Goal: Task Accomplishment & Management: Manage account settings

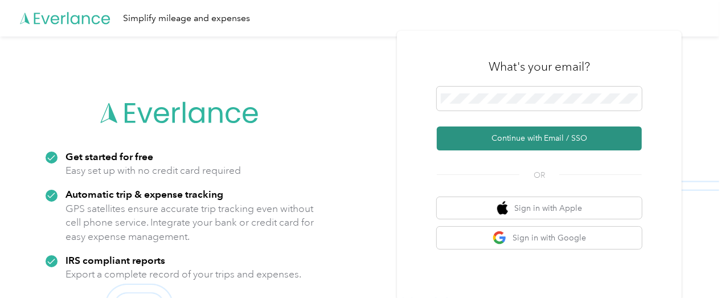
click at [549, 130] on button "Continue with Email / SSO" at bounding box center [539, 138] width 205 height 24
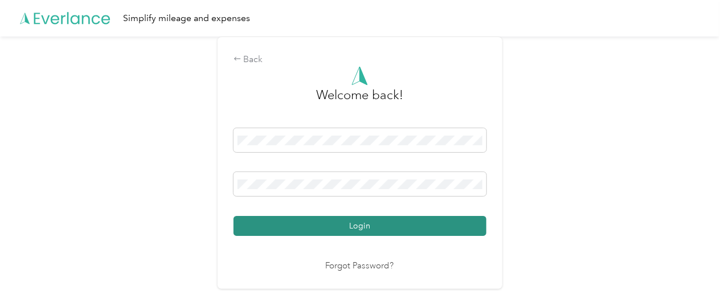
click at [367, 219] on button "Login" at bounding box center [359, 226] width 253 height 20
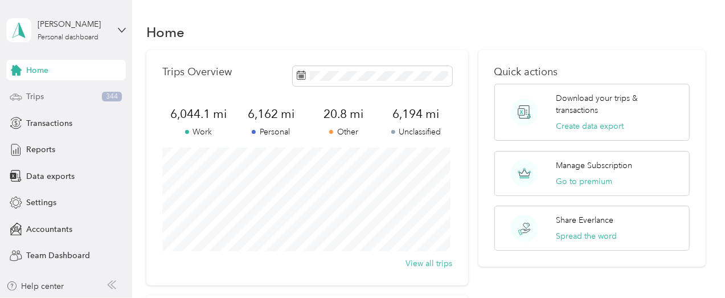
click at [58, 92] on div "Trips 344" at bounding box center [66, 97] width 120 height 20
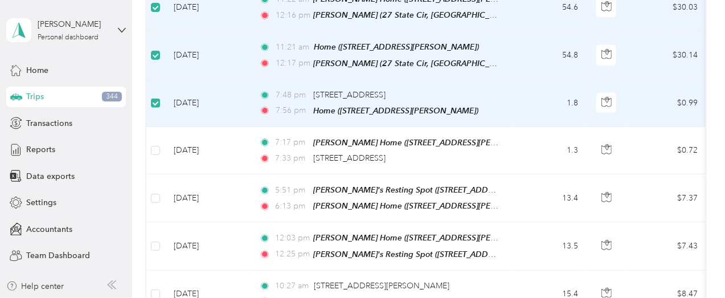
scroll to position [455, 0]
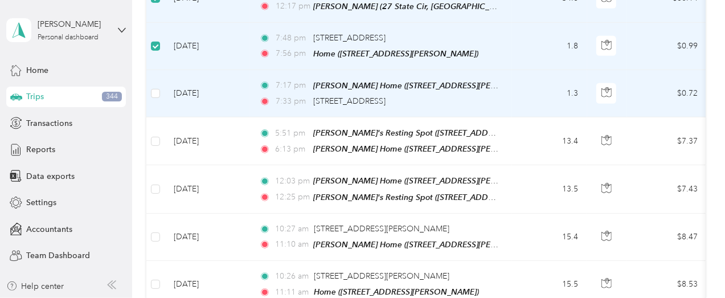
click at [162, 117] on td at bounding box center [155, 93] width 18 height 47
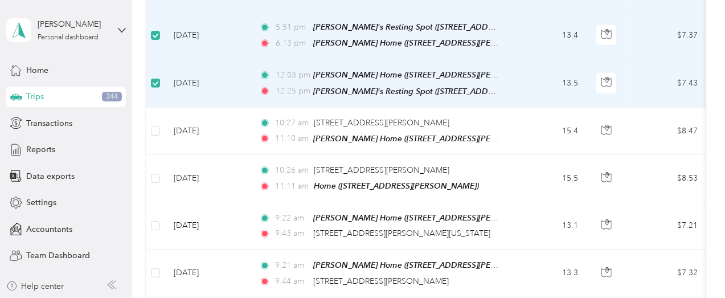
scroll to position [626, 0]
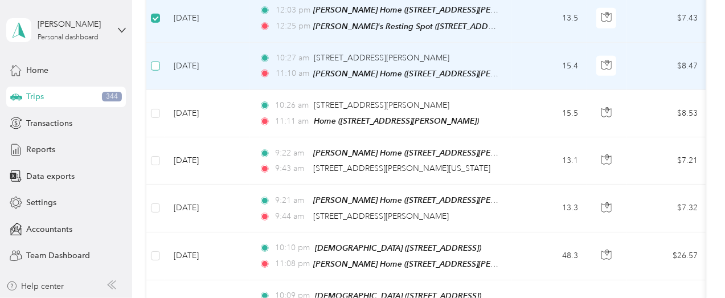
click at [151, 72] on label at bounding box center [155, 66] width 9 height 13
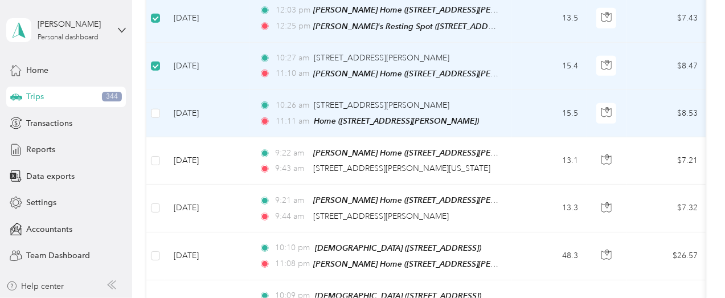
click at [154, 137] on td at bounding box center [155, 113] width 18 height 47
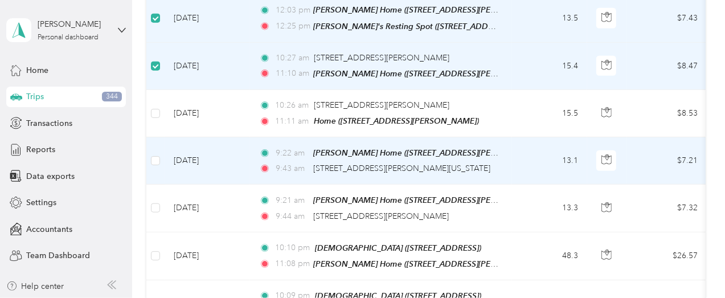
click at [156, 184] on td at bounding box center [155, 160] width 18 height 47
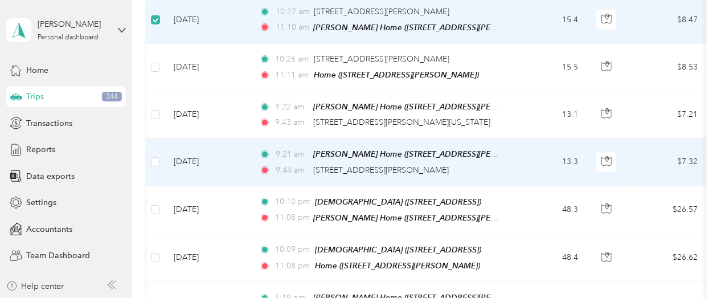
scroll to position [740, 0]
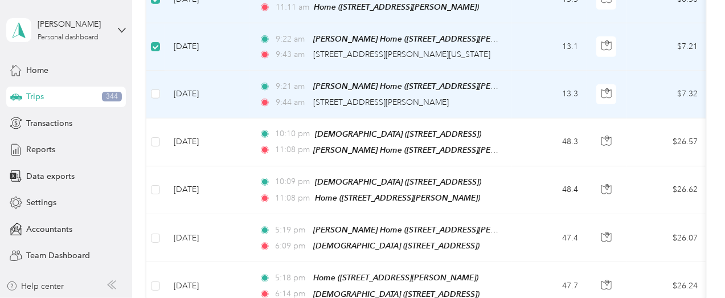
click at [163, 118] on td at bounding box center [155, 94] width 18 height 47
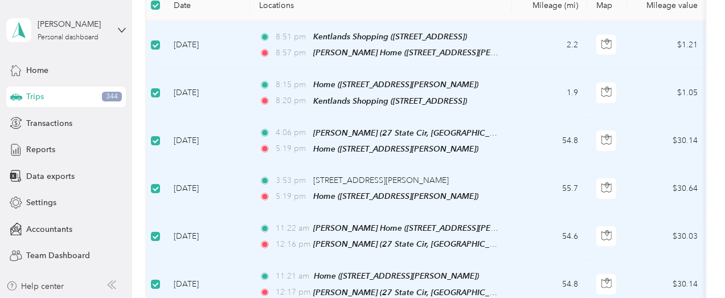
scroll to position [171, 0]
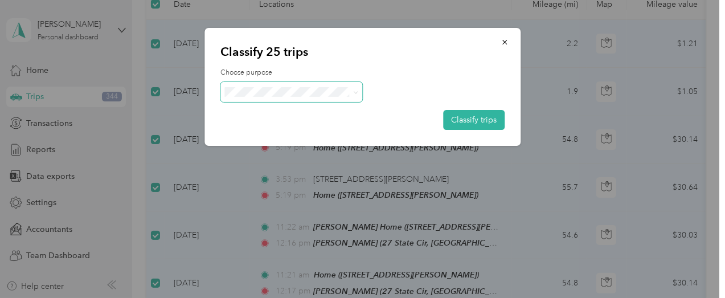
click at [288, 85] on span at bounding box center [291, 92] width 142 height 20
click at [284, 132] on span "Personal" at bounding box center [325, 133] width 153 height 12
click at [479, 121] on button "Classify trips" at bounding box center [473, 120] width 61 height 20
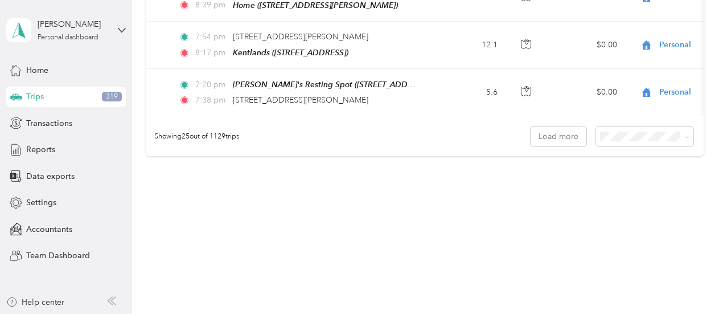
scroll to position [0, 0]
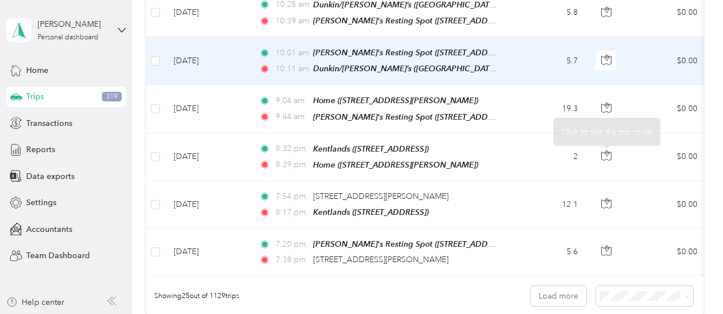
scroll to position [1196, 0]
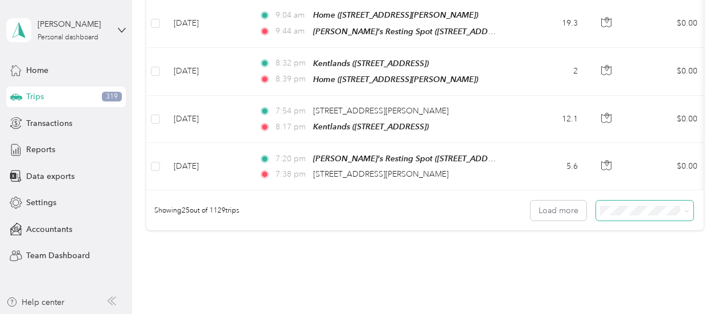
click at [625, 220] on span at bounding box center [644, 210] width 97 height 20
click at [634, 242] on span "50 per load" at bounding box center [622, 245] width 42 height 10
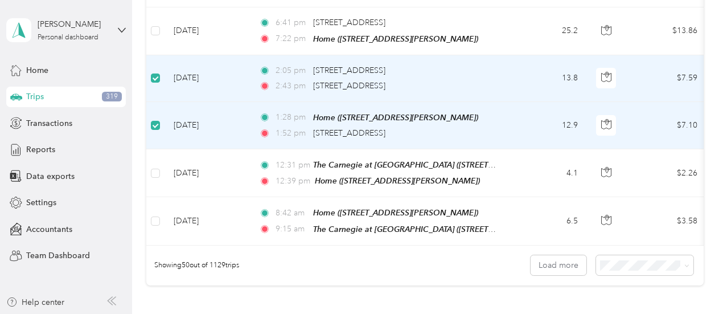
scroll to position [2276, 0]
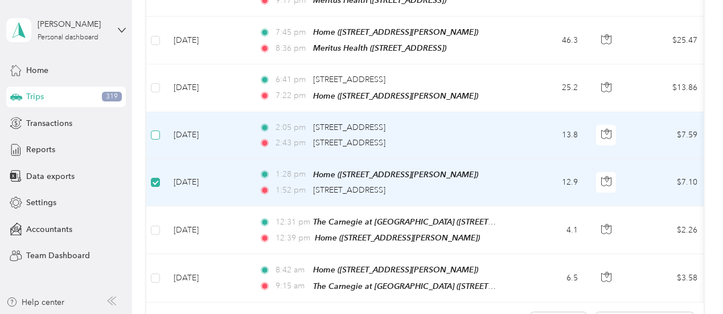
click at [156, 141] on label at bounding box center [155, 135] width 9 height 13
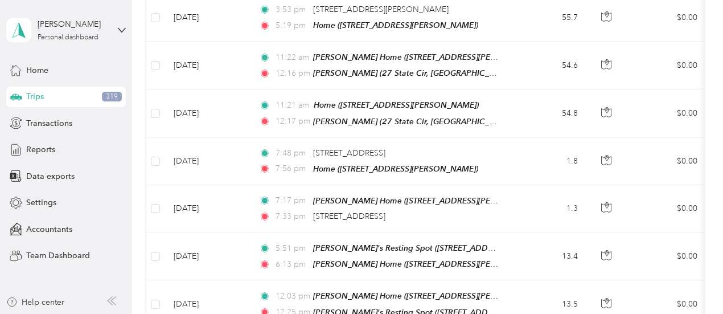
scroll to position [0, 0]
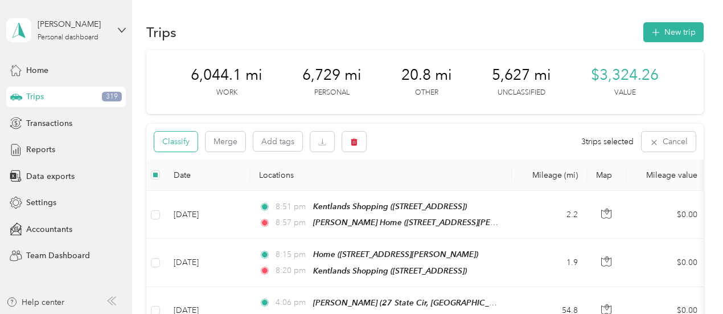
click at [188, 151] on button "Classify" at bounding box center [175, 142] width 43 height 20
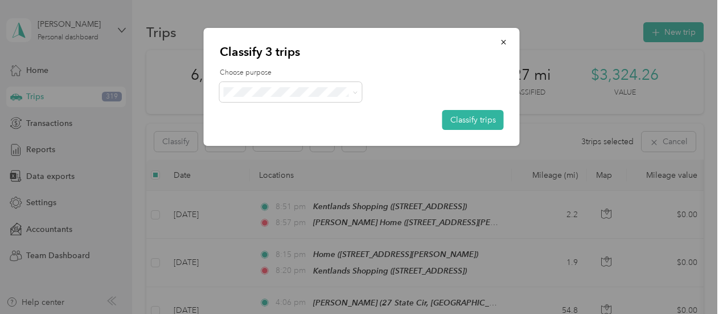
click at [294, 173] on span "Kim Driving" at bounding box center [324, 173] width 153 height 12
click at [478, 121] on button "Classify trips" at bounding box center [472, 120] width 61 height 20
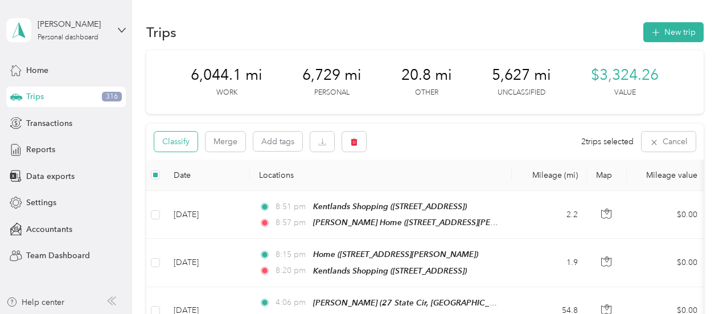
click at [187, 151] on button "Classify" at bounding box center [175, 142] width 43 height 20
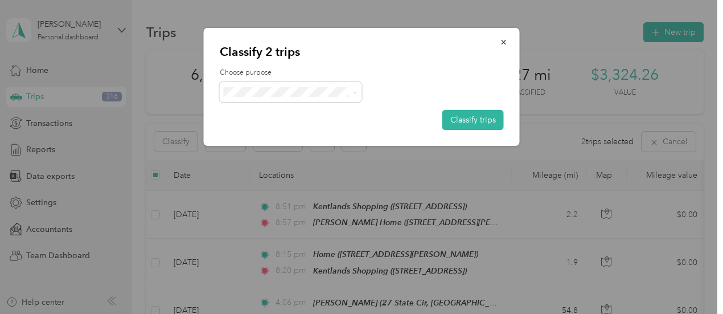
drag, startPoint x: 275, startPoint y: 129, endPoint x: 402, endPoint y: 125, distance: 127.0
click at [276, 129] on span "Personal" at bounding box center [324, 131] width 153 height 12
click at [487, 125] on button "Classify trips" at bounding box center [472, 120] width 61 height 20
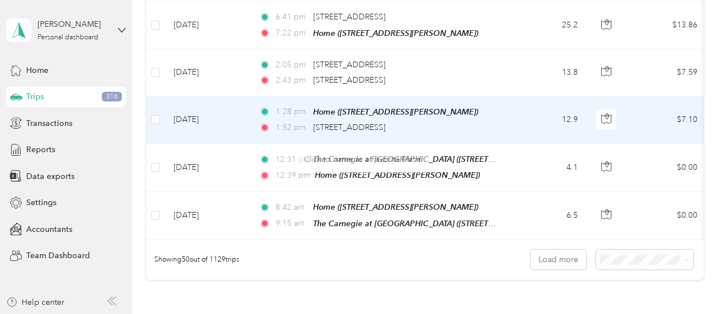
scroll to position [2283, 0]
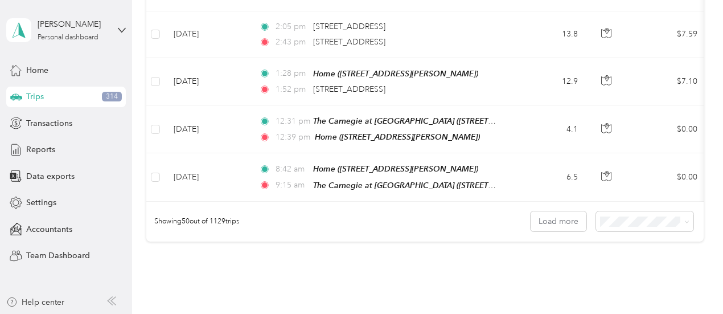
scroll to position [2511, 0]
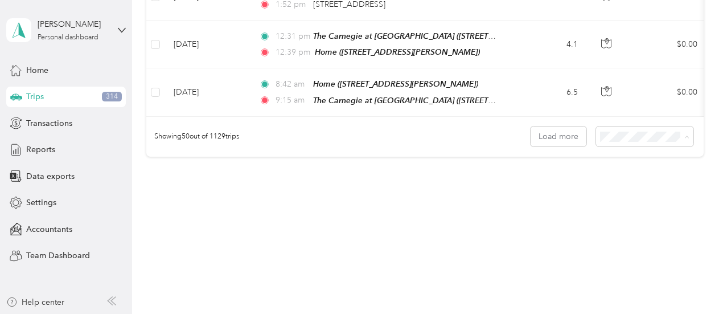
click at [639, 198] on span "100 per load" at bounding box center [624, 197] width 47 height 10
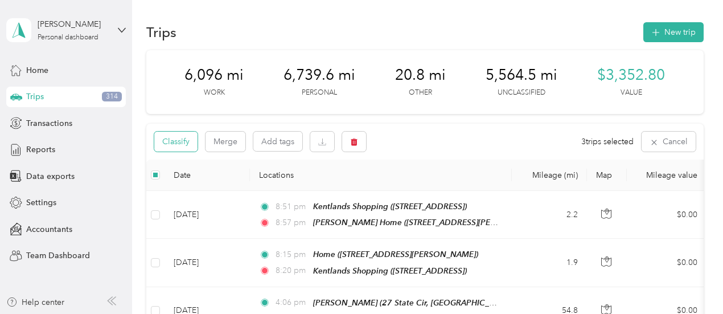
click at [178, 151] on button "Classify" at bounding box center [175, 142] width 43 height 20
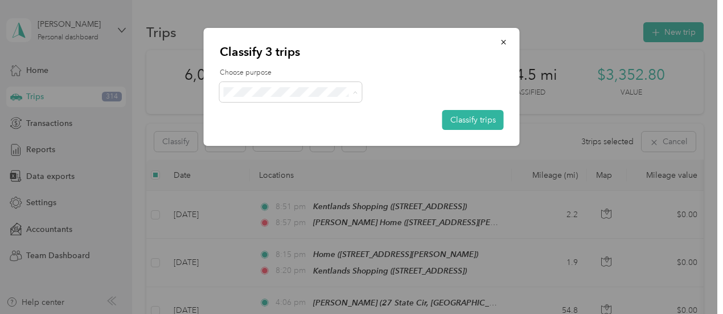
click at [274, 173] on span "Kim Driving" at bounding box center [324, 173] width 153 height 12
click at [495, 114] on button "Classify trips" at bounding box center [472, 120] width 61 height 20
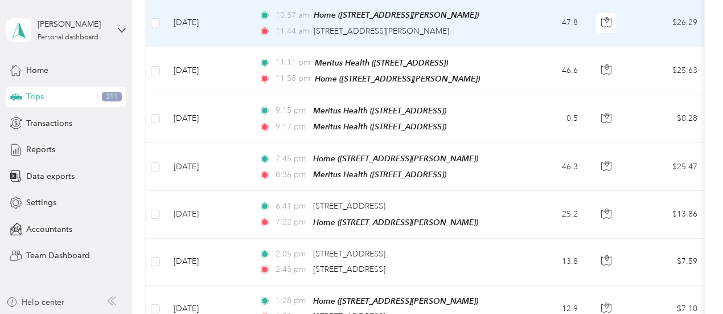
scroll to position [2277, 0]
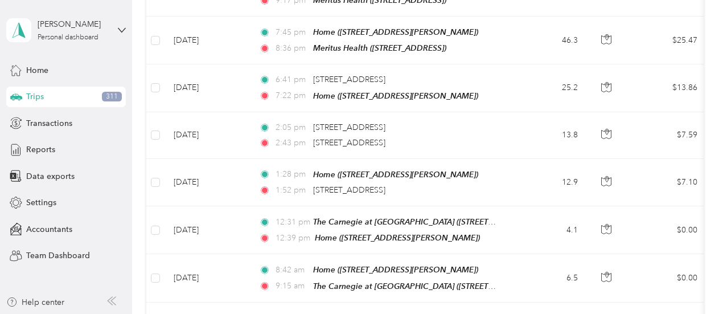
click at [140, 143] on div "Trips New trip 6,096 mi Work 6,739.6 mi Personal 20.8 mi Other 5,564.5 mi Uncla…" at bounding box center [424, 270] width 585 height 5094
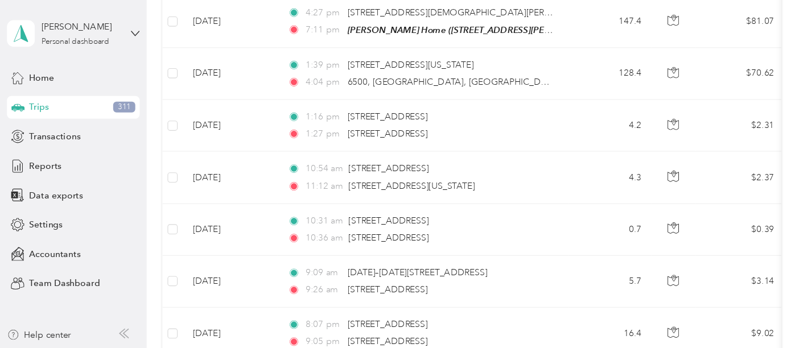
scroll to position [2963, 0]
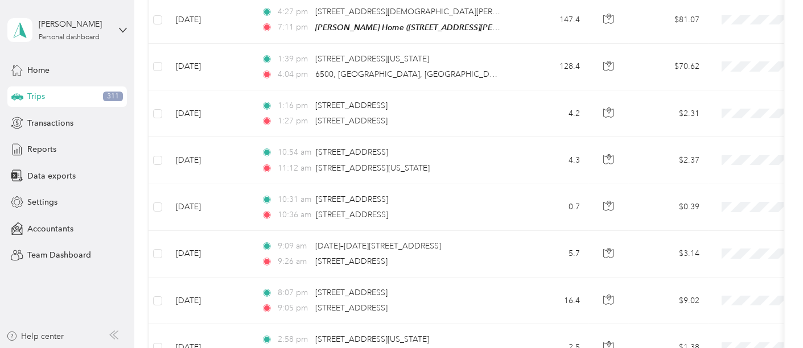
drag, startPoint x: 684, startPoint y: 1, endPoint x: 135, endPoint y: 36, distance: 550.0
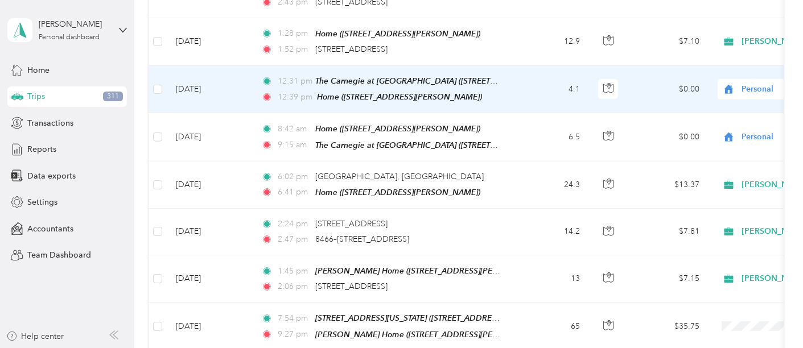
scroll to position [2521, 0]
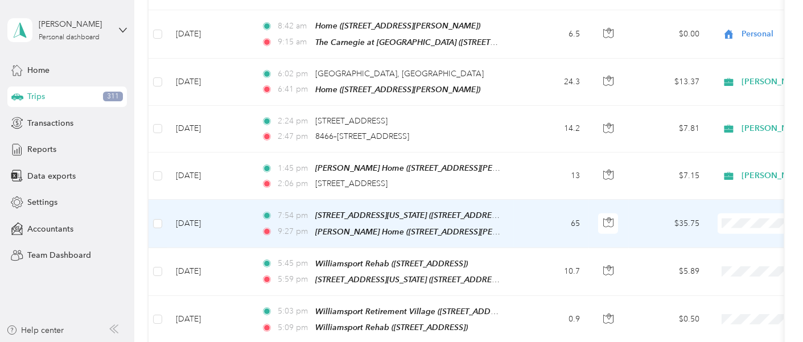
click at [718, 204] on span "Personal" at bounding box center [767, 209] width 153 height 12
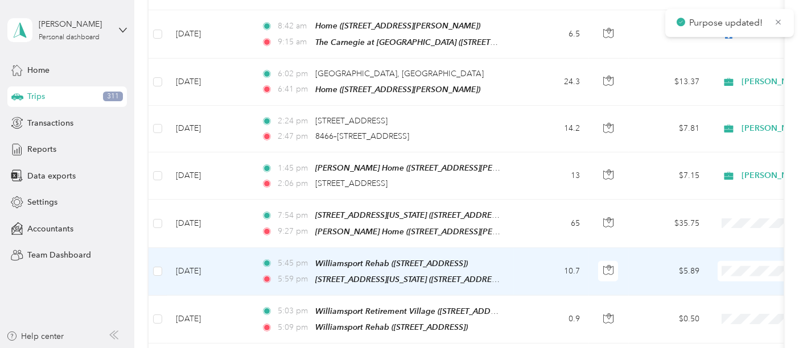
click at [724, 261] on span at bounding box center [788, 271] width 141 height 20
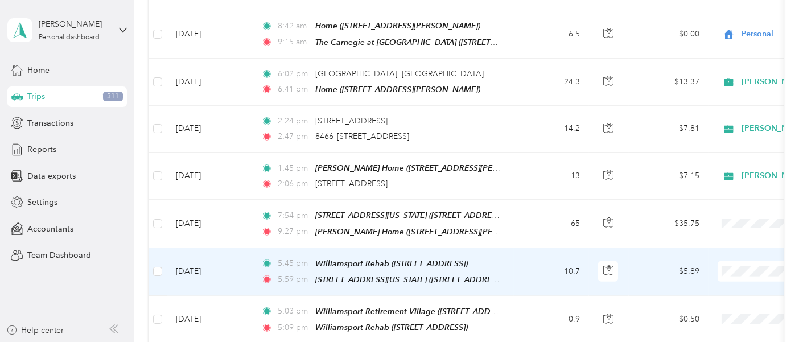
click at [724, 93] on span "Hospice of Washington County Volunteer" at bounding box center [767, 93] width 153 height 12
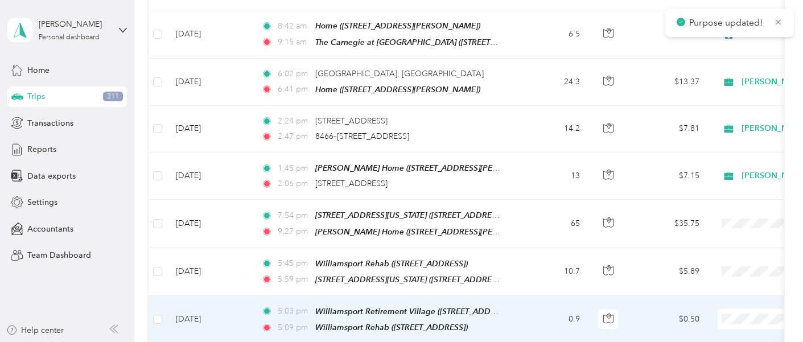
click at [719, 138] on span "Hospice of Washington County Volunteer" at bounding box center [767, 139] width 153 height 12
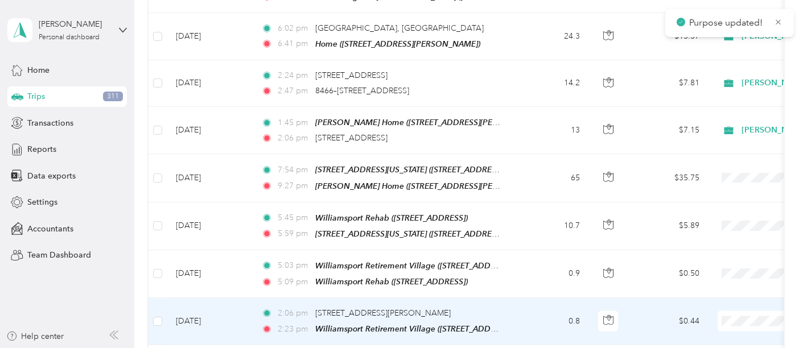
scroll to position [2584, 0]
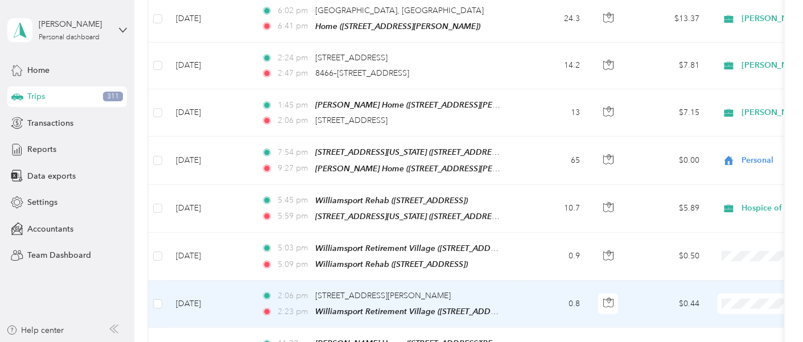
click at [711, 119] on span "Hospice of Washington County Volunteer" at bounding box center [767, 123] width 153 height 12
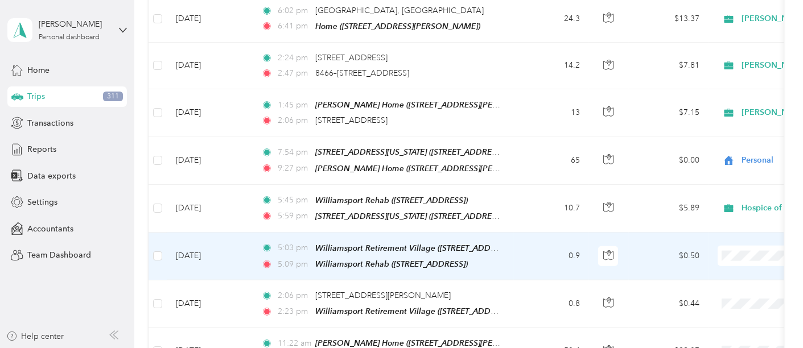
scroll to position [2647, 0]
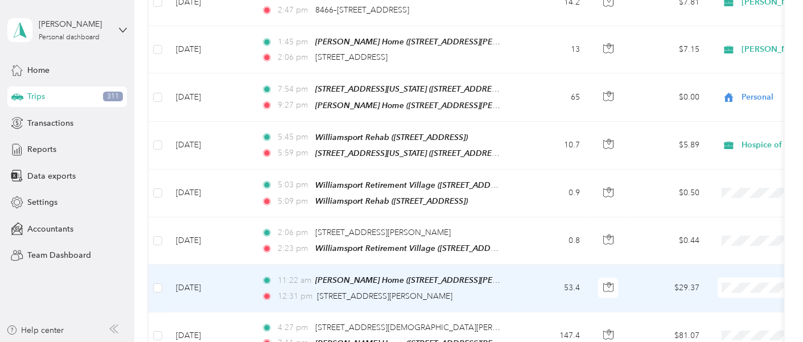
click at [724, 109] on li "Hospice of Washington County Volunteer" at bounding box center [757, 106] width 190 height 20
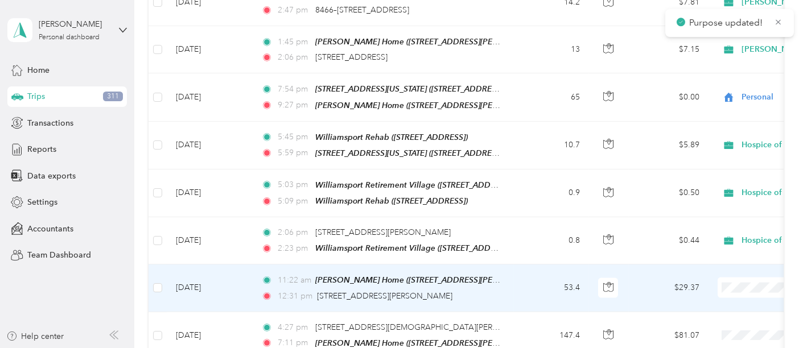
scroll to position [2711, 0]
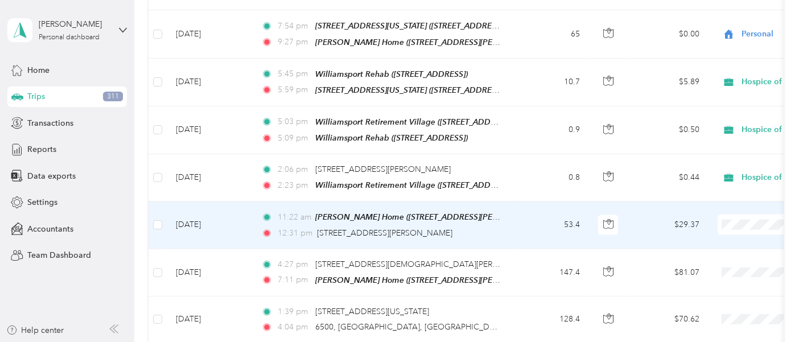
click at [724, 219] on li "Hospice of Washington County Volunteer" at bounding box center [757, 225] width 190 height 20
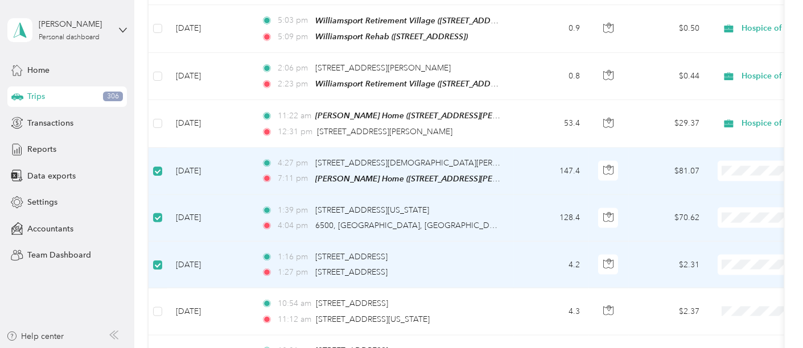
scroll to position [2836, 0]
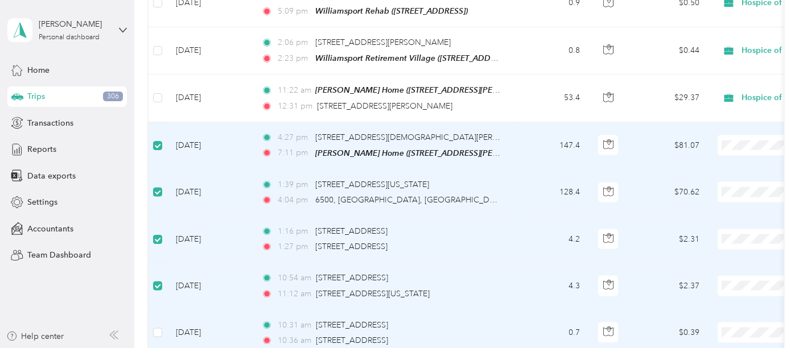
click at [151, 297] on td at bounding box center [158, 333] width 18 height 47
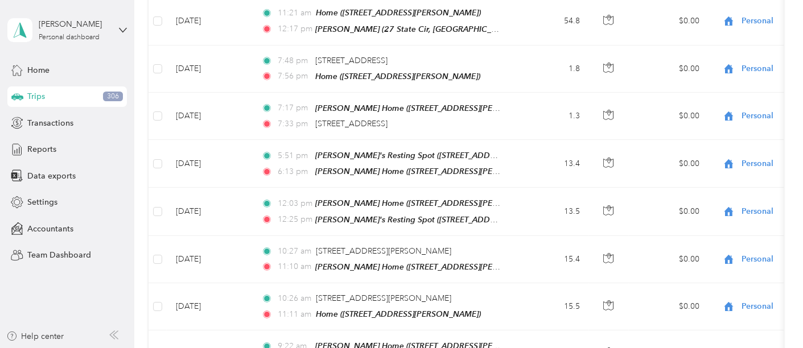
scroll to position [0, 0]
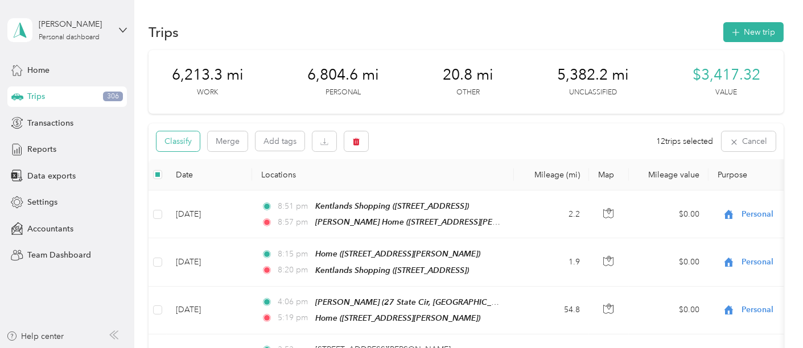
click at [178, 140] on button "Classify" at bounding box center [178, 142] width 43 height 20
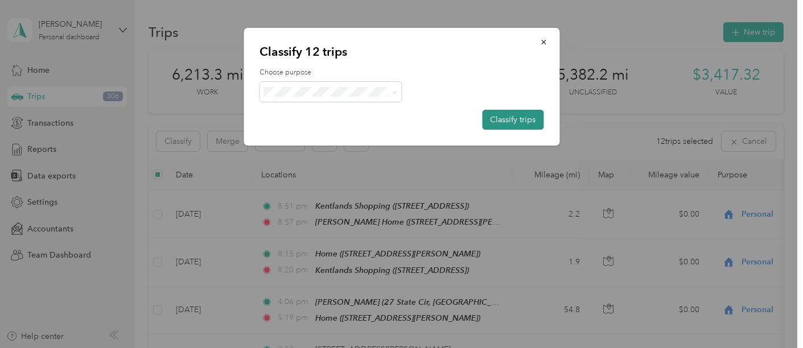
click at [510, 114] on button "Classify trips" at bounding box center [512, 120] width 61 height 20
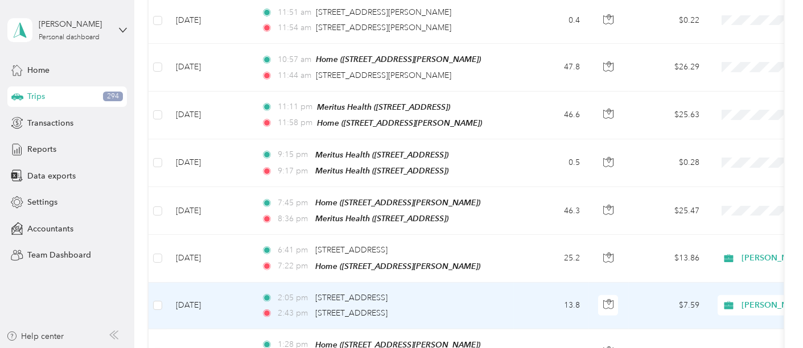
scroll to position [2087, 0]
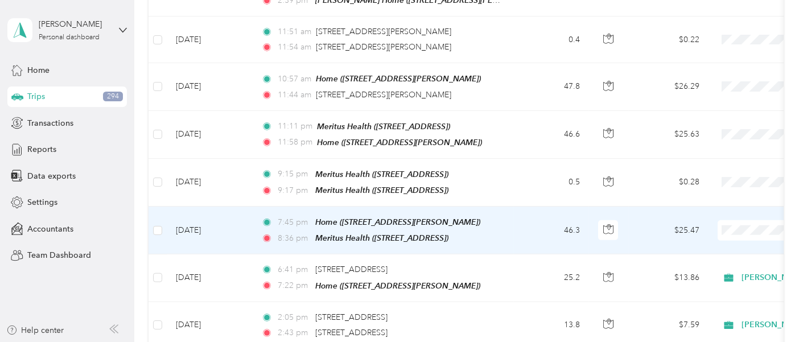
click at [712, 40] on span "Personal" at bounding box center [767, 40] width 153 height 12
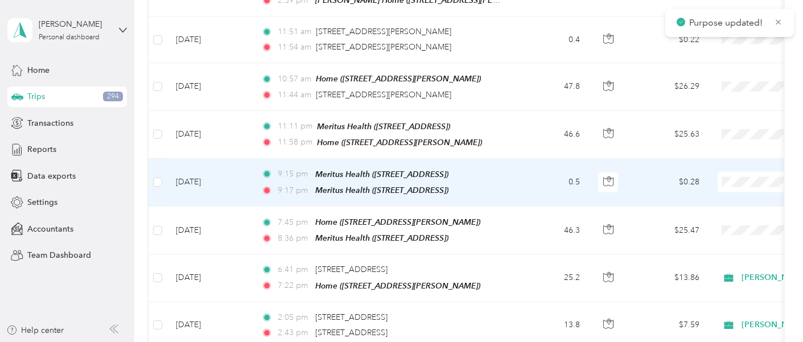
drag, startPoint x: 730, startPoint y: 173, endPoint x: 732, endPoint y: 163, distance: 9.8
click at [724, 173] on span "Personal" at bounding box center [767, 175] width 153 height 12
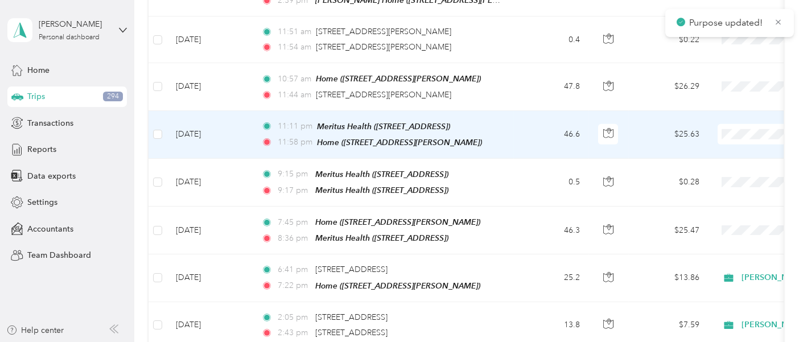
click at [712, 131] on li "Personal" at bounding box center [757, 128] width 190 height 20
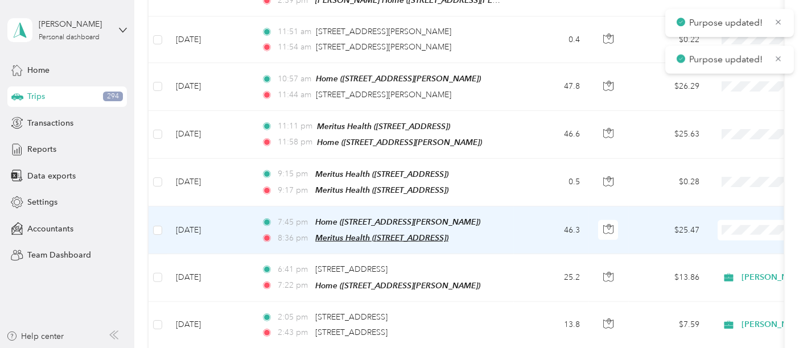
scroll to position [2024, 0]
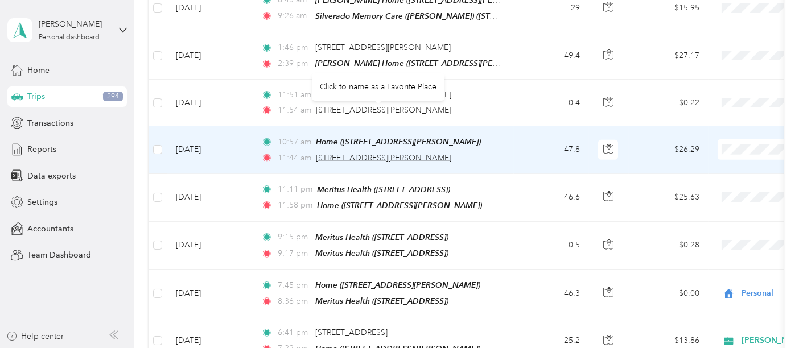
click at [362, 153] on span "157 Ritchie Hwy, Severna Park, MD" at bounding box center [383, 158] width 135 height 10
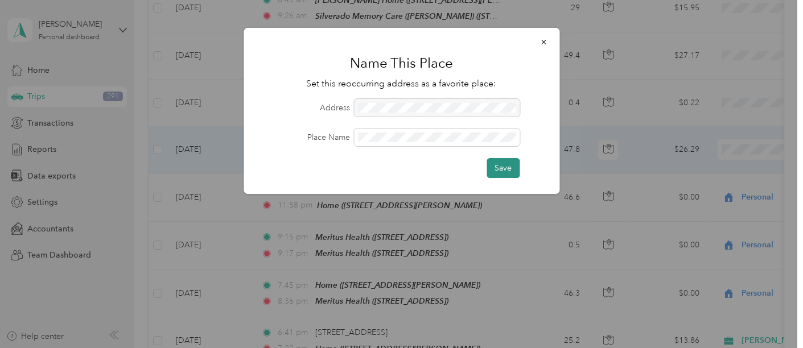
click at [506, 171] on button "Save" at bounding box center [503, 168] width 33 height 20
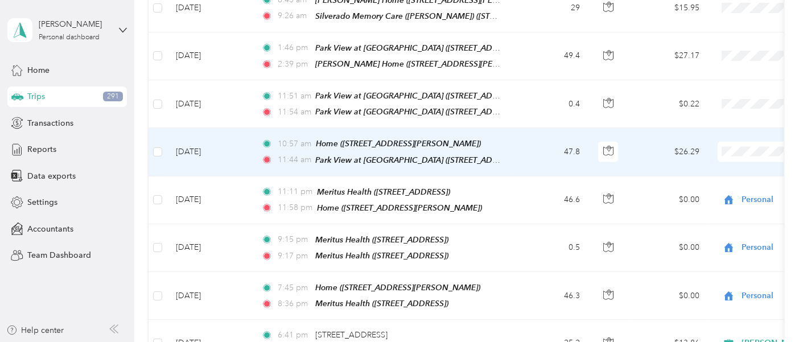
click at [724, 224] on span "Ennoble Care" at bounding box center [767, 225] width 153 height 12
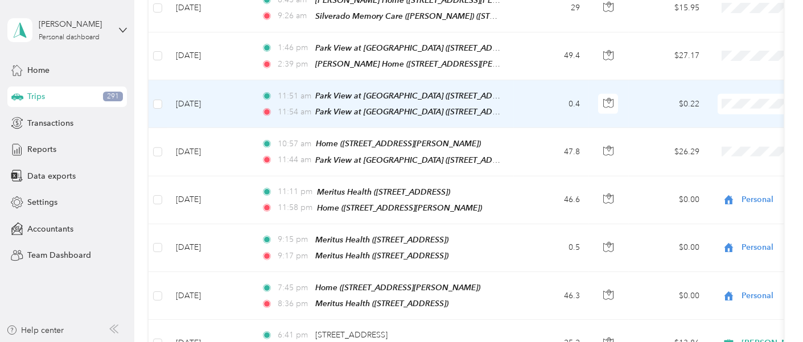
click at [717, 178] on span "Ennoble Care" at bounding box center [767, 178] width 153 height 12
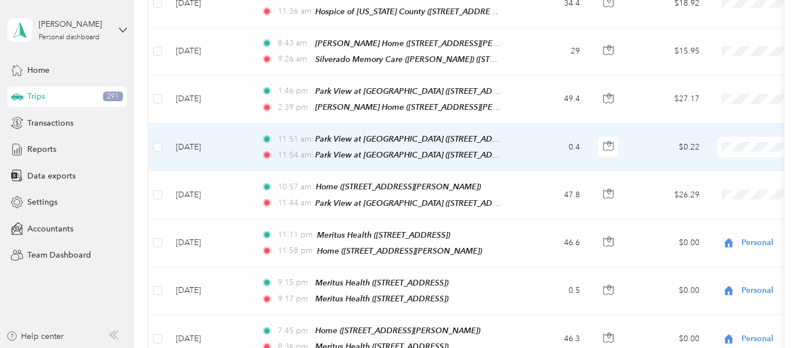
scroll to position [1961, 0]
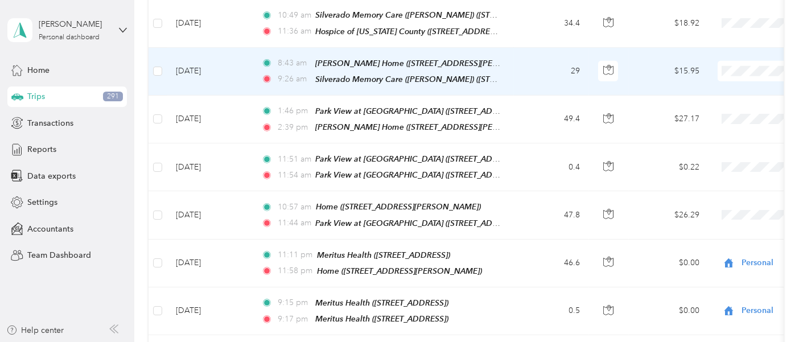
click at [724, 149] on span "Ennoble Care" at bounding box center [767, 148] width 153 height 12
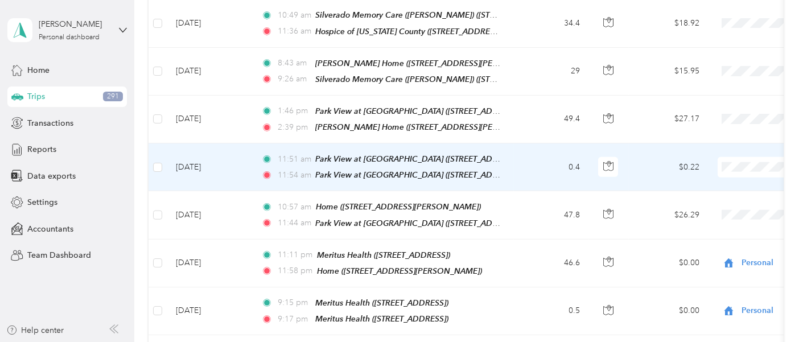
click at [724, 241] on span "Ennoble Care" at bounding box center [767, 241] width 153 height 12
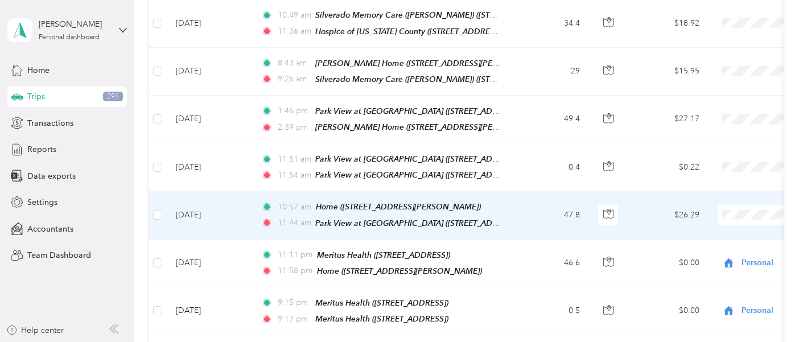
click at [724, 285] on span "Ennoble Care" at bounding box center [767, 288] width 153 height 12
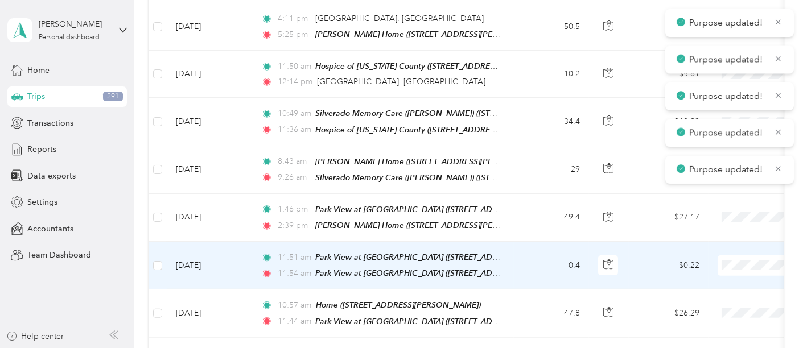
scroll to position [1834, 0]
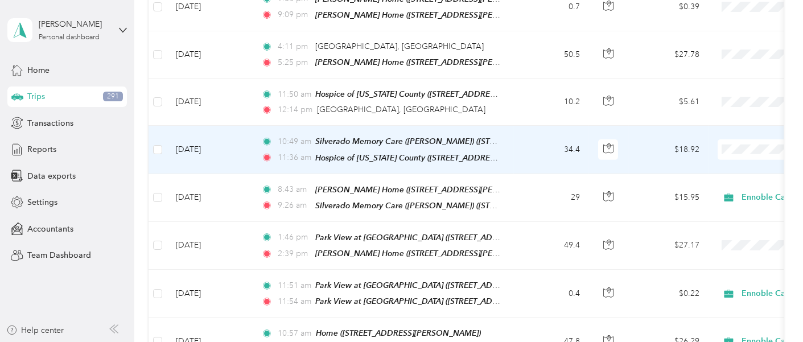
click at [724, 228] on span "Ennoble Care" at bounding box center [767, 228] width 153 height 12
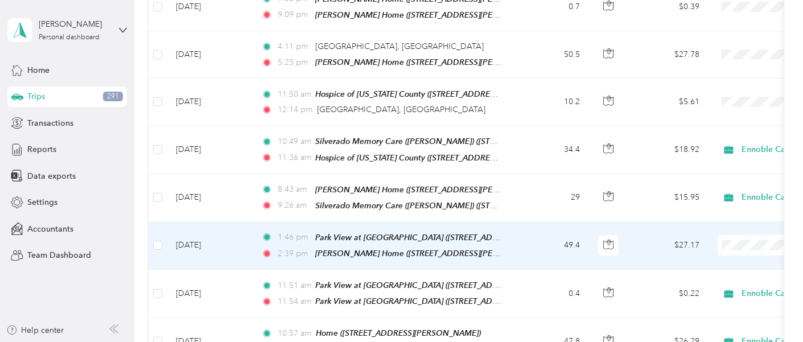
click at [714, 135] on span "Ennoble Care" at bounding box center [767, 139] width 153 height 12
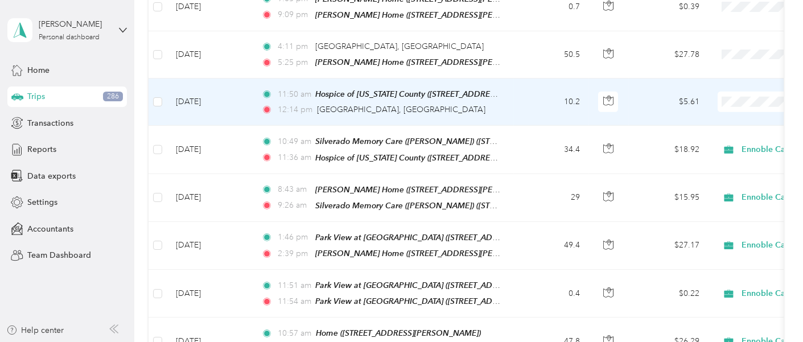
click at [724, 180] on span "Ennoble Care" at bounding box center [767, 181] width 153 height 12
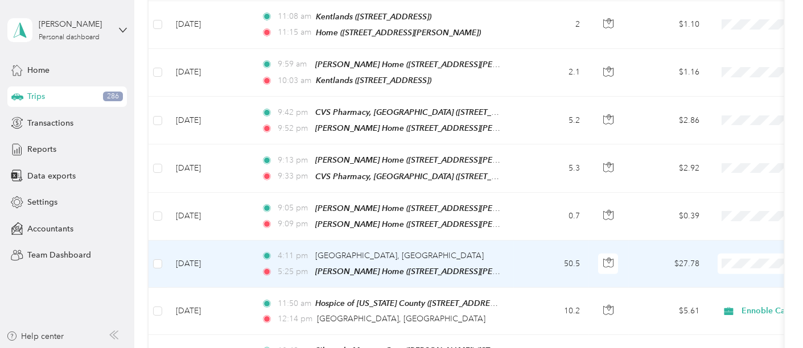
scroll to position [1644, 0]
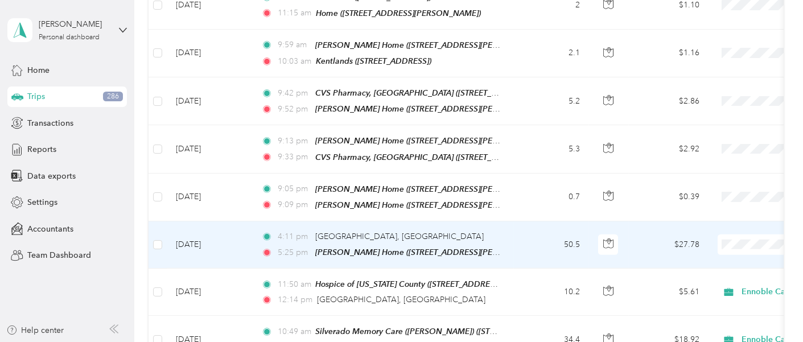
click at [715, 141] on span "Ennoble Care" at bounding box center [767, 142] width 153 height 12
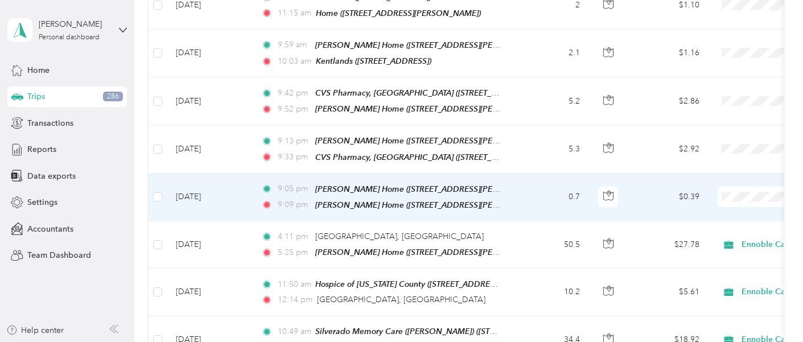
click at [724, 196] on span "Personal" at bounding box center [767, 198] width 153 height 12
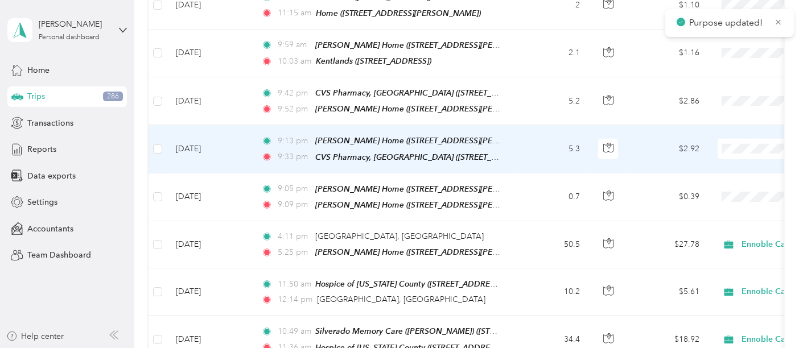
click at [724, 139] on span at bounding box center [788, 149] width 141 height 20
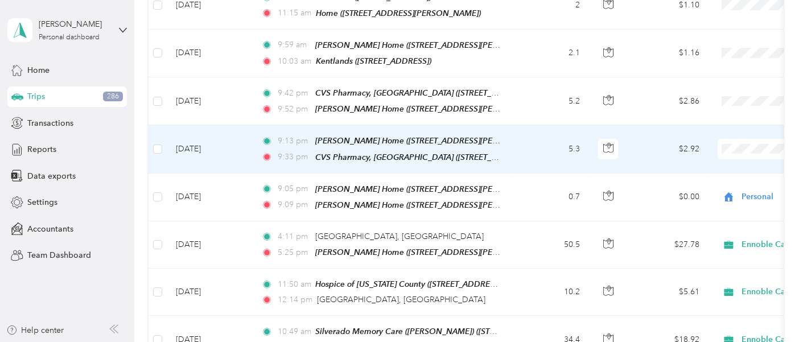
click at [704, 149] on span "Personal" at bounding box center [767, 151] width 153 height 12
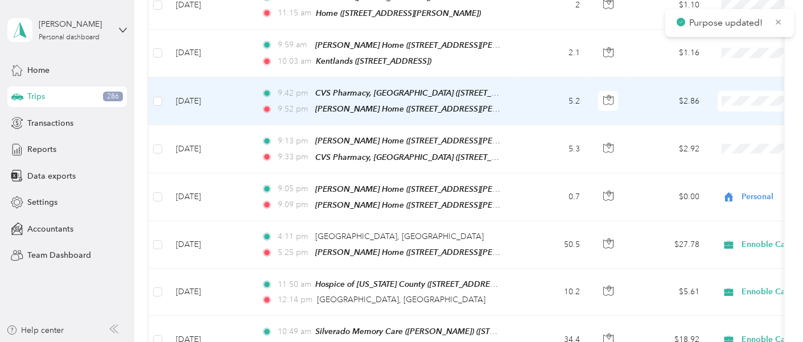
click at [714, 103] on span "Personal" at bounding box center [767, 104] width 153 height 12
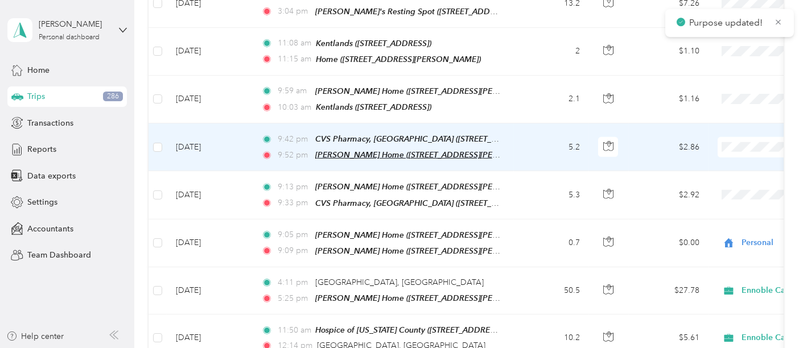
scroll to position [1581, 0]
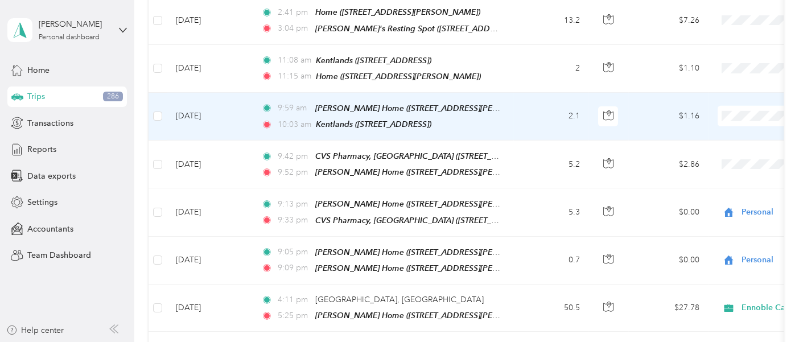
click at [699, 113] on li "Personal" at bounding box center [757, 121] width 190 height 20
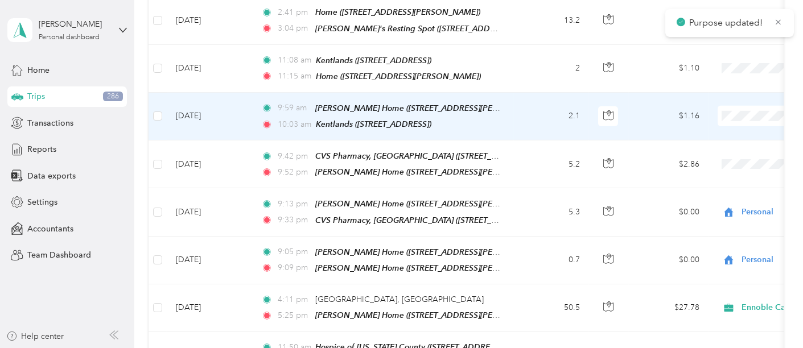
scroll to position [1518, 0]
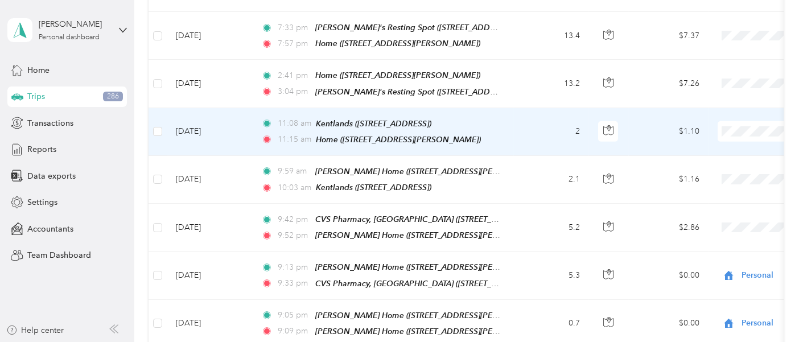
click at [695, 133] on span "Personal" at bounding box center [767, 138] width 153 height 12
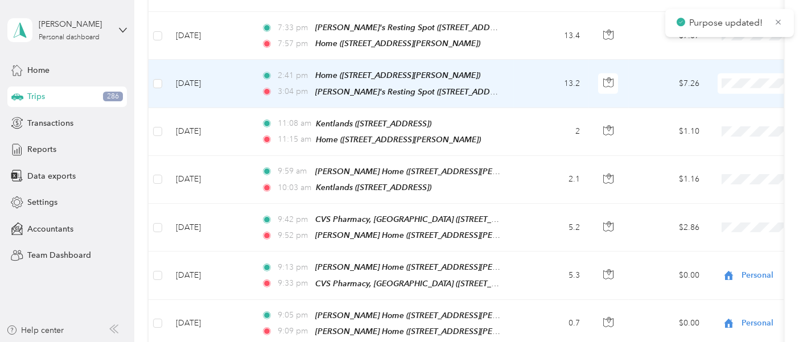
click at [722, 89] on span "Personal" at bounding box center [767, 90] width 153 height 12
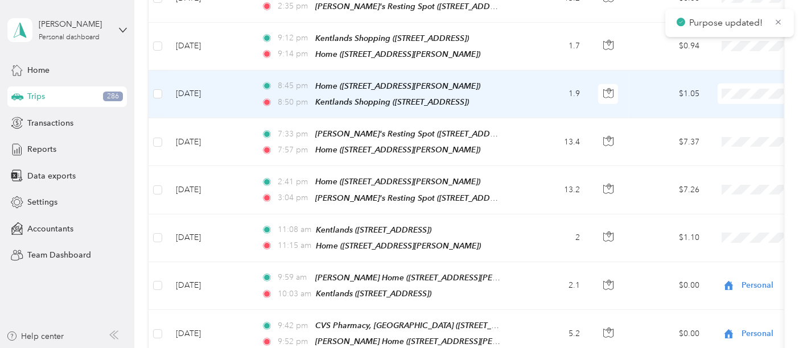
scroll to position [1391, 0]
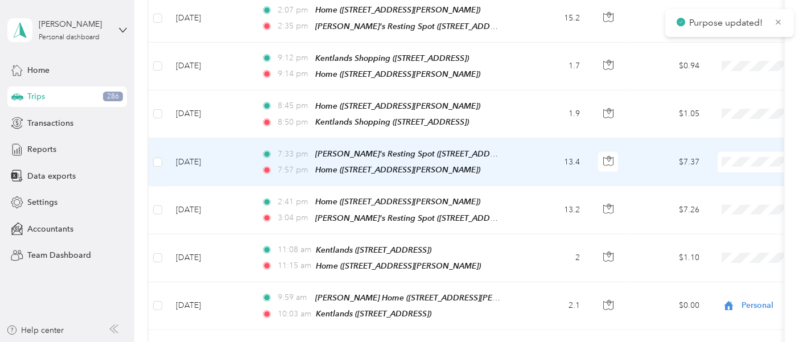
click at [724, 166] on span "Personal" at bounding box center [767, 171] width 153 height 12
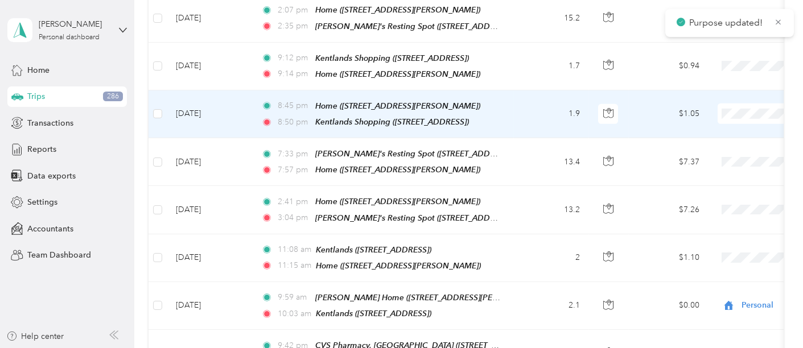
click at [724, 104] on span at bounding box center [788, 114] width 141 height 20
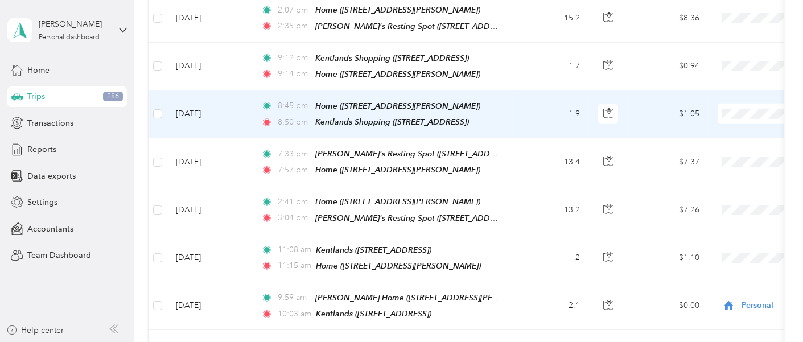
click at [718, 123] on span "Personal" at bounding box center [767, 124] width 153 height 12
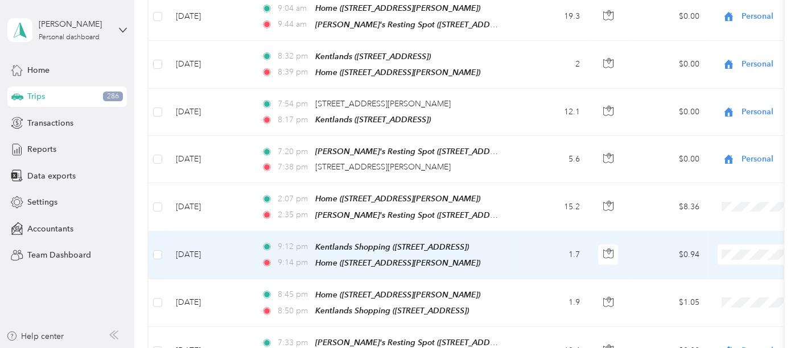
scroll to position [1202, 0]
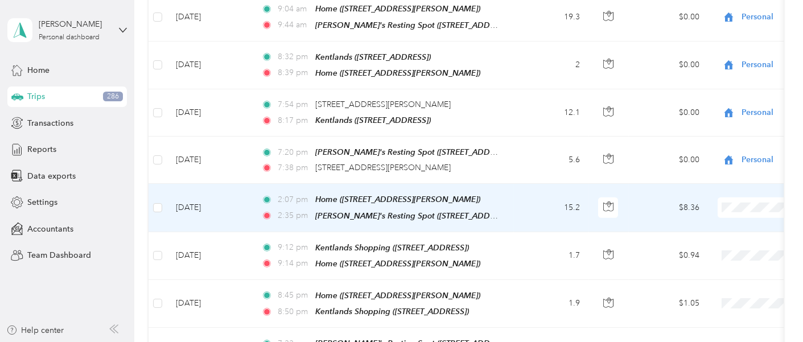
click at [709, 38] on span "Personal" at bounding box center [767, 38] width 153 height 12
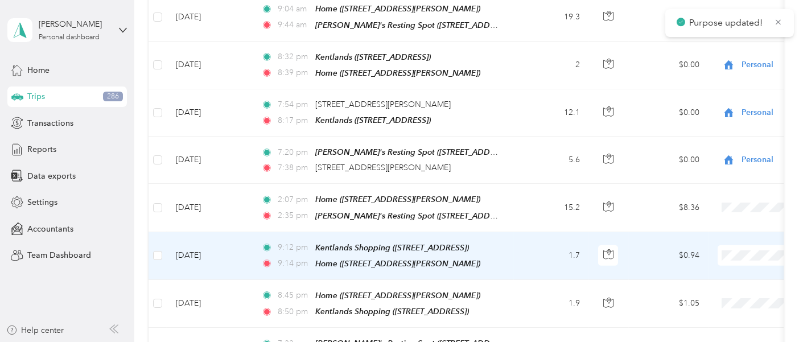
click at [707, 86] on span "Personal" at bounding box center [767, 85] width 153 height 12
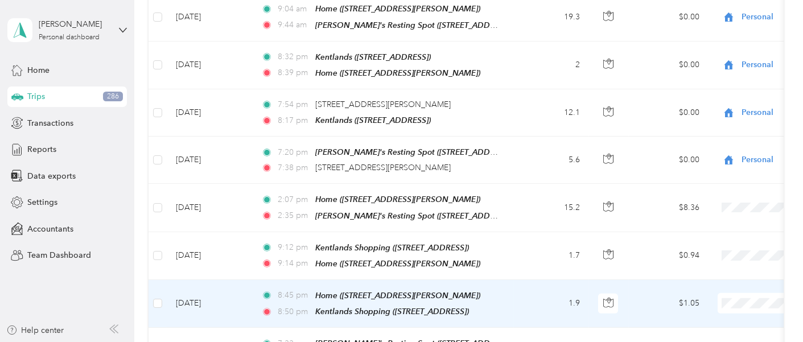
click at [701, 134] on span "Personal" at bounding box center [767, 132] width 153 height 12
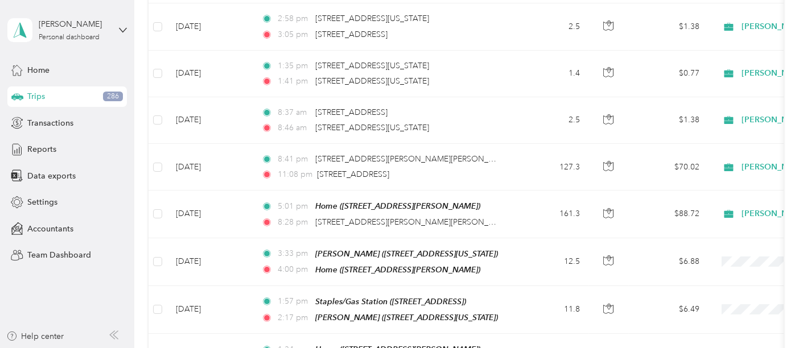
scroll to position [3289, 0]
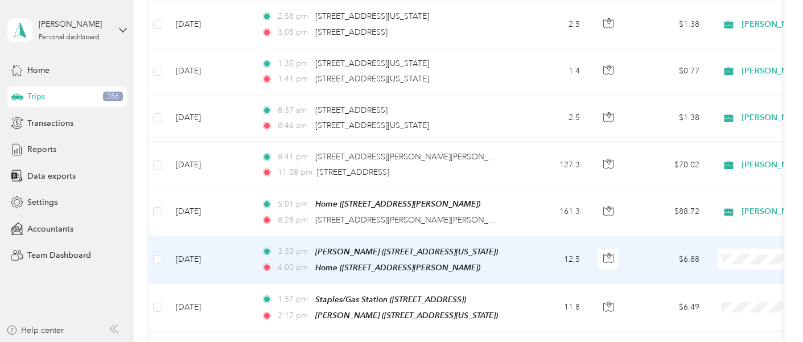
click at [723, 51] on span "Personal" at bounding box center [767, 52] width 153 height 12
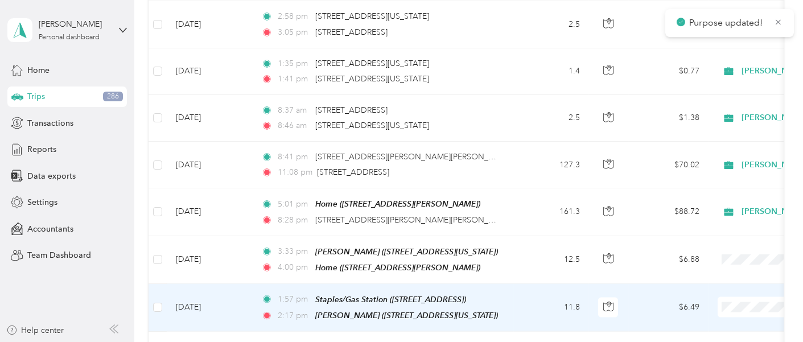
click at [724, 172] on span "Ennoble Care" at bounding box center [767, 178] width 153 height 12
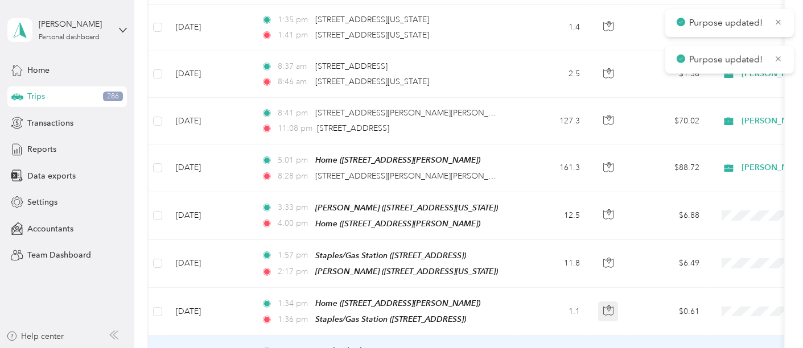
scroll to position [3352, 0]
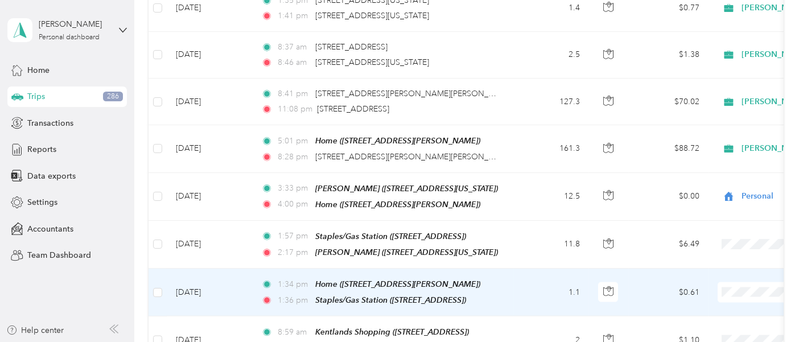
click at [711, 75] on span "Personal" at bounding box center [767, 81] width 153 height 12
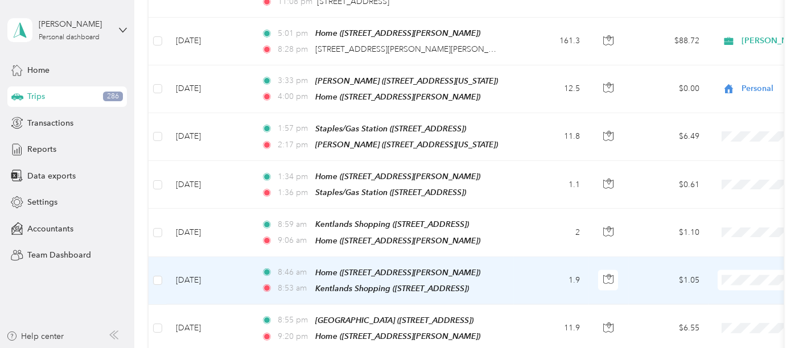
scroll to position [3479, 0]
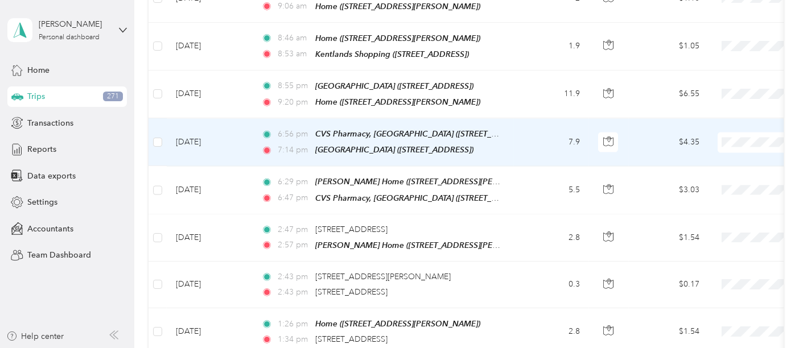
scroll to position [3732, 0]
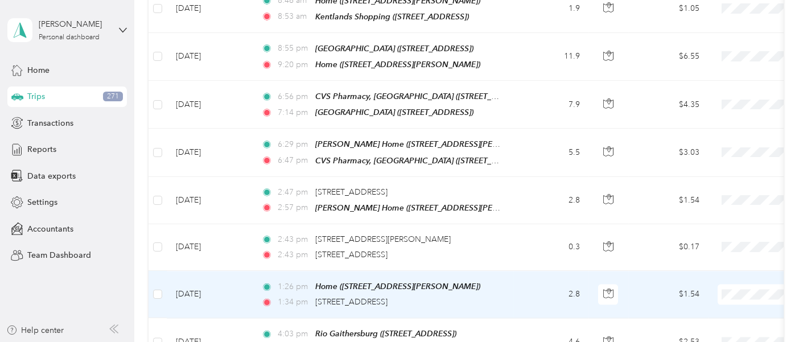
click at [717, 73] on span "Personal" at bounding box center [767, 75] width 153 height 12
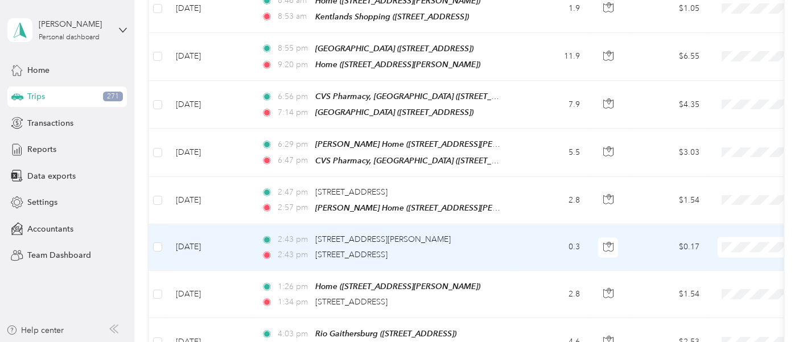
click at [707, 205] on span "Personal" at bounding box center [767, 211] width 153 height 12
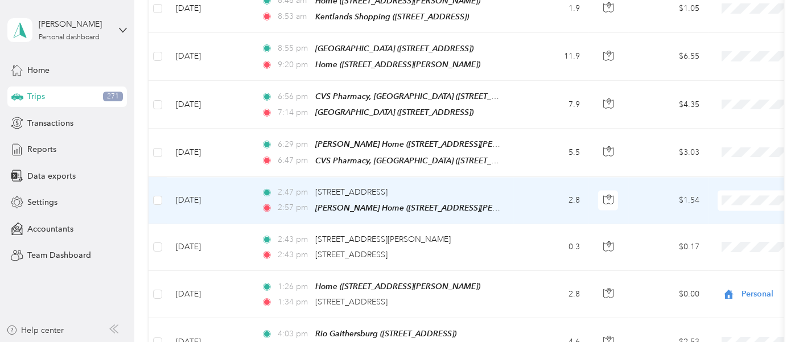
click at [716, 163] on span "Personal" at bounding box center [767, 164] width 153 height 12
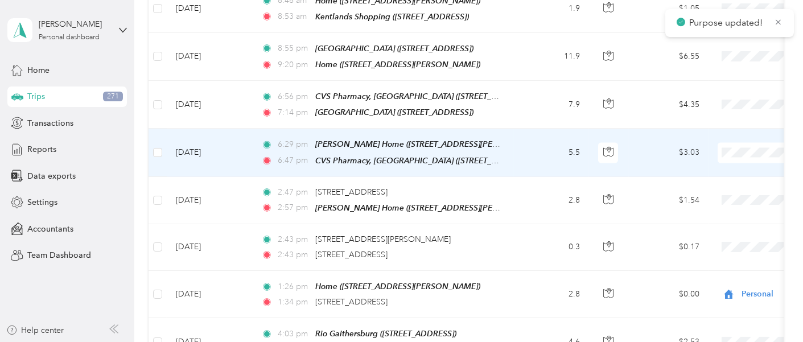
click at [724, 114] on span "Personal" at bounding box center [767, 118] width 153 height 12
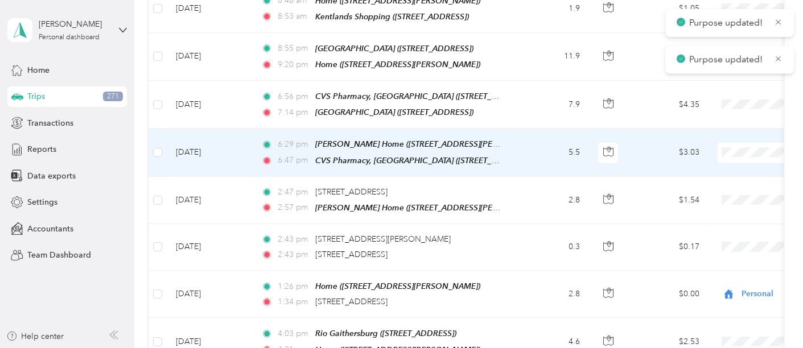
scroll to position [3669, 0]
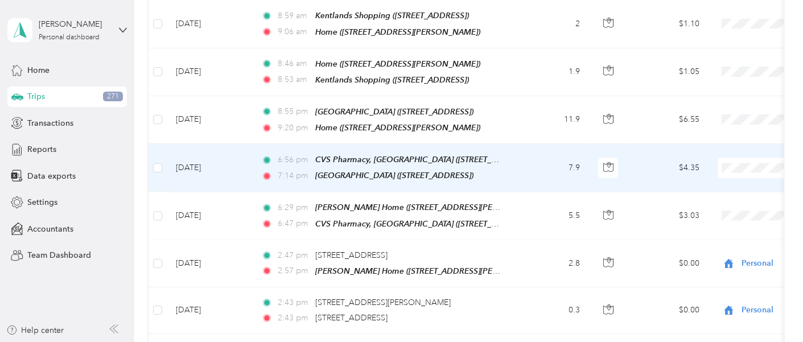
click at [719, 129] on span "Personal" at bounding box center [767, 134] width 153 height 12
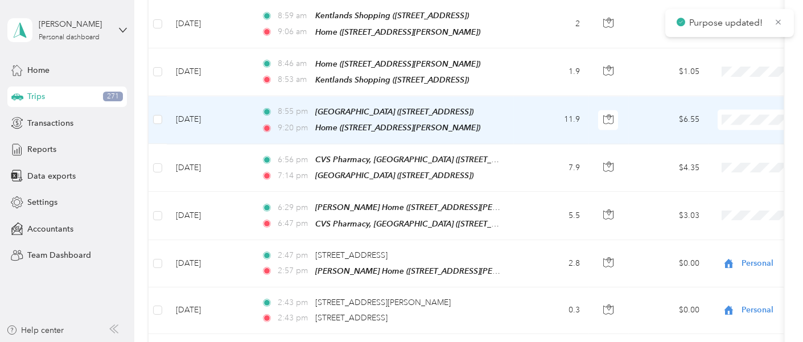
click at [706, 84] on span "Personal" at bounding box center [767, 87] width 153 height 12
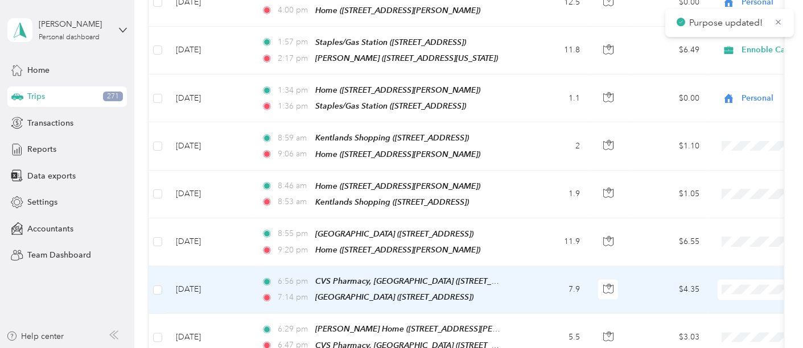
scroll to position [3542, 0]
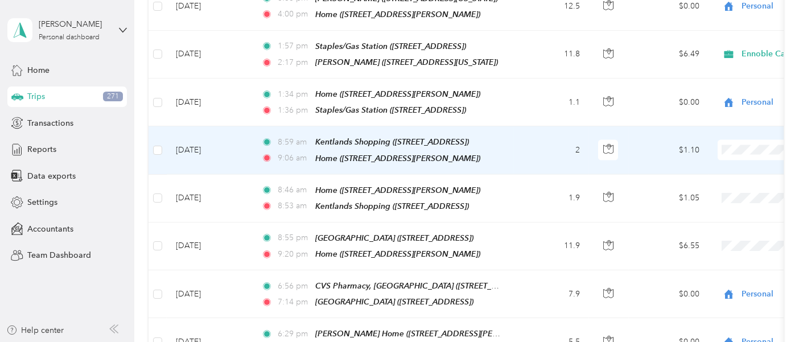
click at [720, 119] on span "Personal" at bounding box center [767, 120] width 153 height 12
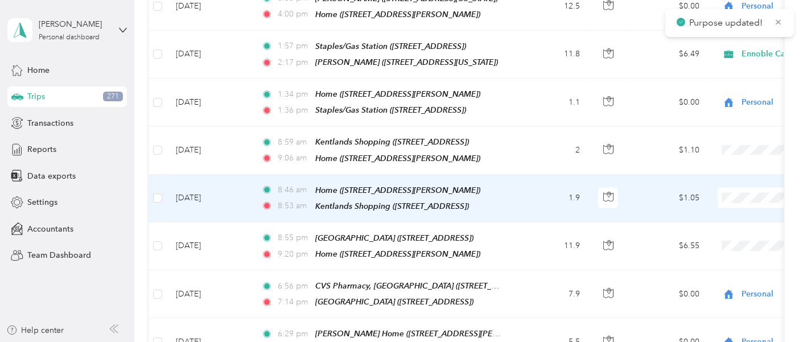
click at [712, 165] on span "Personal" at bounding box center [767, 167] width 153 height 12
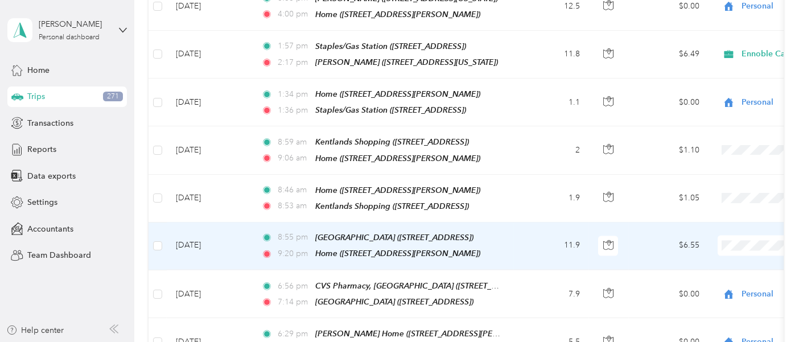
click at [700, 30] on span "Personal" at bounding box center [767, 32] width 153 height 12
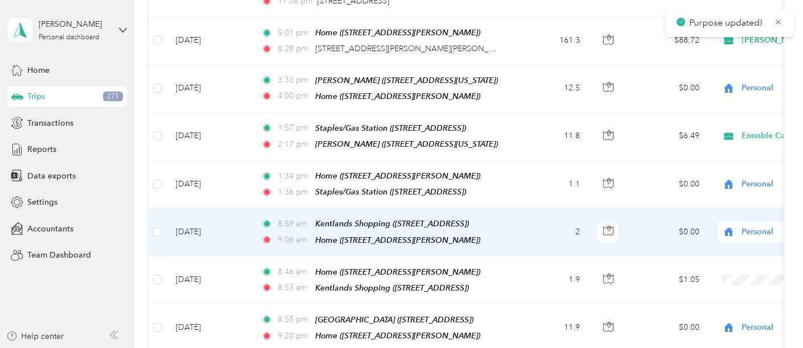
scroll to position [3479, 0]
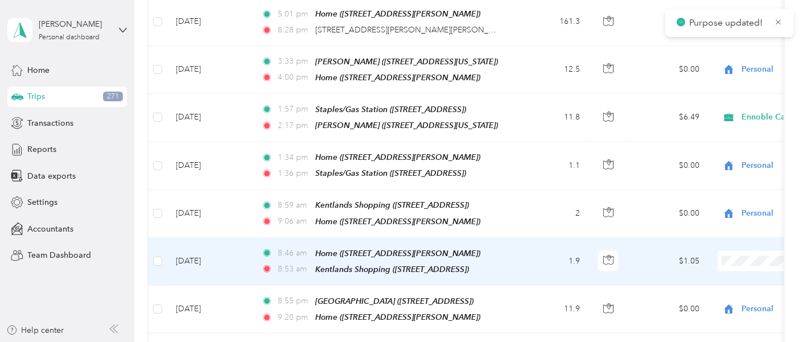
click at [712, 50] on span "Personal" at bounding box center [767, 46] width 153 height 12
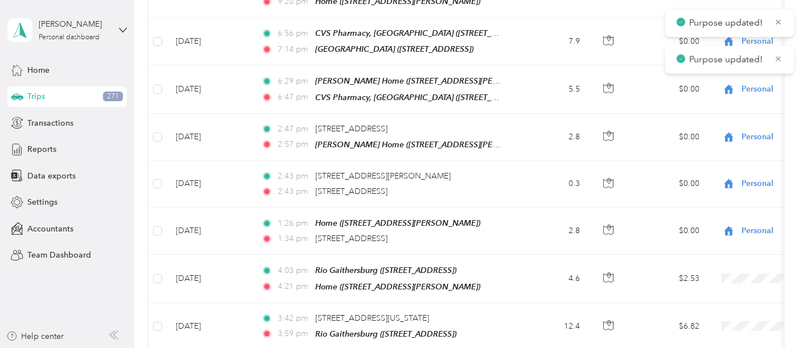
scroll to position [3858, 0]
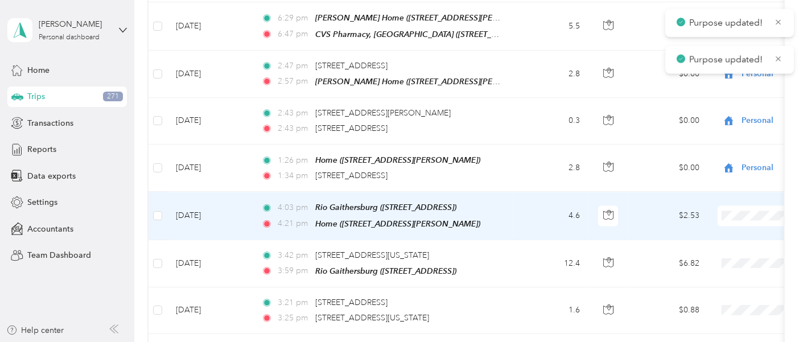
click at [723, 171] on span "Personal" at bounding box center [767, 177] width 153 height 12
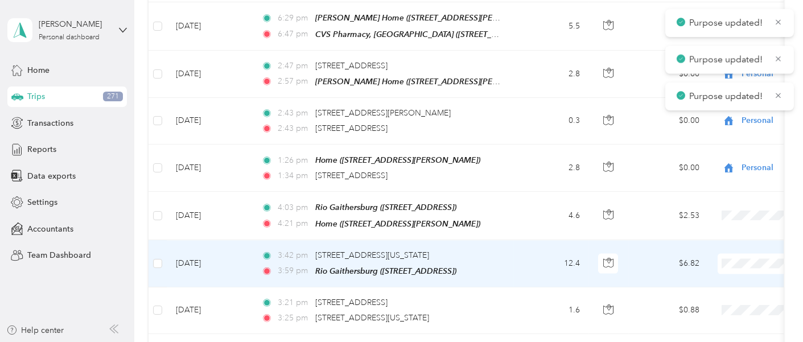
click at [716, 121] on span "Ennoble Care" at bounding box center [767, 119] width 153 height 12
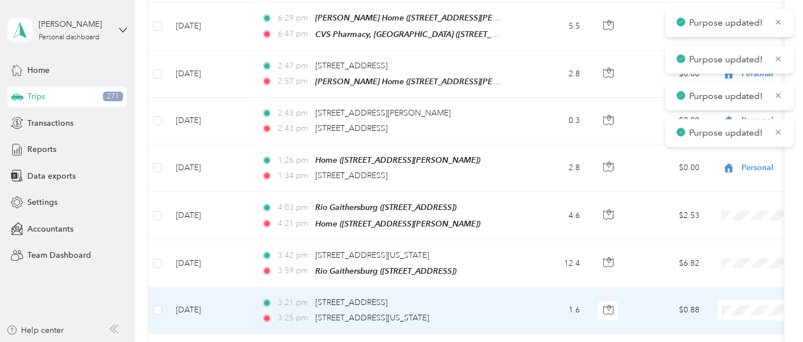
click at [724, 167] on span "Ennoble Care" at bounding box center [767, 168] width 153 height 12
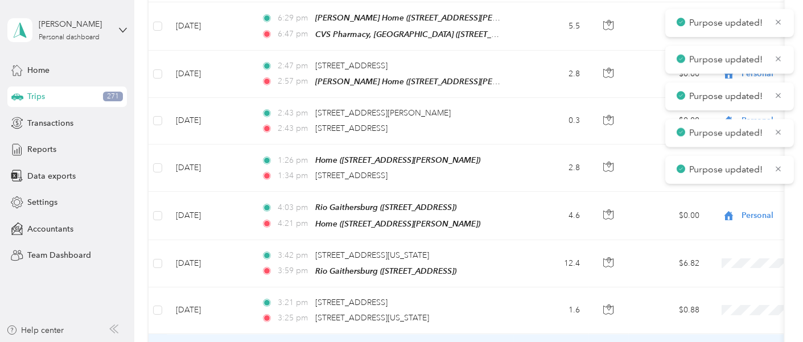
click at [724, 213] on span "Ennoble Care" at bounding box center [767, 215] width 153 height 12
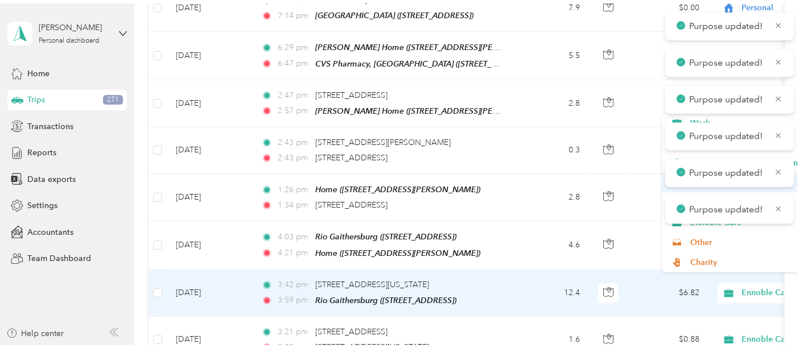
scroll to position [3795, 0]
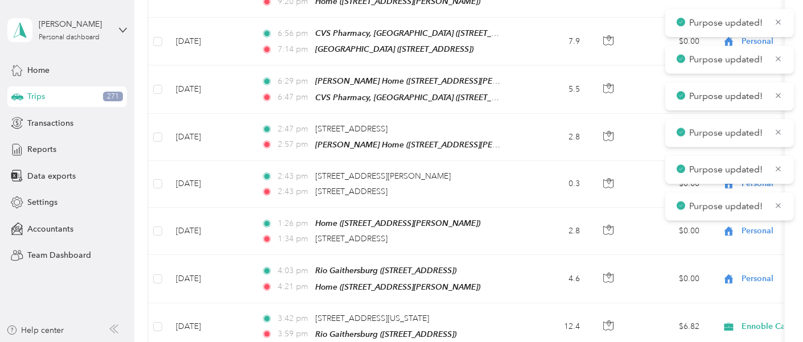
click at [716, 276] on span "Ennoble Care" at bounding box center [767, 278] width 153 height 12
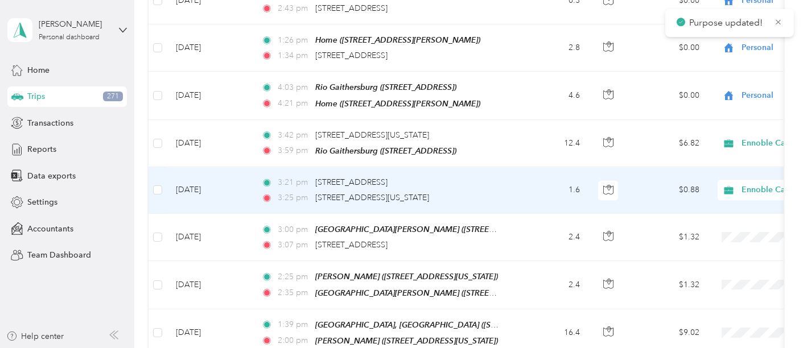
scroll to position [3985, 0]
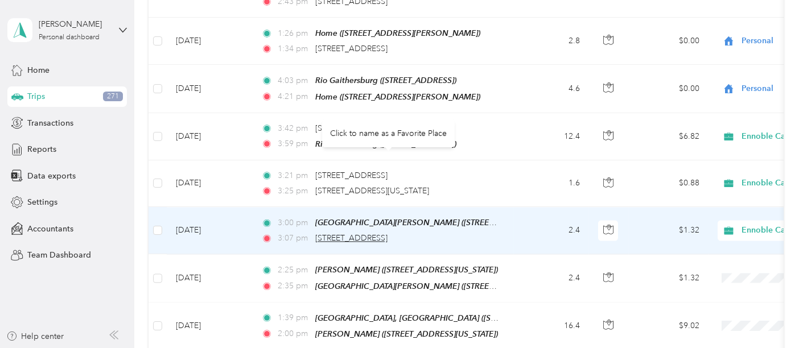
click at [351, 233] on span "2100 Olney-Sandy Spring Rd, Olney, MD" at bounding box center [351, 238] width 72 height 10
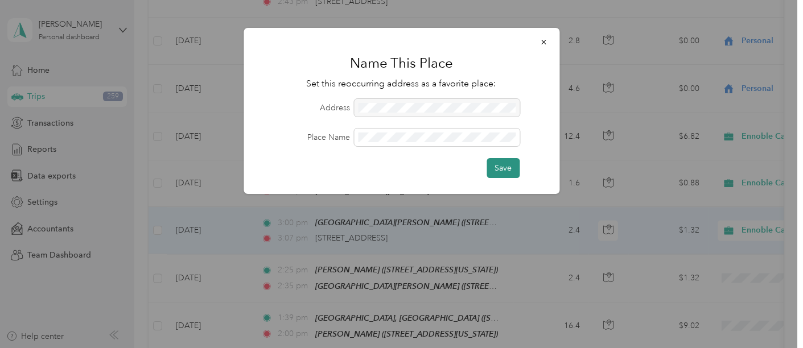
click at [506, 162] on button "Save" at bounding box center [503, 168] width 33 height 20
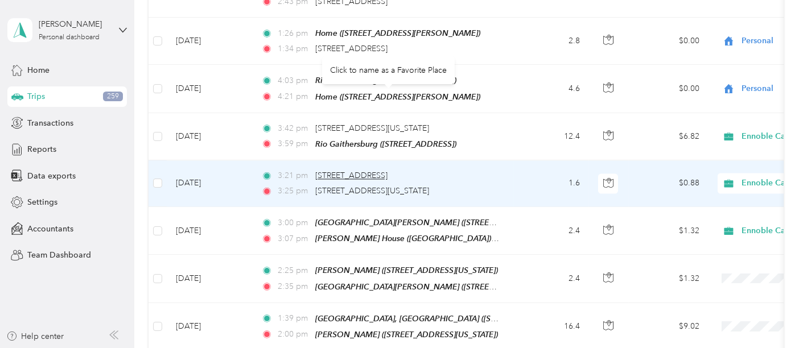
click at [388, 171] on span "2100 Olney-Sandy Spring Rd, Olney, MD" at bounding box center [351, 176] width 72 height 10
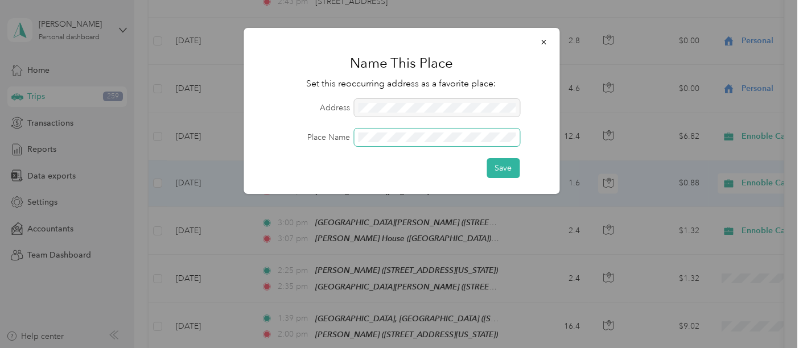
click at [432, 132] on span at bounding box center [437, 138] width 166 height 18
drag, startPoint x: 507, startPoint y: 165, endPoint x: 631, endPoint y: 188, distance: 126.3
click at [507, 165] on button "Save" at bounding box center [503, 168] width 33 height 20
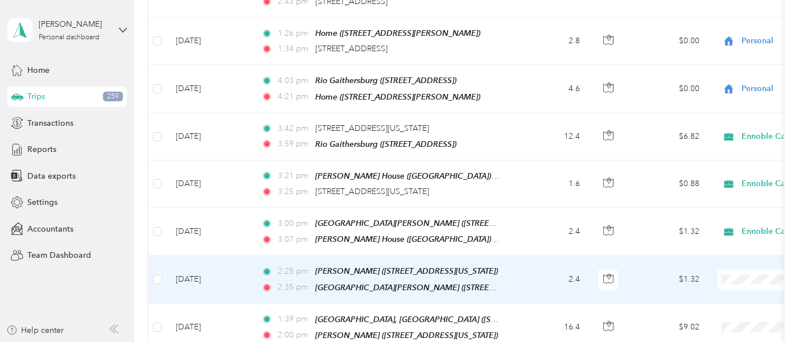
click at [724, 136] on span "Ennoble Care" at bounding box center [767, 135] width 153 height 12
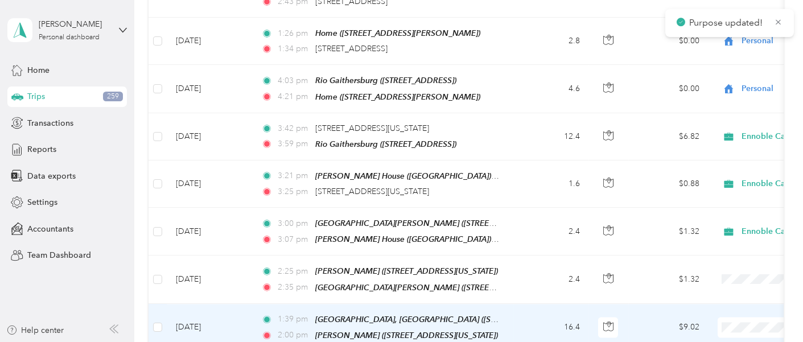
click at [718, 178] on span "Ennoble Care" at bounding box center [767, 182] width 153 height 12
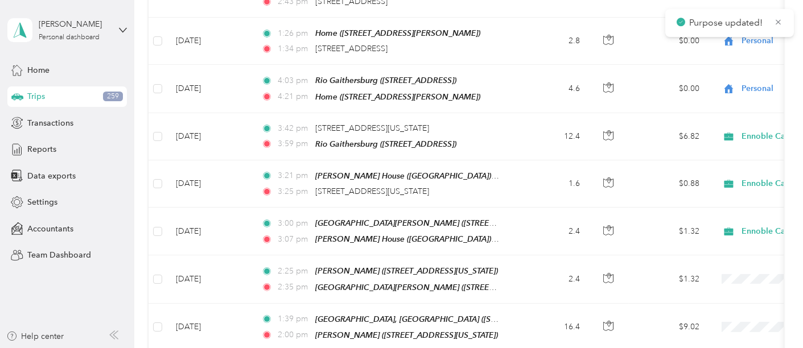
scroll to position [4048, 0]
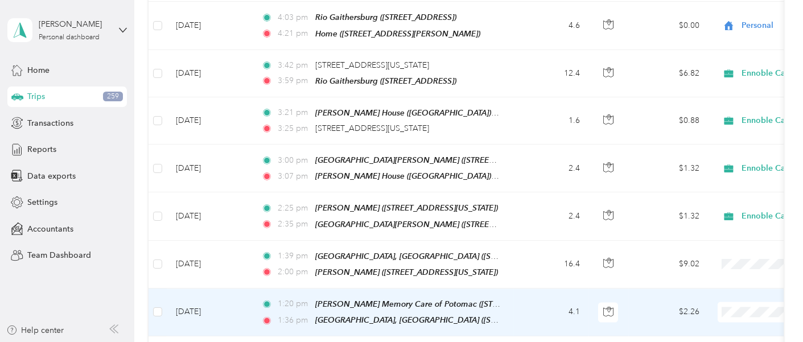
click at [722, 165] on span "Ennoble Care" at bounding box center [767, 165] width 153 height 12
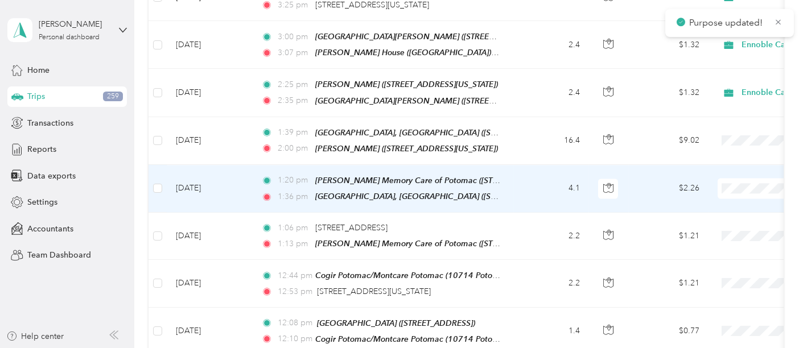
scroll to position [4175, 0]
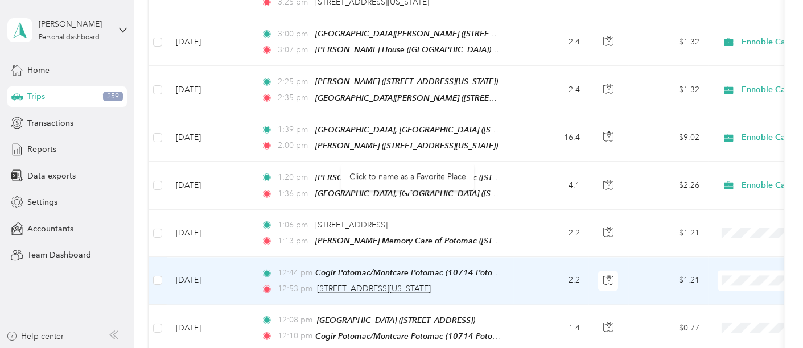
click at [397, 284] on span "9440, Newbridge Drive, Potomac, Montgomery County, Maryland, 20854, USA" at bounding box center [374, 289] width 114 height 10
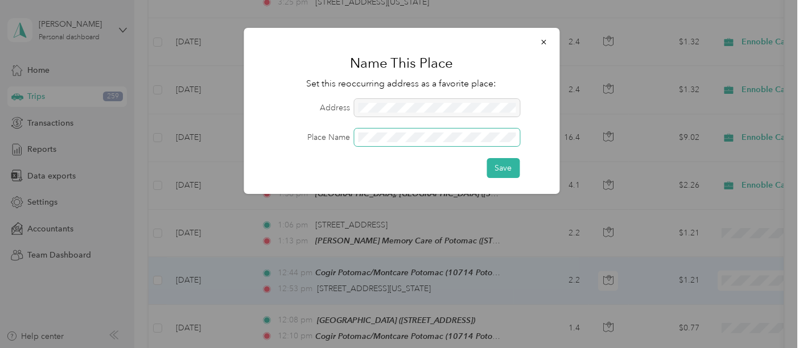
click at [383, 131] on span at bounding box center [437, 138] width 166 height 18
click at [389, 129] on span at bounding box center [437, 138] width 166 height 18
click at [501, 166] on button "Save" at bounding box center [503, 168] width 33 height 20
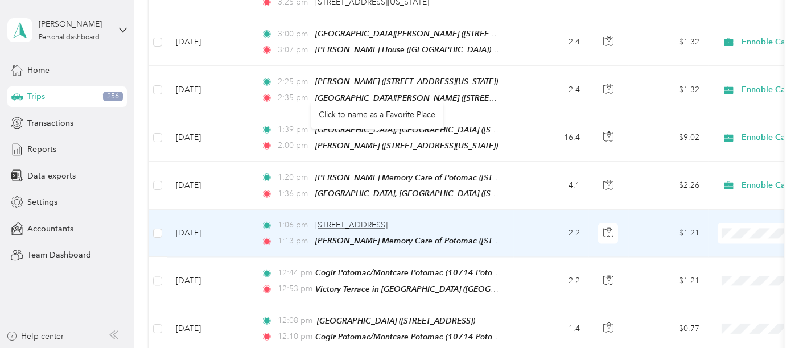
click at [388, 220] on span "9440 Newbridge Dr, Potomac, MD" at bounding box center [351, 225] width 72 height 10
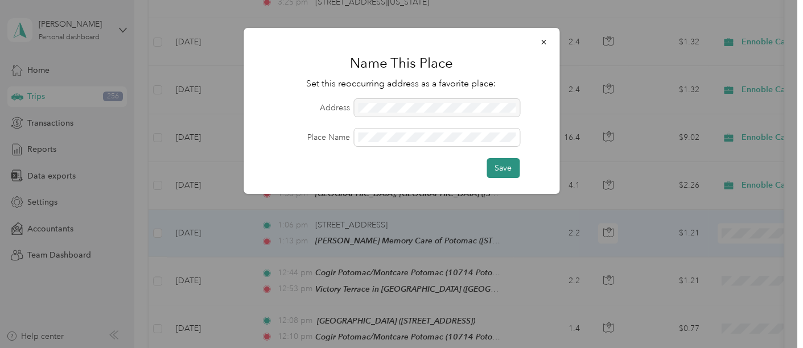
click at [503, 174] on button "Save" at bounding box center [503, 168] width 33 height 20
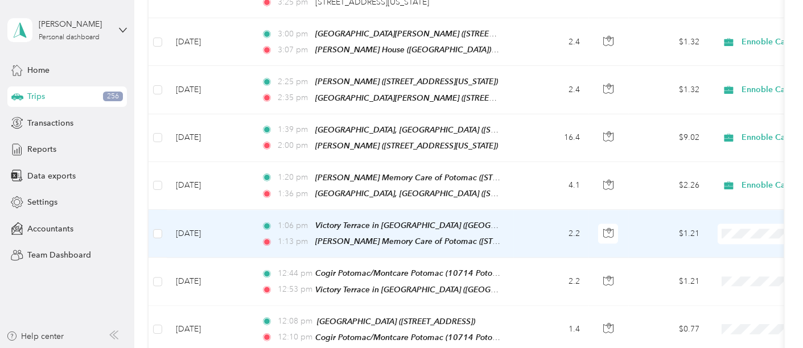
click at [724, 224] on span at bounding box center [788, 234] width 141 height 20
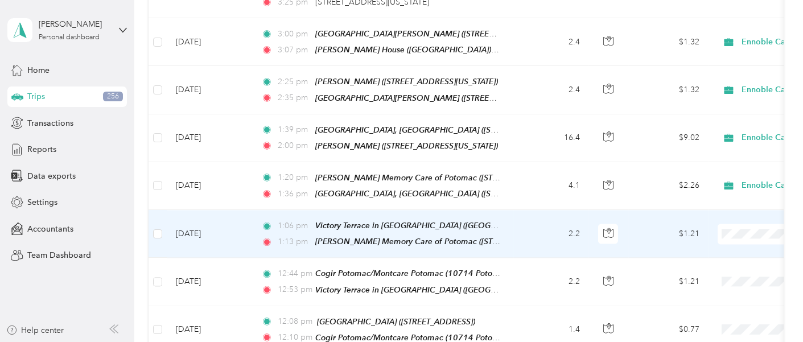
click at [704, 192] on li "Personal" at bounding box center [757, 188] width 190 height 20
click at [716, 270] on li "Ennoble Care" at bounding box center [757, 267] width 190 height 20
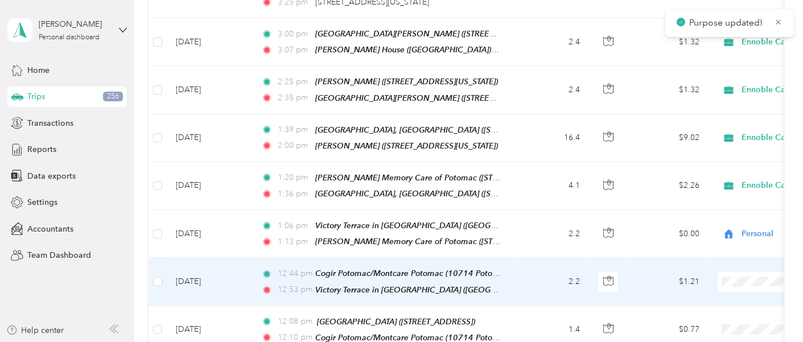
click at [712, 129] on span "Ennoble Care" at bounding box center [767, 132] width 153 height 12
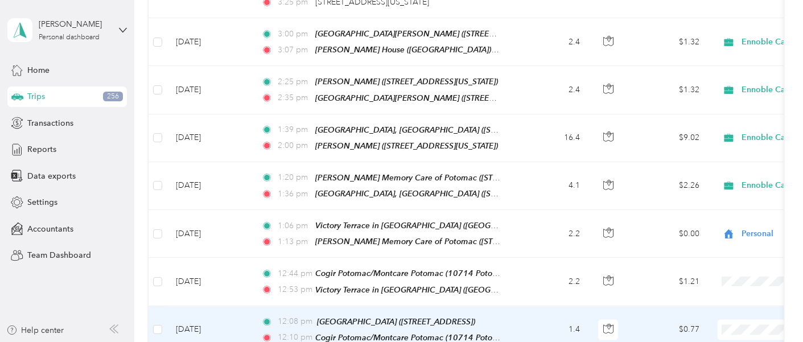
click at [707, 175] on span "Ennoble Care" at bounding box center [767, 179] width 153 height 12
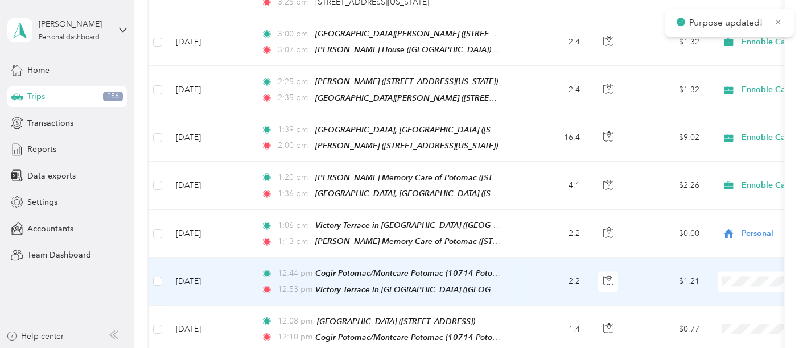
scroll to position [4238, 0]
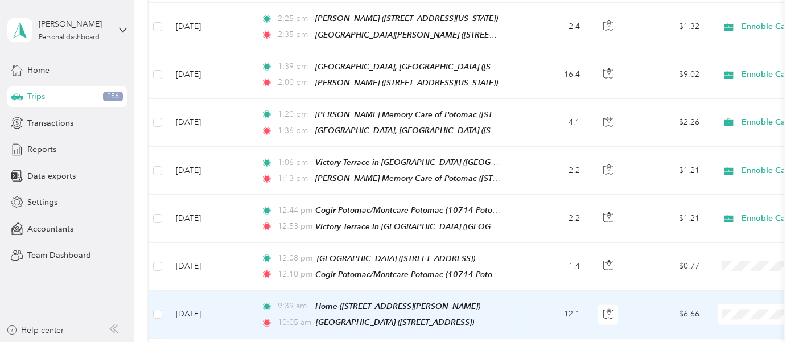
click at [699, 82] on span "Personal" at bounding box center [767, 82] width 153 height 12
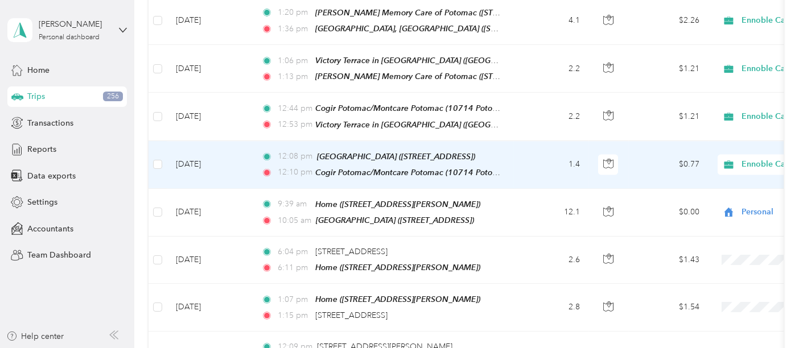
scroll to position [4364, 0]
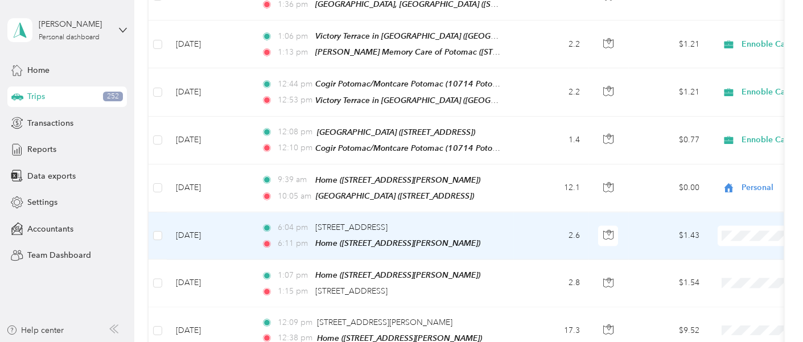
click at [698, 182] on span "Personal" at bounding box center [767, 185] width 153 height 12
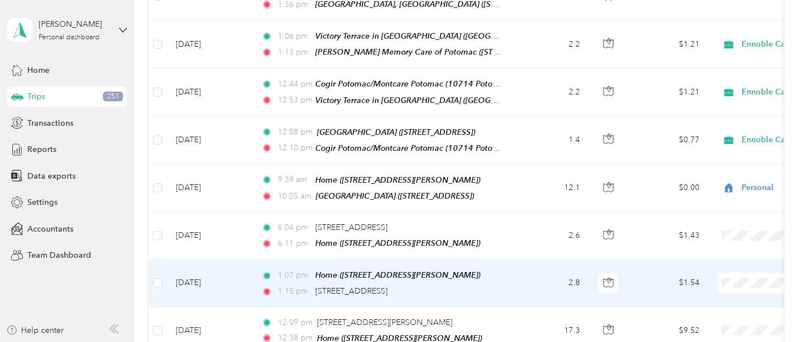
drag, startPoint x: 706, startPoint y: 48, endPoint x: 735, endPoint y: 109, distance: 67.5
click at [706, 48] on span "Personal" at bounding box center [767, 49] width 153 height 12
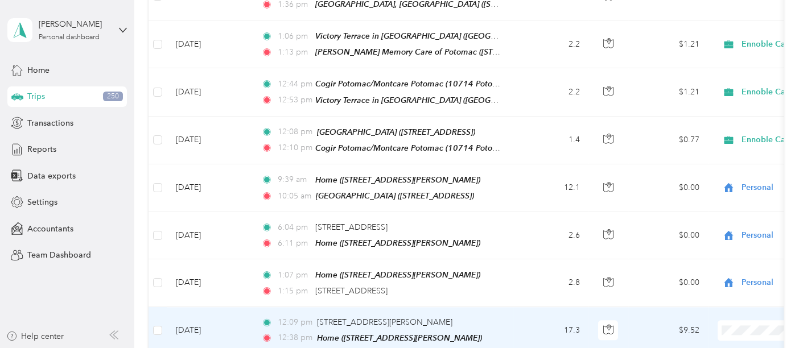
click at [375, 297] on td "12:09 pm 19920 Fisher Ave, Poolesville, MD 12:38 pm Home (30 Sebastiani Blvd, G…" at bounding box center [383, 330] width 262 height 47
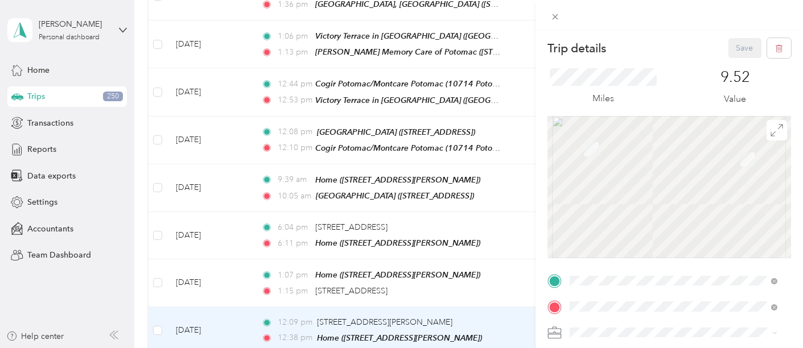
click at [379, 228] on div "Trip details Save This trip cannot be edited because it is either under review,…" at bounding box center [401, 174] width 803 height 348
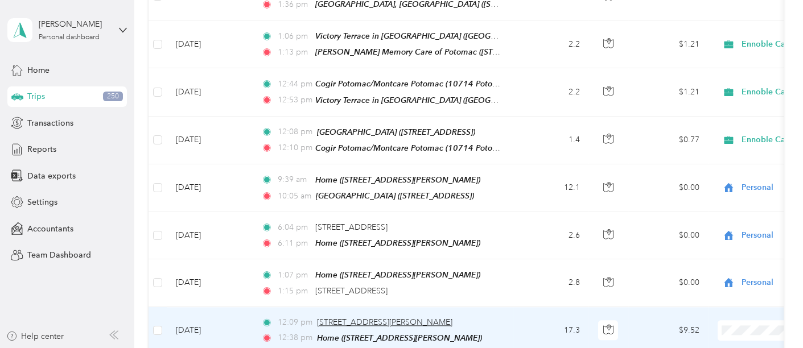
click at [403, 297] on span "19920 Fisher Ave, Poolesville, MD" at bounding box center [384, 323] width 135 height 10
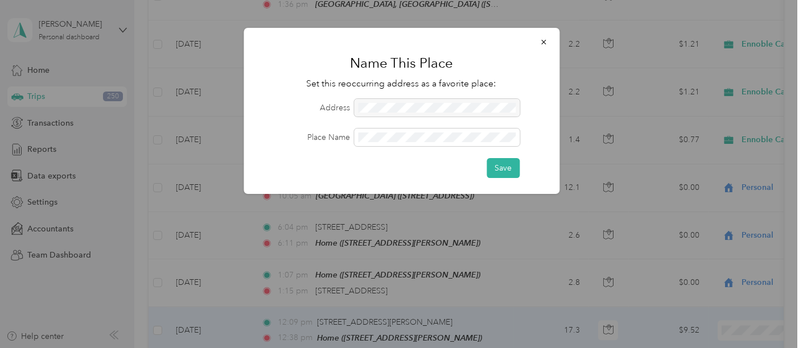
click at [395, 106] on div at bounding box center [437, 108] width 166 height 18
click at [396, 130] on span at bounding box center [437, 138] width 166 height 18
click at [511, 173] on button "Save" at bounding box center [503, 168] width 33 height 20
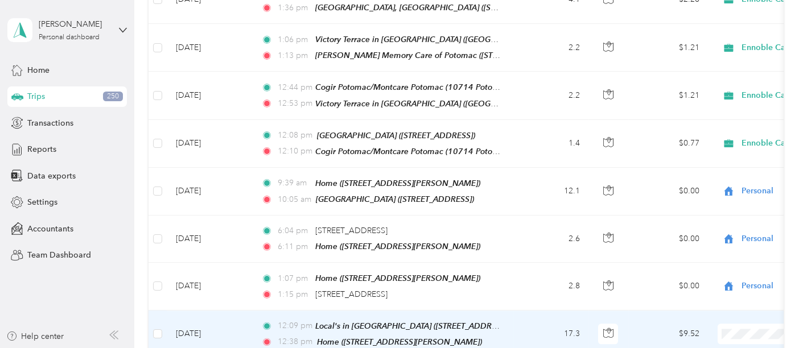
click at [724, 297] on span at bounding box center [788, 334] width 141 height 20
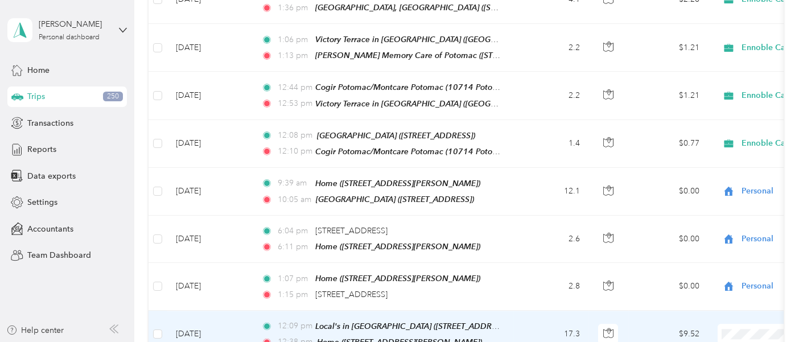
click at [704, 94] on span "Personal" at bounding box center [767, 96] width 153 height 12
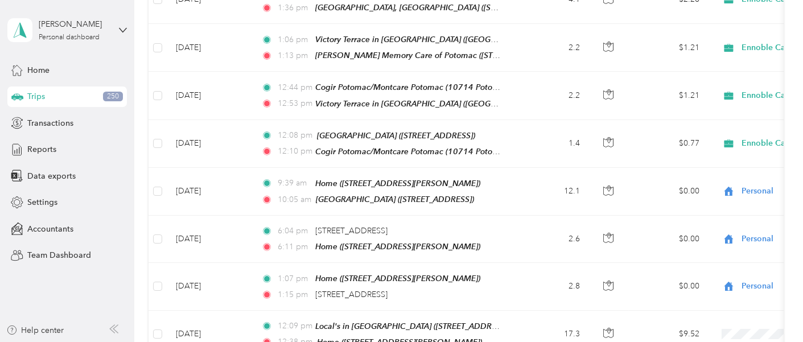
click at [704, 145] on span "Personal" at bounding box center [767, 143] width 153 height 12
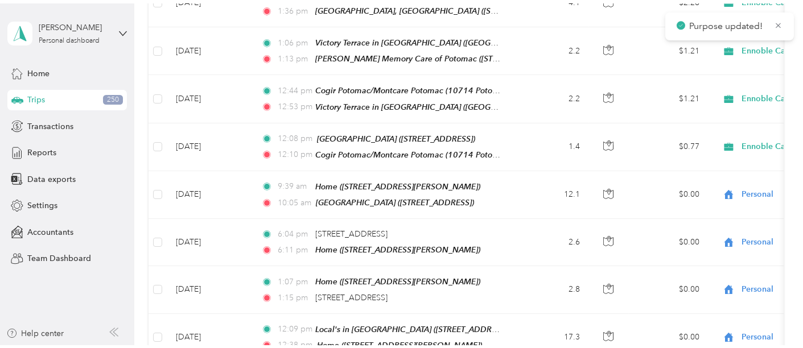
scroll to position [4491, 0]
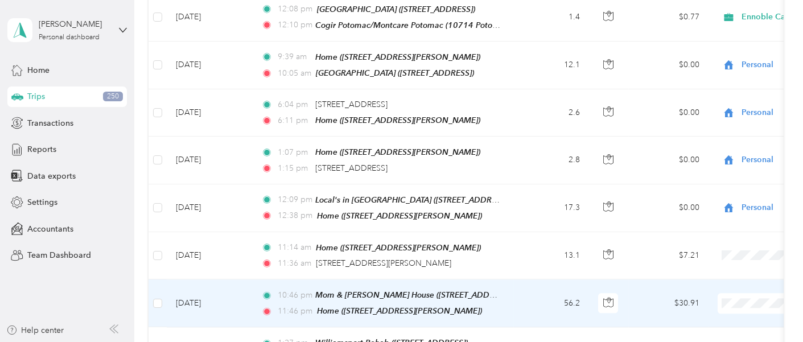
click at [714, 63] on span "Personal" at bounding box center [767, 63] width 153 height 12
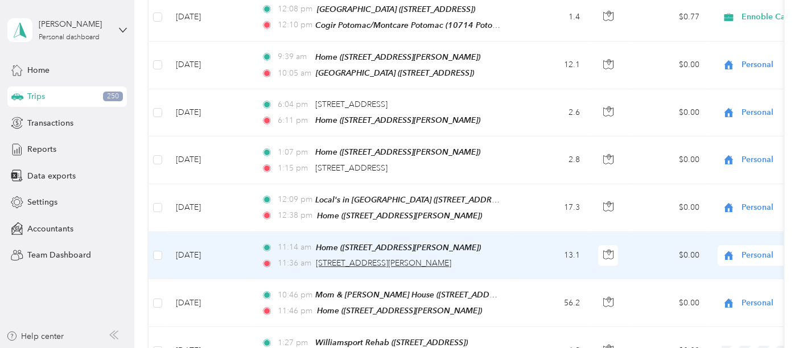
click at [366, 258] on span "19933 Fisher Ave, Poolesville, MD" at bounding box center [383, 263] width 135 height 10
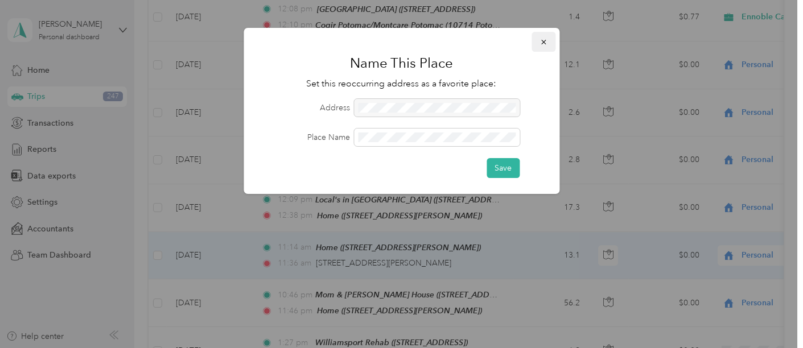
click at [547, 42] on icon "button" at bounding box center [544, 42] width 8 height 8
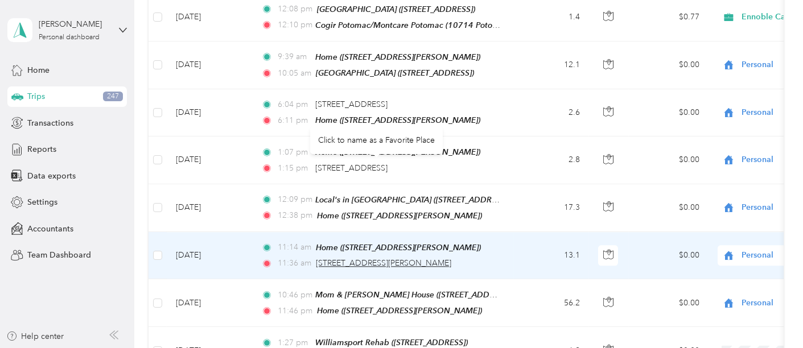
click at [397, 258] on span "19933 Fisher Ave, Poolesville, MD" at bounding box center [383, 263] width 135 height 10
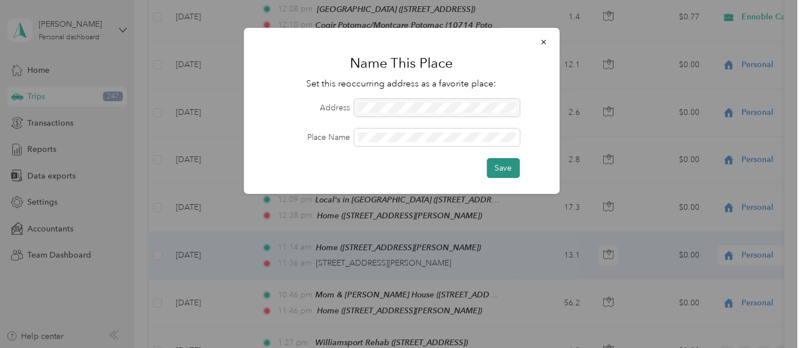
click at [504, 167] on button "Save" at bounding box center [503, 168] width 33 height 20
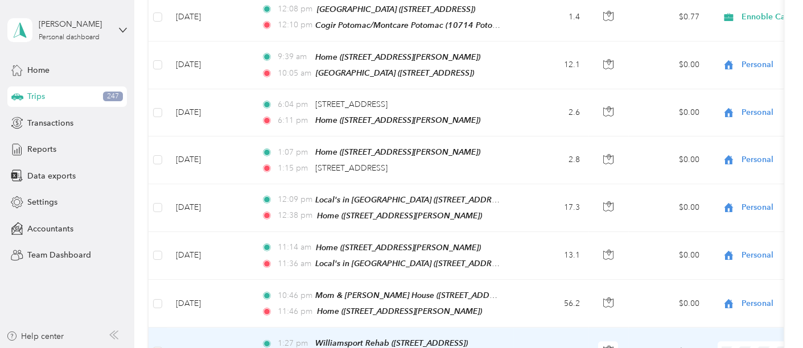
scroll to position [4428, 0]
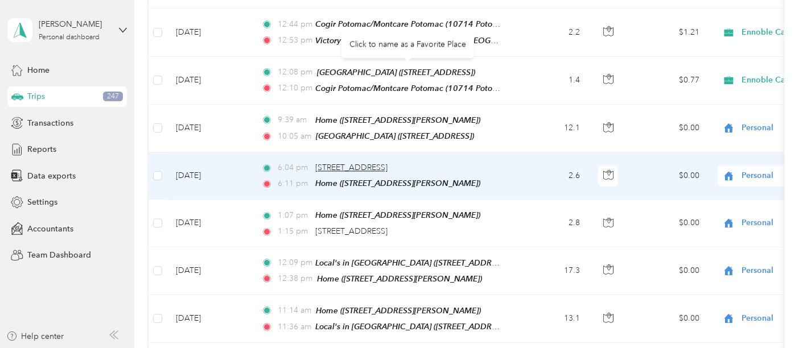
click at [388, 163] on span "15831 Quince Orchard Rd, Quince Orchard, North Potomac, MD" at bounding box center [351, 168] width 72 height 10
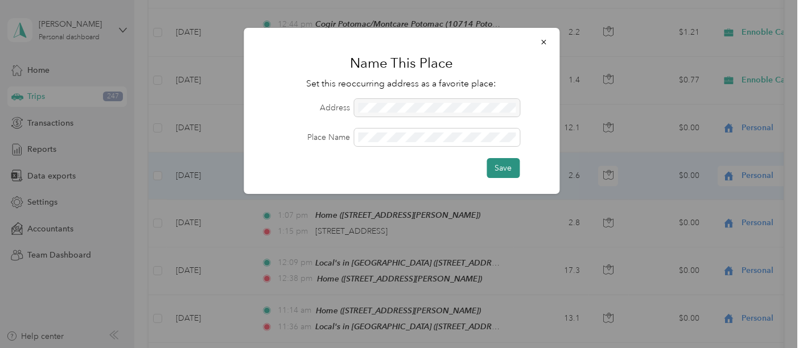
click at [502, 166] on button "Save" at bounding box center [503, 168] width 33 height 20
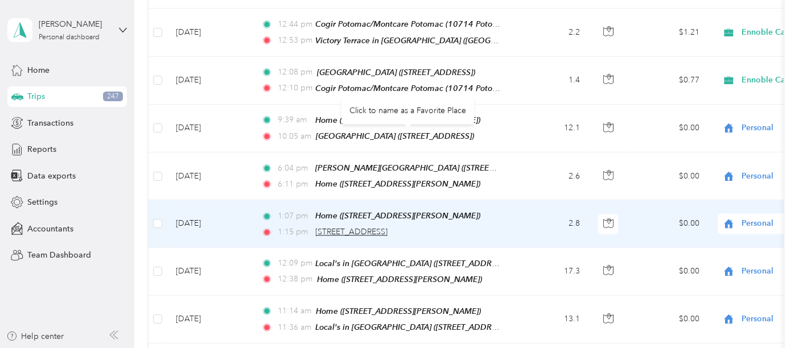
click at [388, 227] on span "15831 Quince Orchard Rd, Quince Orchard, North Potomac, MD" at bounding box center [351, 232] width 72 height 10
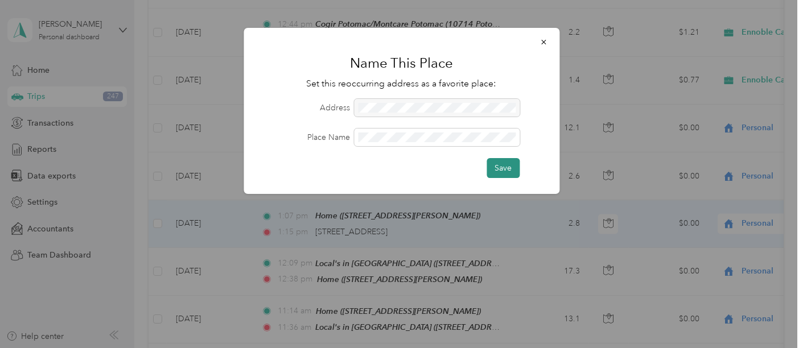
click at [488, 164] on button "Save" at bounding box center [503, 168] width 33 height 20
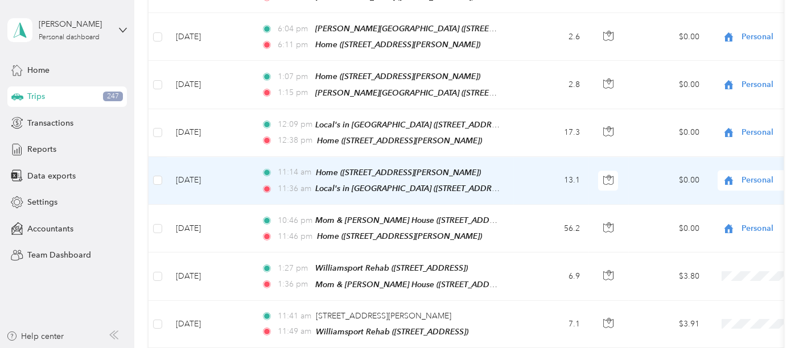
scroll to position [4618, 0]
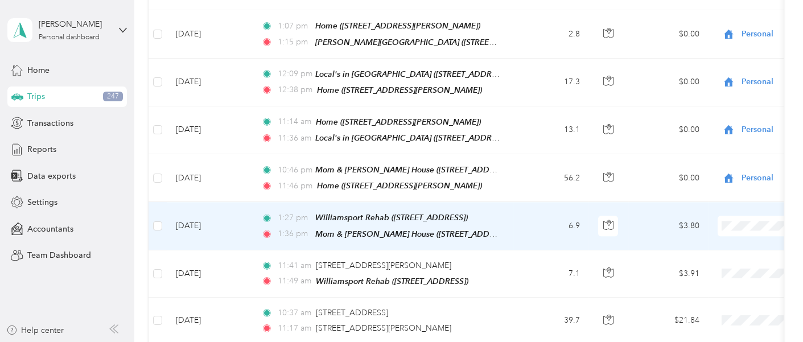
click at [724, 182] on span "Hospice of Washington County Volunteer" at bounding box center [767, 185] width 153 height 12
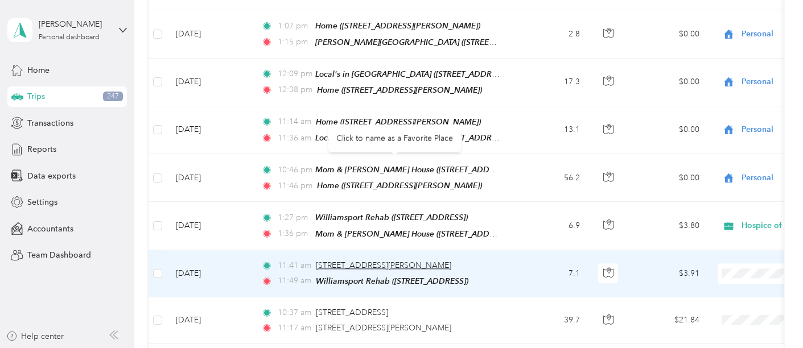
click at [385, 261] on span "18057 Garland Groh Blvd, Hagerstown, MD" at bounding box center [383, 266] width 135 height 10
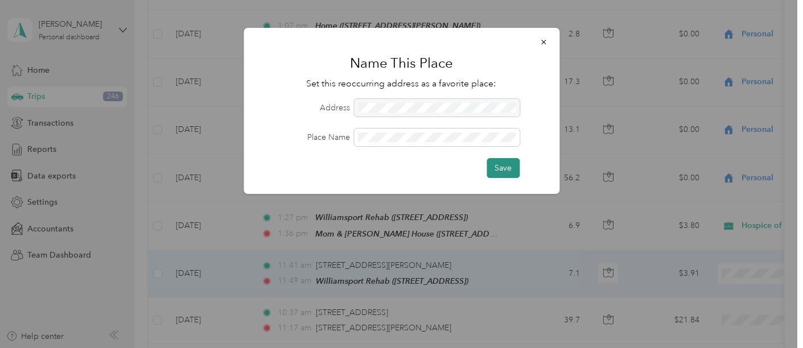
click at [518, 161] on button "Save" at bounding box center [503, 168] width 33 height 20
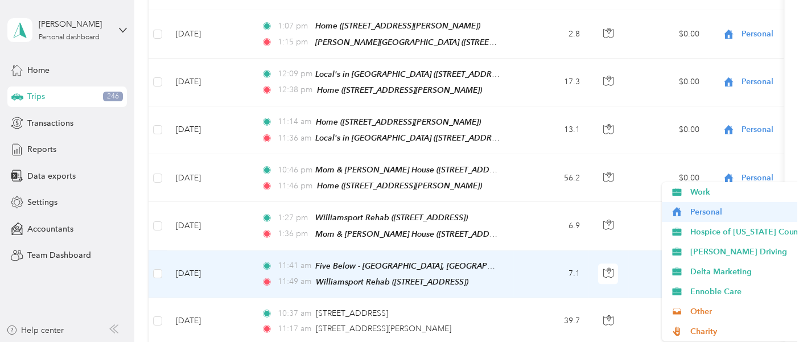
click at [717, 209] on span "Personal" at bounding box center [767, 212] width 153 height 12
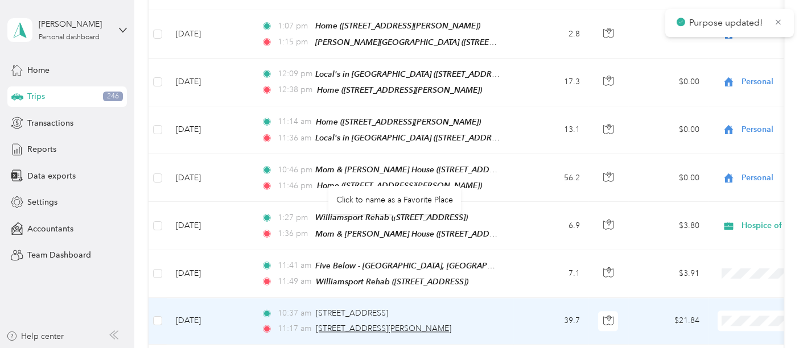
click at [393, 297] on span "18061 Garland Groh Blvd, Hagerstown, MD" at bounding box center [383, 329] width 135 height 10
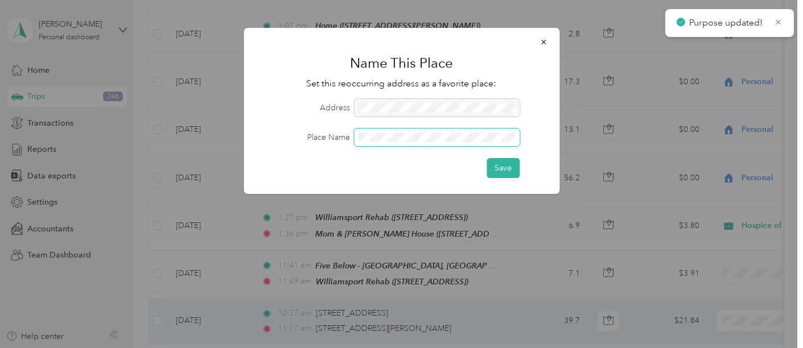
click at [384, 131] on span at bounding box center [437, 138] width 166 height 18
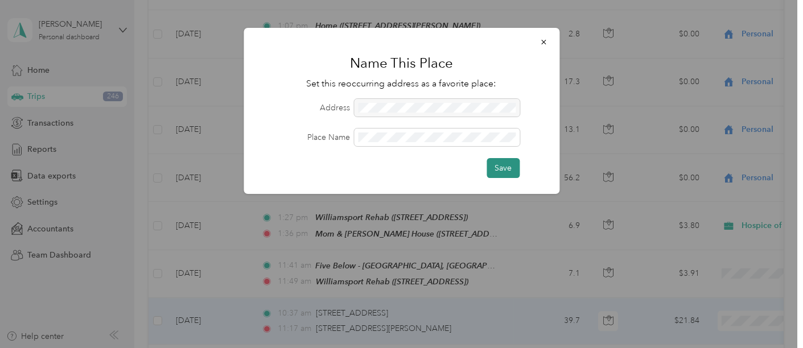
click at [491, 168] on button "Save" at bounding box center [503, 168] width 33 height 20
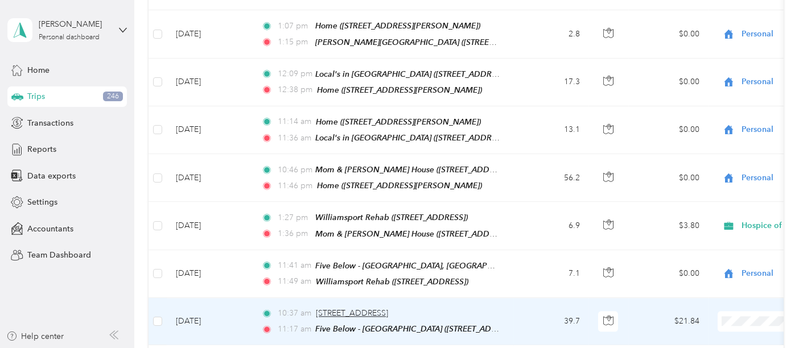
click at [333, 297] on span "3371 Worthington Blvd, Ijamsville, MD" at bounding box center [352, 314] width 72 height 10
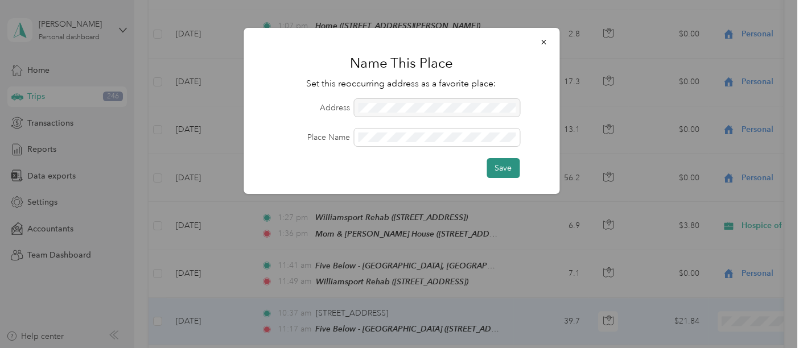
click at [502, 170] on button "Save" at bounding box center [503, 168] width 33 height 20
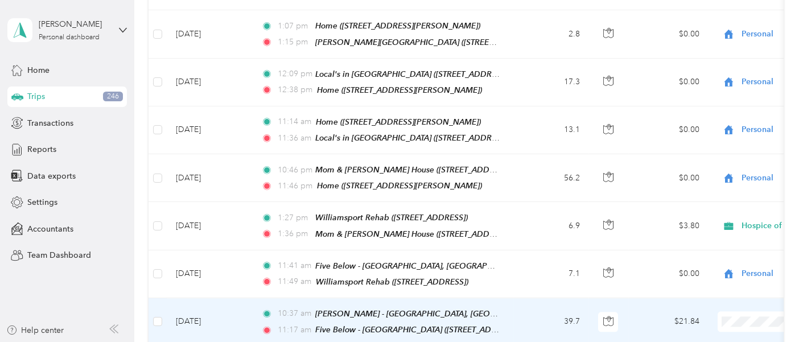
click at [711, 74] on span "Personal" at bounding box center [767, 77] width 153 height 12
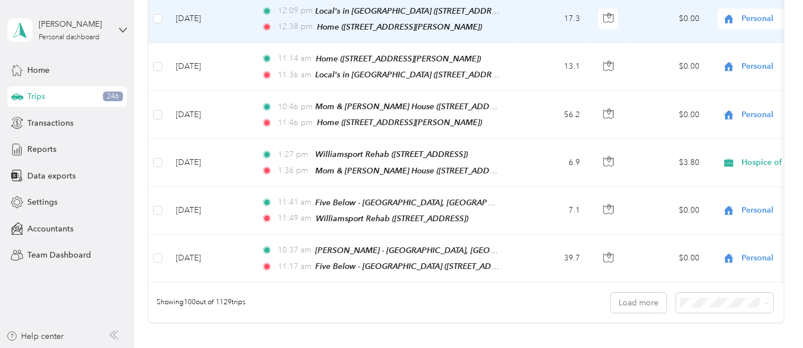
scroll to position [4717, 0]
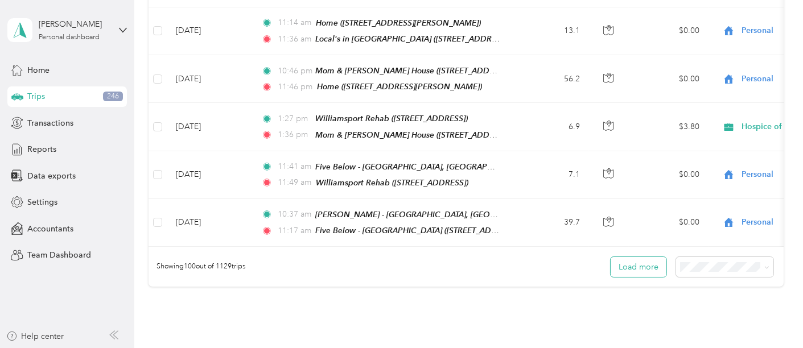
click at [632, 257] on button "Load more" at bounding box center [639, 267] width 56 height 20
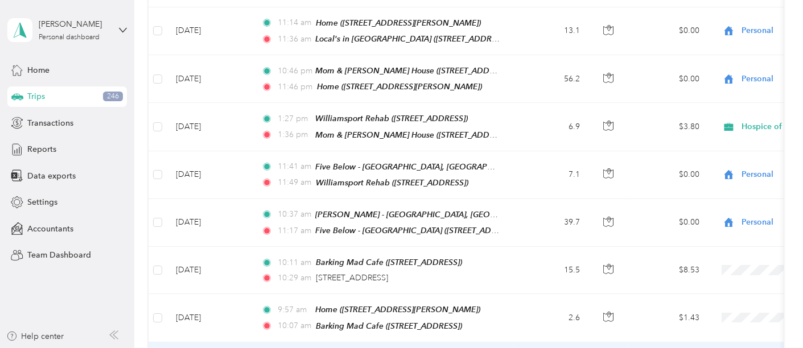
scroll to position [4780, 0]
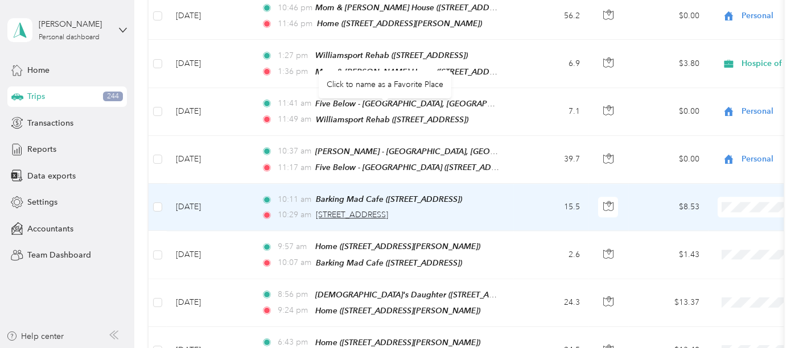
click at [388, 210] on span "3371 Worthington Blvd, Ijamsville, MD" at bounding box center [352, 215] width 72 height 10
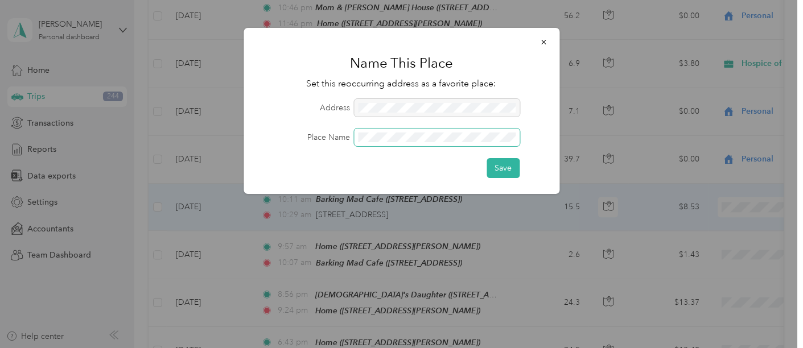
click at [429, 131] on span at bounding box center [437, 138] width 166 height 18
click at [504, 165] on button "Save" at bounding box center [503, 168] width 33 height 20
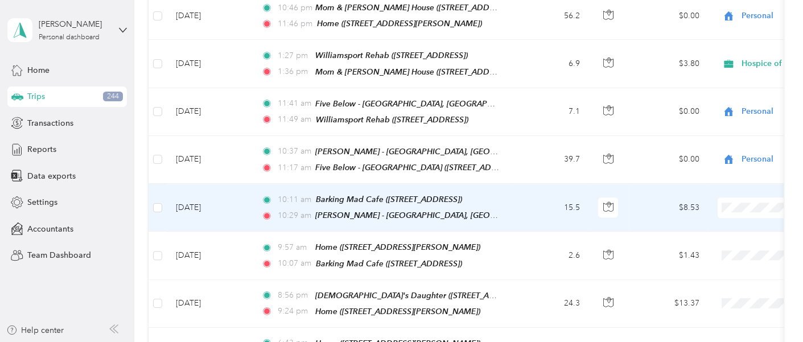
click at [718, 141] on span "Personal" at bounding box center [767, 143] width 153 height 12
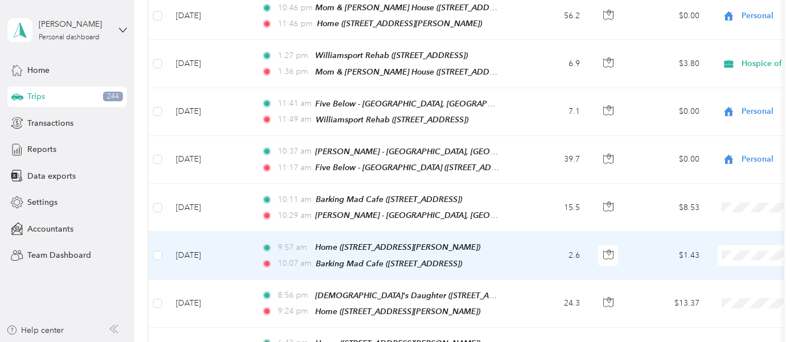
click at [714, 188] on span "Personal" at bounding box center [767, 189] width 153 height 12
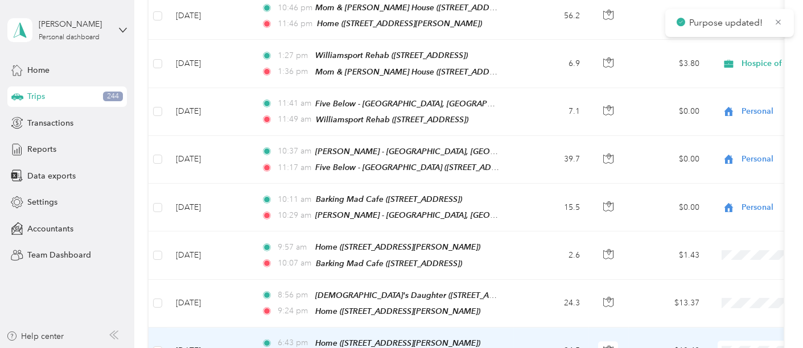
scroll to position [4843, 0]
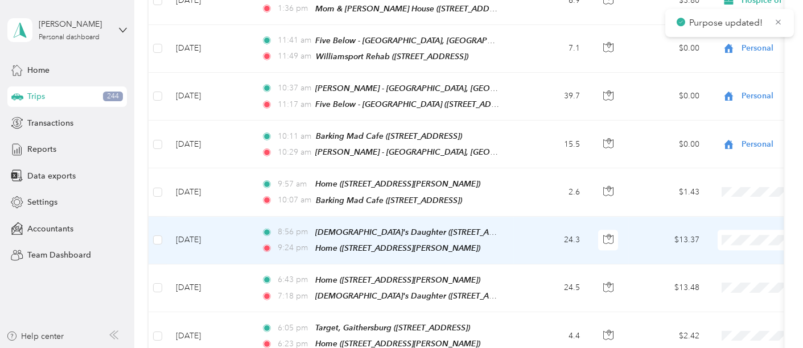
click at [724, 230] on span at bounding box center [788, 240] width 141 height 20
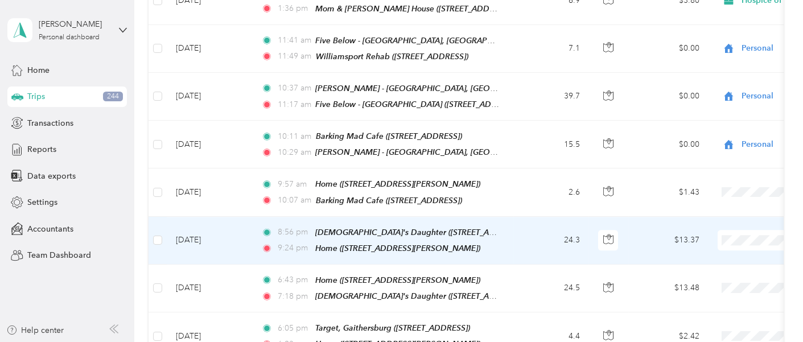
click at [718, 171] on span "Personal" at bounding box center [767, 173] width 153 height 12
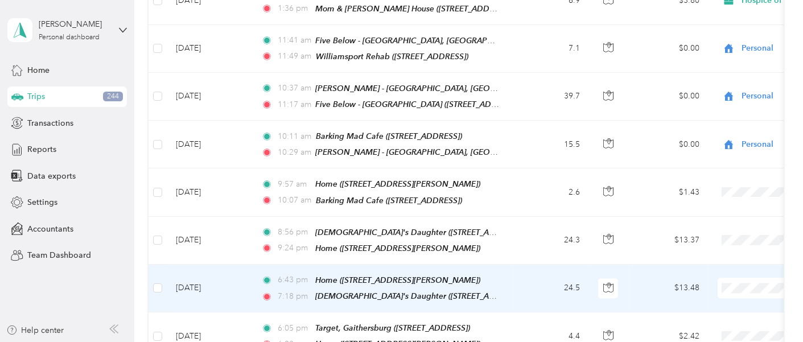
click at [707, 36] on span "Personal" at bounding box center [767, 37] width 153 height 12
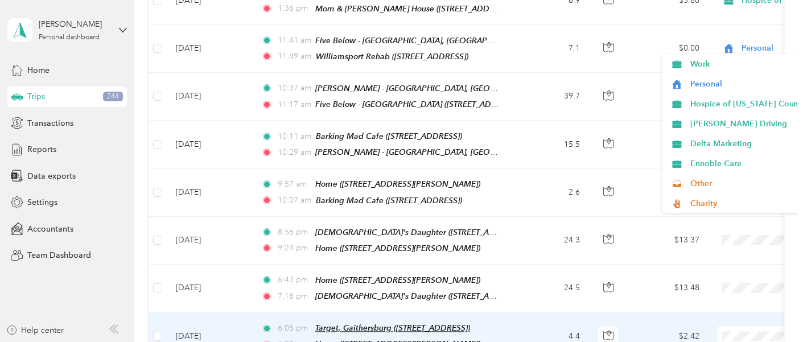
click at [711, 83] on span "Personal" at bounding box center [767, 84] width 153 height 12
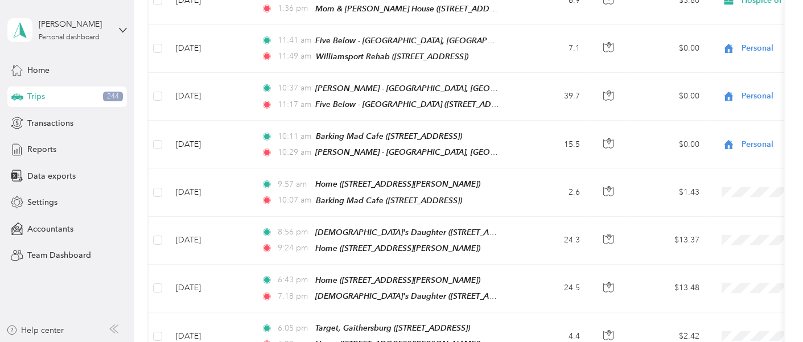
click at [720, 132] on span "Personal" at bounding box center [767, 130] width 153 height 12
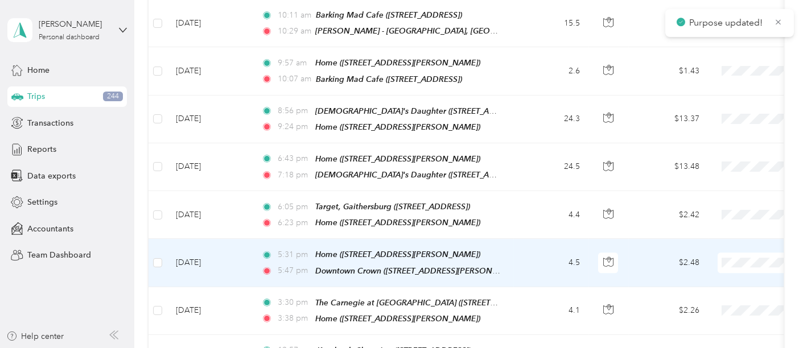
scroll to position [4970, 0]
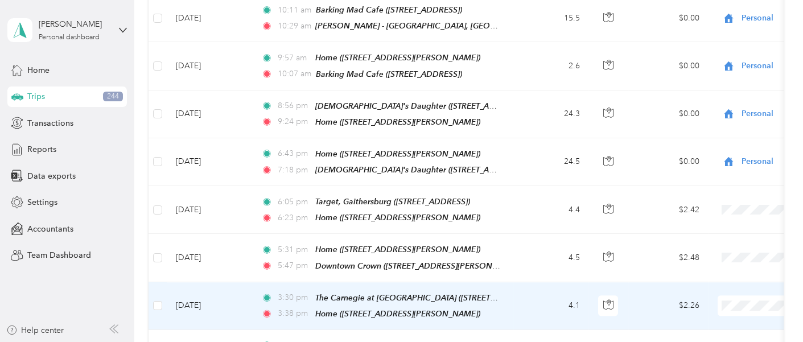
click at [708, 54] on li "Personal" at bounding box center [757, 51] width 190 height 20
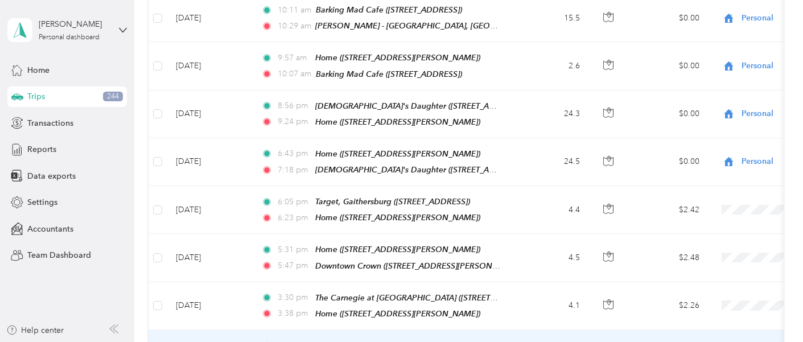
click at [709, 95] on span "Personal" at bounding box center [767, 98] width 153 height 12
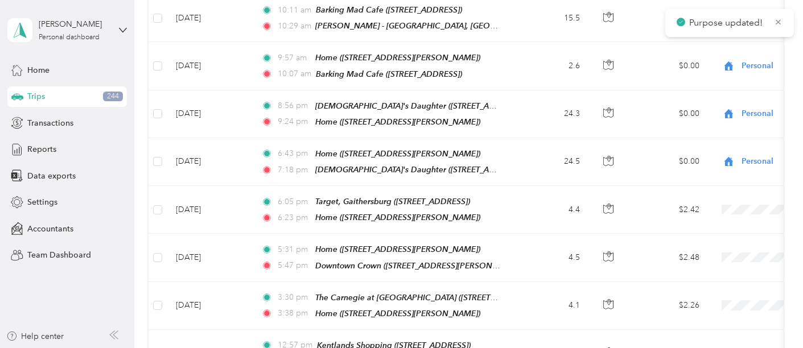
scroll to position [5033, 0]
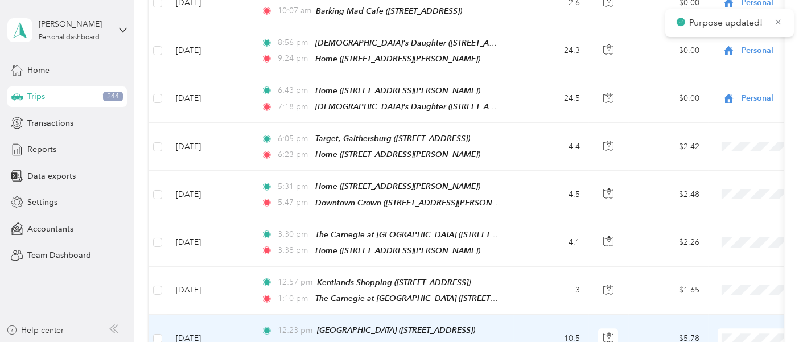
click at [708, 83] on li "Personal" at bounding box center [757, 81] width 190 height 20
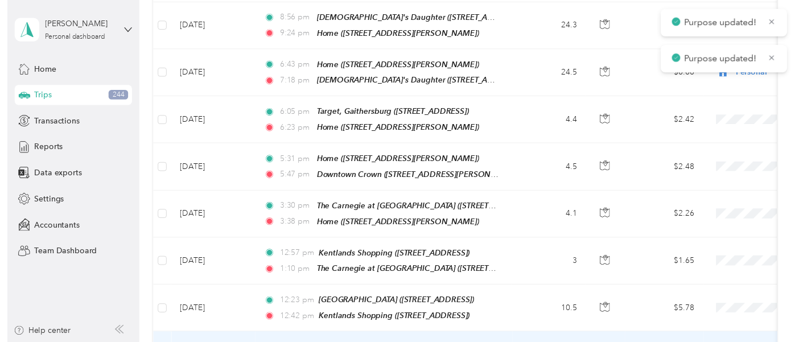
scroll to position [5096, 0]
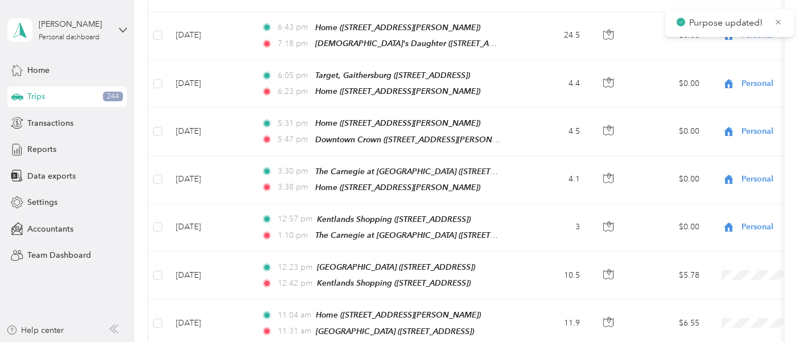
click at [711, 109] on span "Personal" at bounding box center [767, 111] width 153 height 12
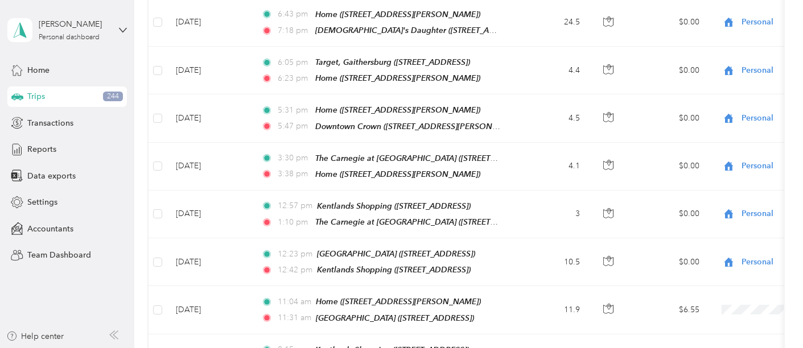
scroll to position [5171, 0]
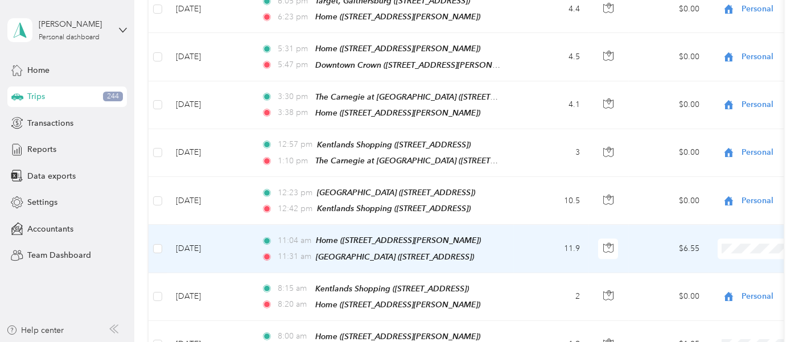
click at [716, 169] on span "Personal" at bounding box center [767, 171] width 153 height 12
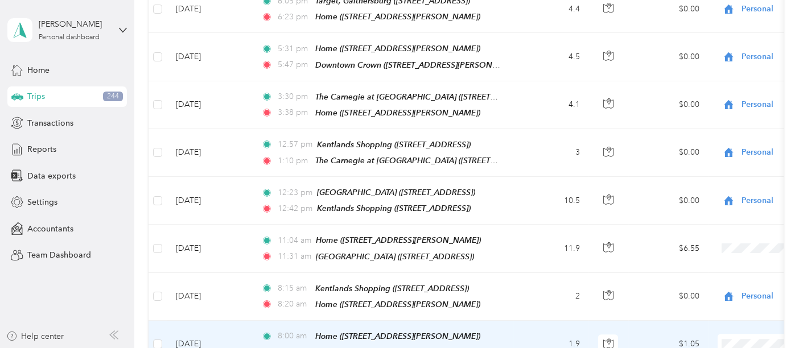
scroll to position [5234, 0]
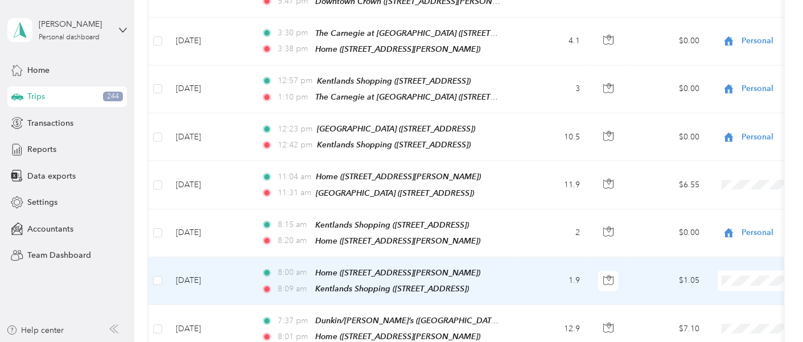
click at [707, 202] on span "Personal" at bounding box center [767, 200] width 153 height 12
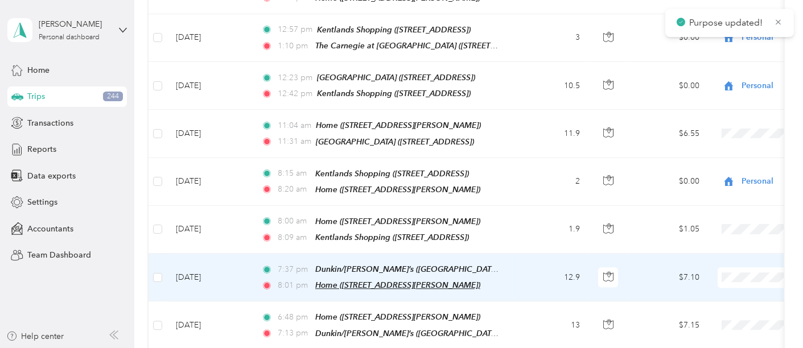
scroll to position [5298, 0]
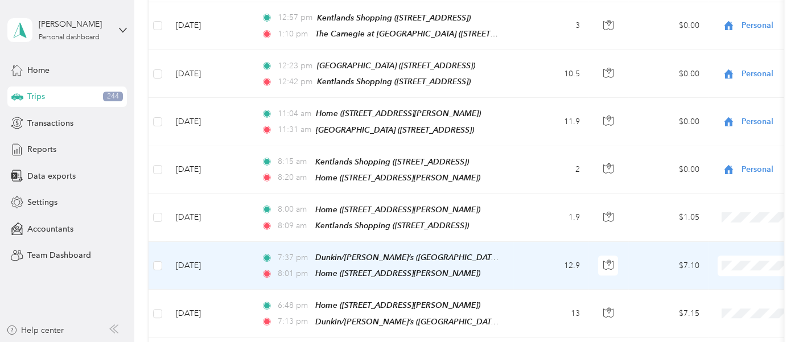
click at [722, 184] on span "Personal" at bounding box center [767, 185] width 153 height 12
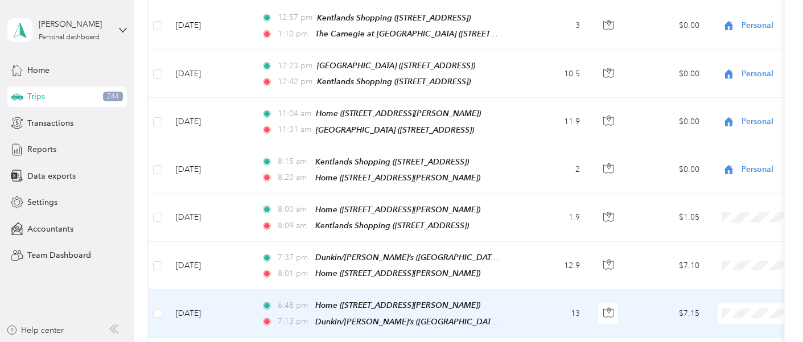
click at [709, 51] on span "Personal" at bounding box center [767, 49] width 153 height 12
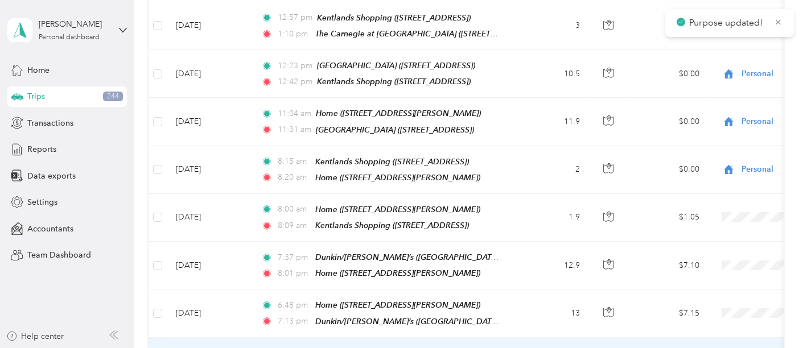
scroll to position [5361, 0]
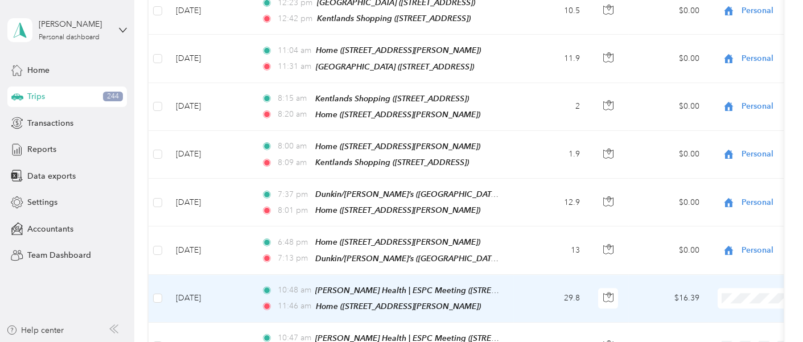
click at [716, 113] on span "Ennoble Care" at bounding box center [767, 113] width 153 height 12
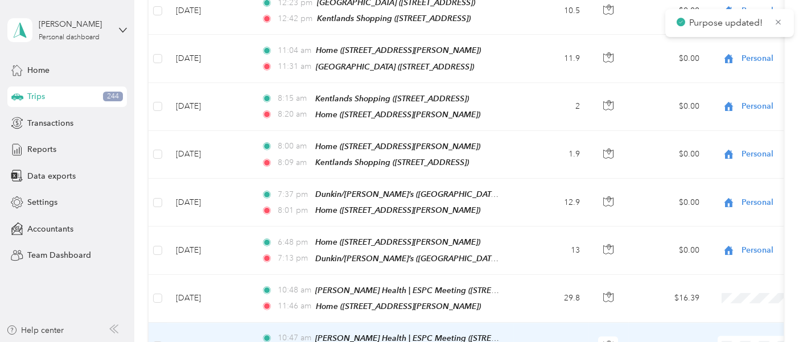
click at [724, 156] on span "Ennoble Care" at bounding box center [767, 160] width 153 height 12
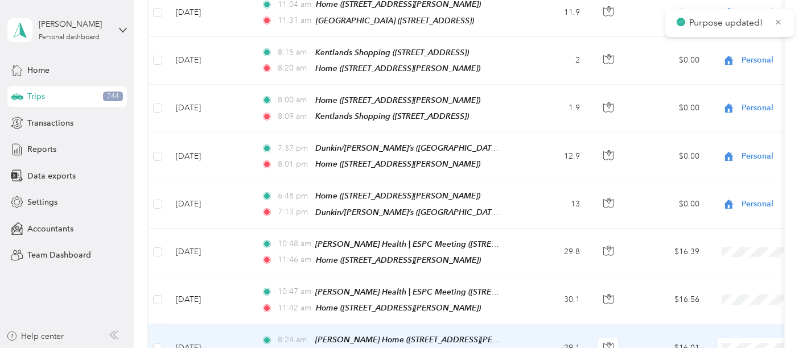
scroll to position [5487, 0]
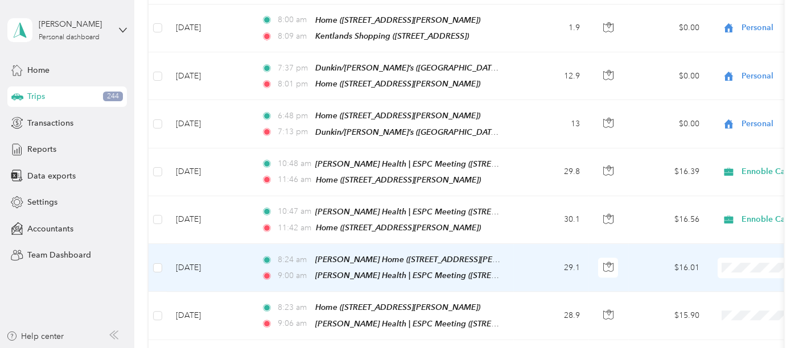
click at [724, 258] on span at bounding box center [788, 268] width 141 height 20
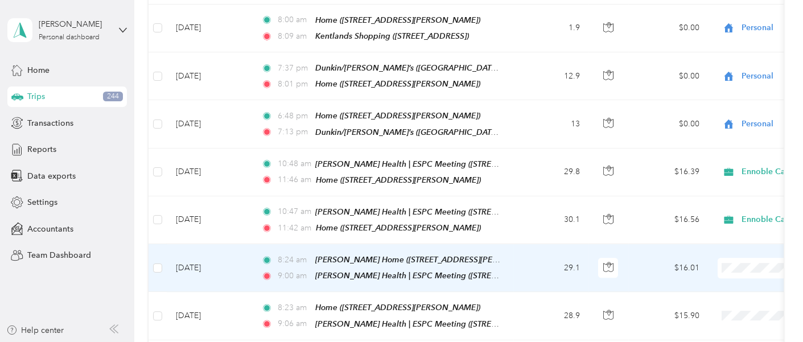
click at [717, 261] on span "Ennoble Care" at bounding box center [767, 262] width 153 height 12
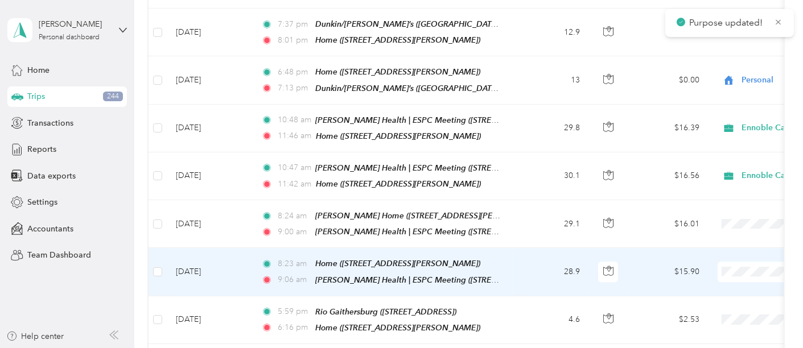
scroll to position [5550, 0]
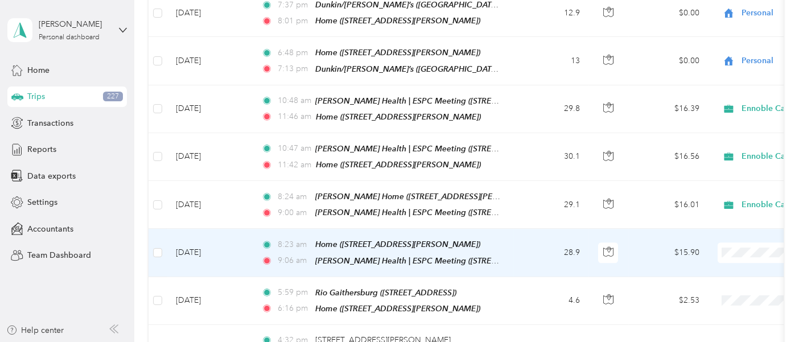
click at [717, 243] on span "Ennoble Care" at bounding box center [767, 243] width 153 height 12
click at [724, 244] on span "Ennoble Care" at bounding box center [767, 245] width 153 height 12
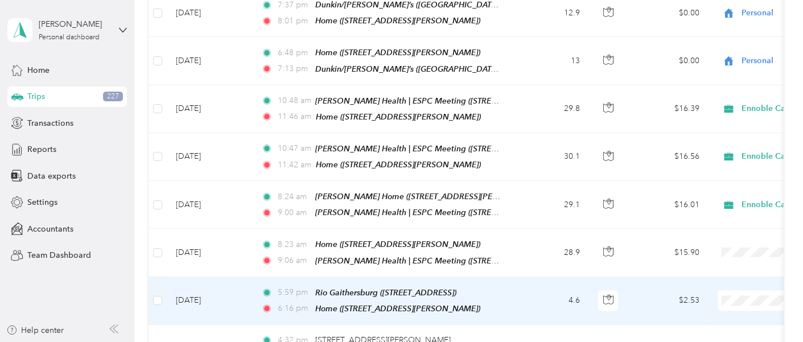
click at [715, 210] on span "Personal" at bounding box center [767, 213] width 153 height 12
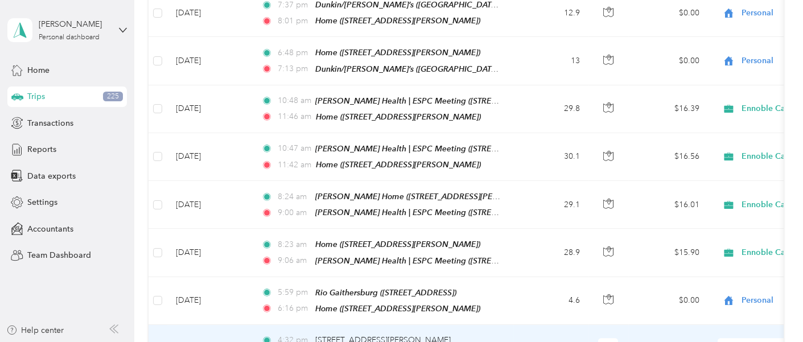
click at [719, 152] on span "Ennoble Care" at bounding box center [767, 157] width 153 height 12
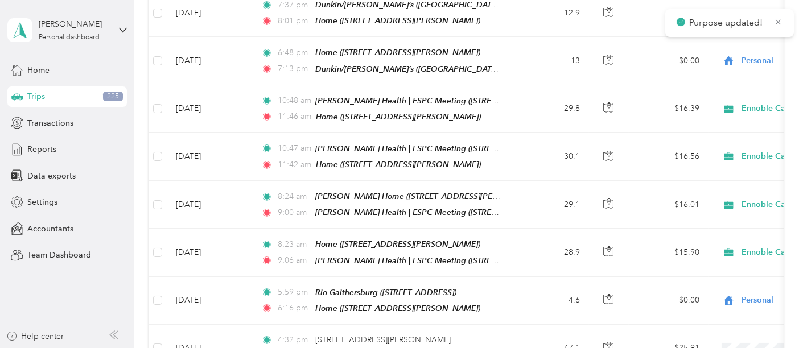
scroll to position [5614, 0]
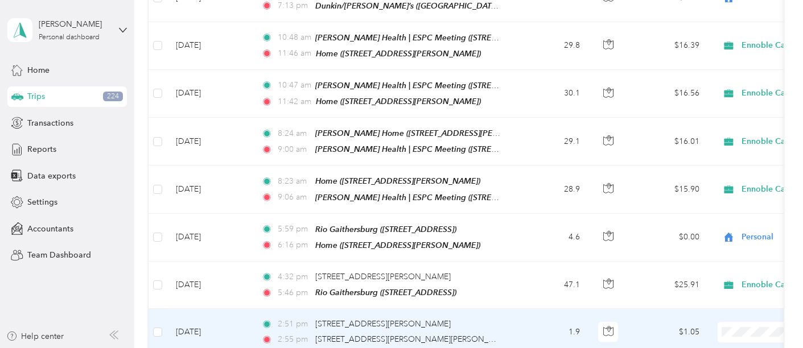
click at [151, 297] on td at bounding box center [158, 332] width 18 height 47
click at [154, 243] on div at bounding box center [401, 174] width 803 height 348
click at [157, 193] on div at bounding box center [401, 174] width 803 height 348
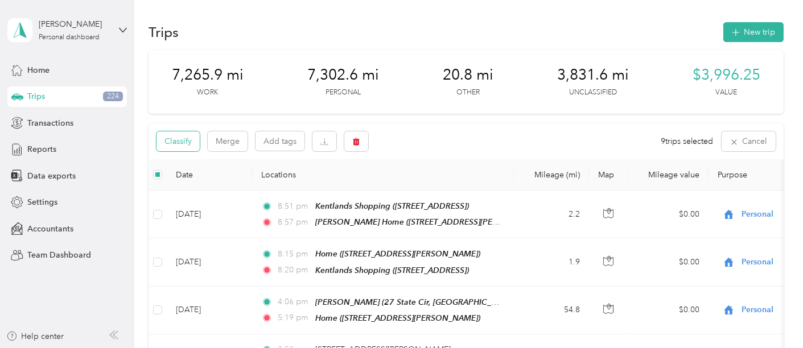
click at [182, 143] on button "Classify" at bounding box center [178, 142] width 43 height 20
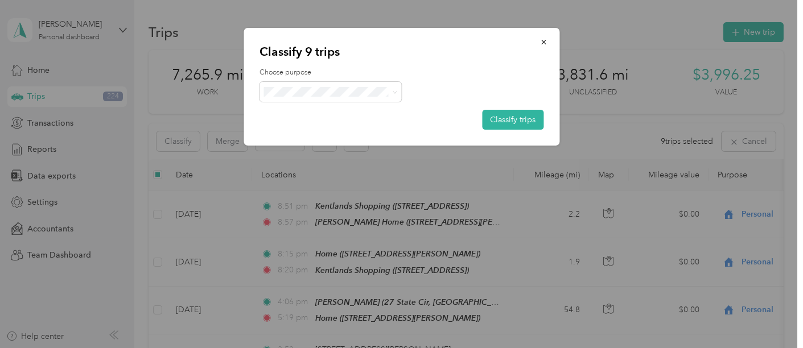
drag, startPoint x: 325, startPoint y: 212, endPoint x: 352, endPoint y: 198, distance: 30.8
click at [327, 211] on span "Ennoble Care" at bounding box center [364, 210] width 153 height 12
click at [503, 119] on button "Classify trips" at bounding box center [512, 120] width 61 height 20
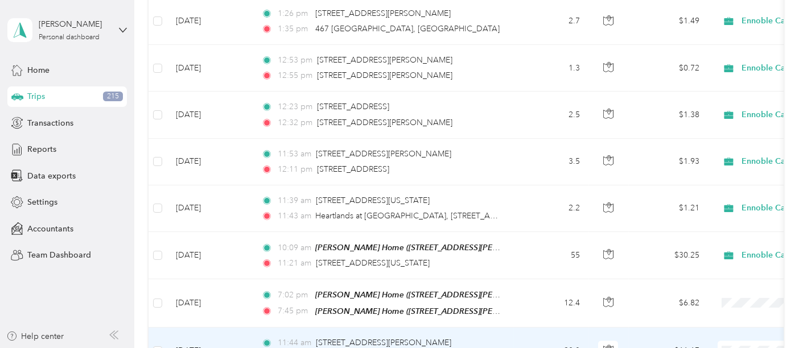
scroll to position [6072, 0]
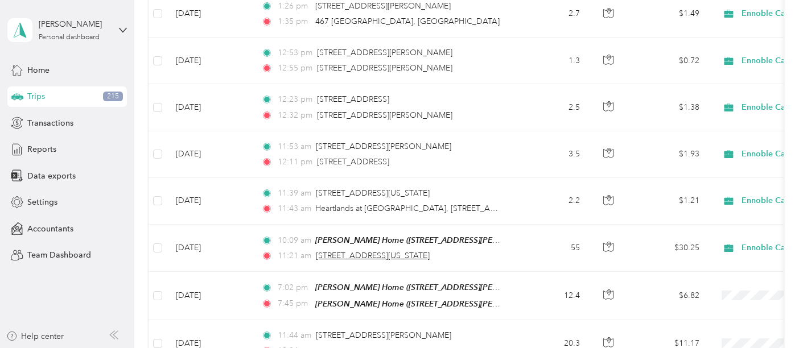
click at [134, 109] on section "Ryan Miner Personal dashboard Home Trips 215 Transactions Reports Data exports …" at bounding box center [399, 174] width 798 height 348
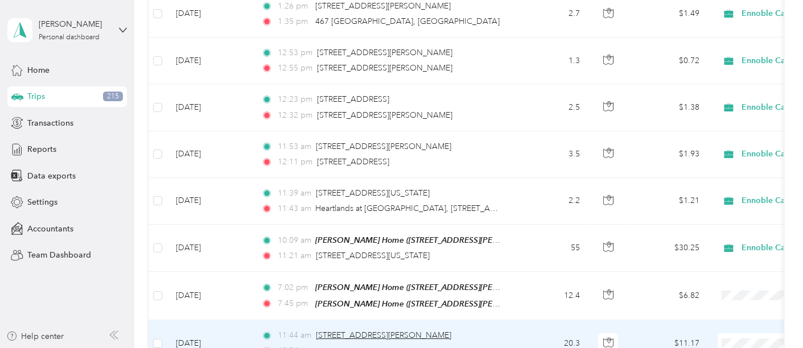
click at [372, 297] on span "19933 Fisher Ave, Poolesville, MD" at bounding box center [383, 336] width 135 height 10
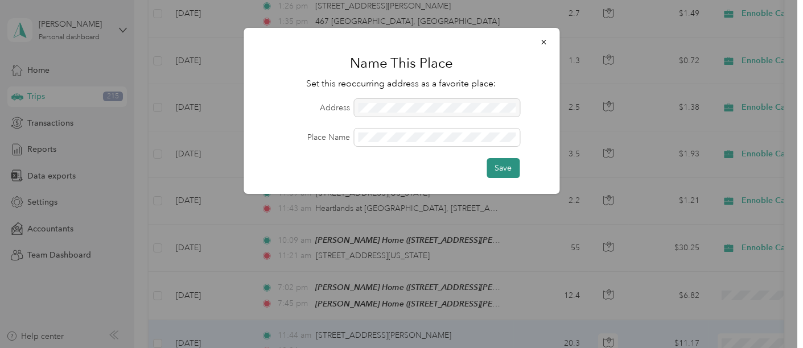
click at [508, 171] on button "Save" at bounding box center [503, 168] width 33 height 20
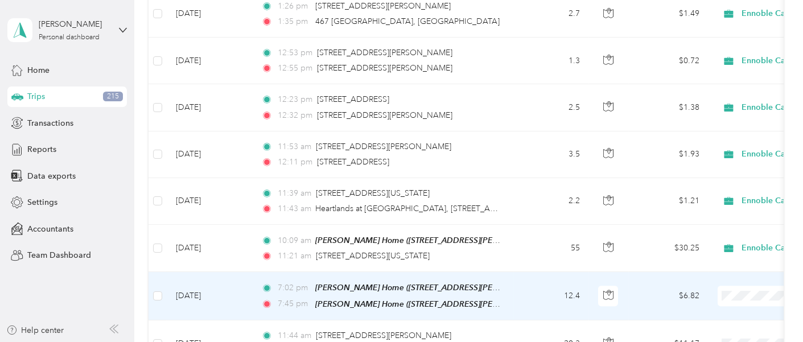
click at [711, 200] on span "Personal" at bounding box center [767, 204] width 153 height 12
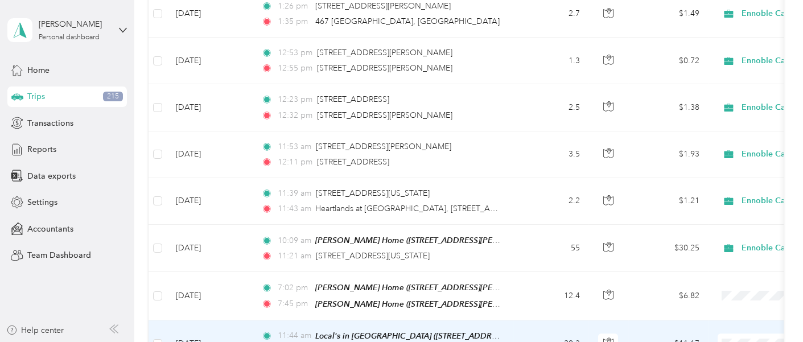
click at [705, 71] on li "Personal" at bounding box center [757, 68] width 190 height 20
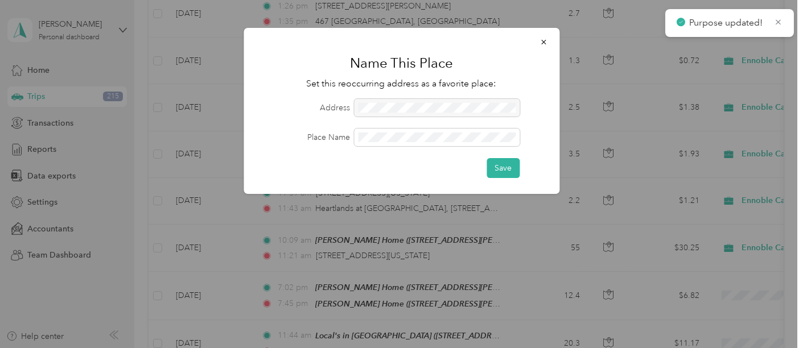
click at [391, 149] on form "Address Place Name Save" at bounding box center [402, 139] width 284 height 80
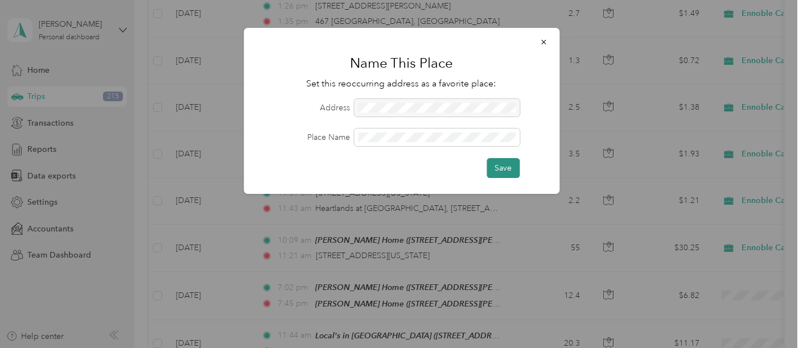
click at [507, 163] on button "Save" at bounding box center [503, 168] width 33 height 20
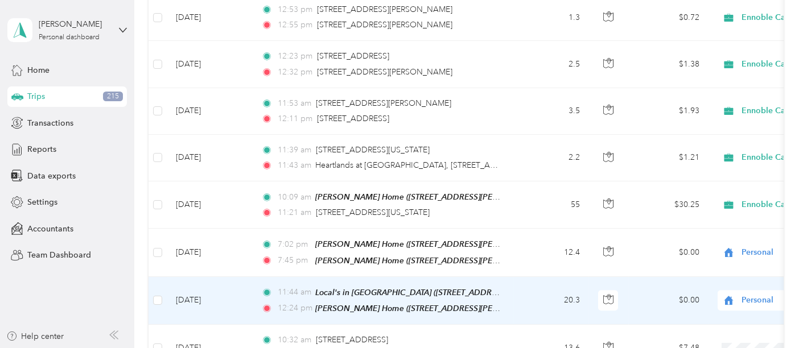
scroll to position [6136, 0]
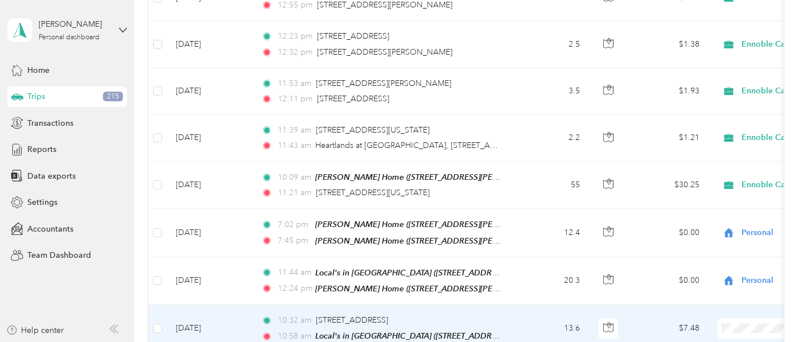
click at [707, 50] on span "Personal" at bounding box center [767, 52] width 153 height 12
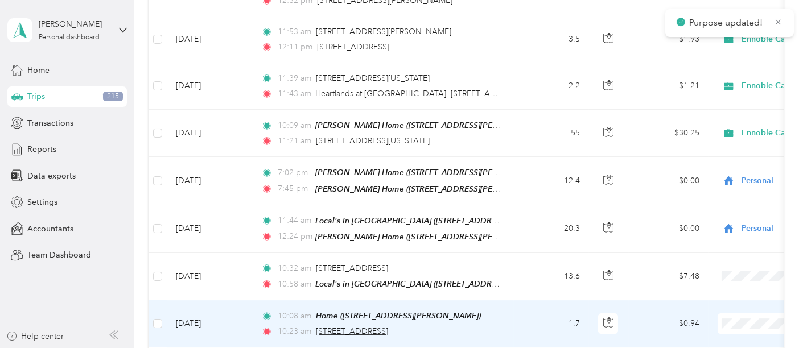
scroll to position [6199, 0]
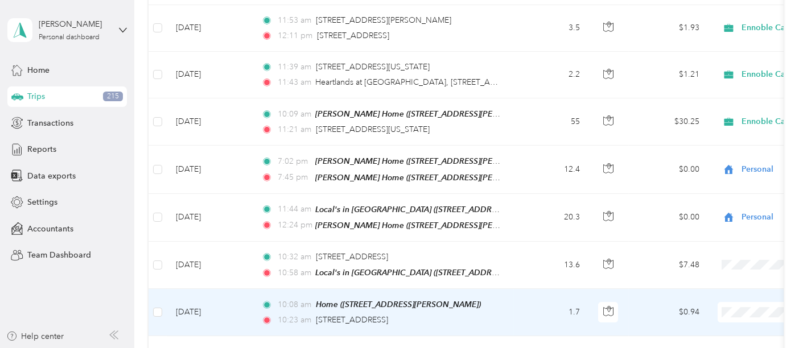
click at [724, 297] on span at bounding box center [788, 312] width 141 height 20
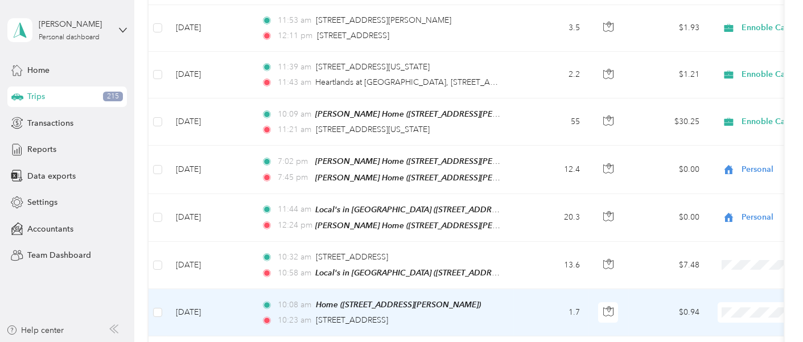
click at [703, 36] on span "Personal" at bounding box center [767, 35] width 153 height 12
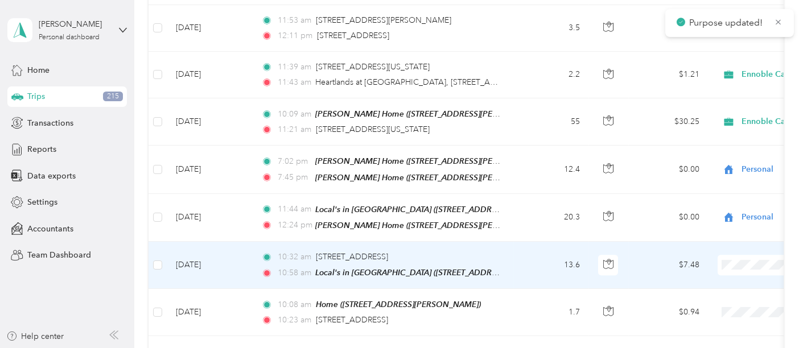
click at [724, 255] on span at bounding box center [788, 265] width 141 height 20
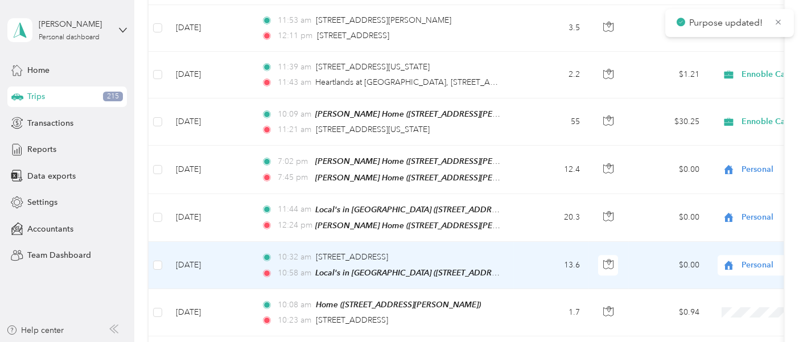
click at [709, 171] on span "Personal" at bounding box center [761, 171] width 140 height 12
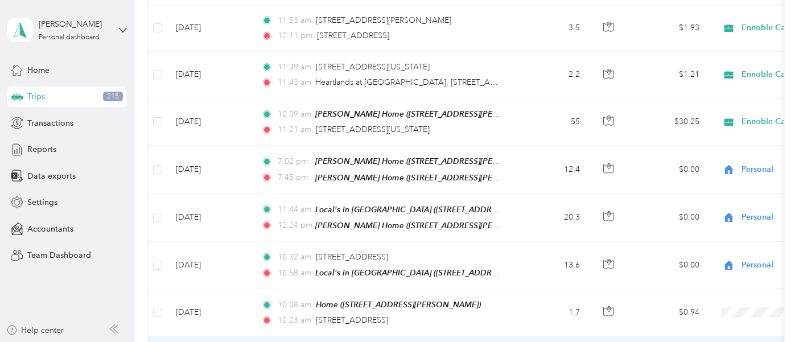
click at [715, 85] on li "Personal" at bounding box center [757, 80] width 190 height 20
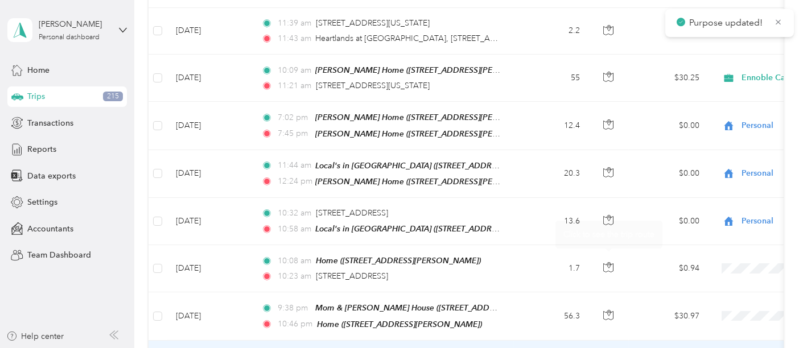
scroll to position [6263, 0]
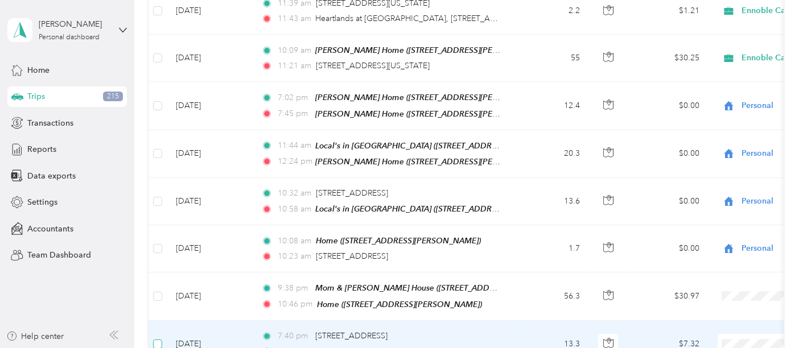
click at [154, 297] on label at bounding box center [157, 344] width 9 height 13
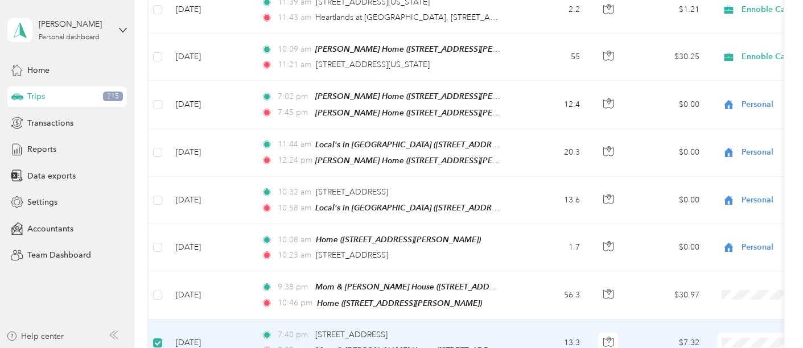
scroll to position [6261, 0]
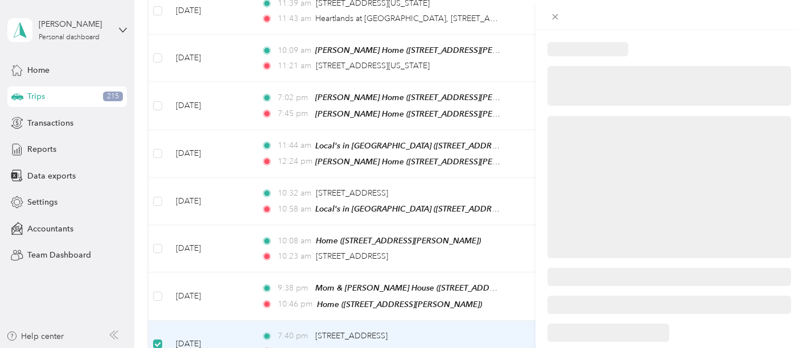
click at [154, 208] on div at bounding box center [401, 174] width 803 height 348
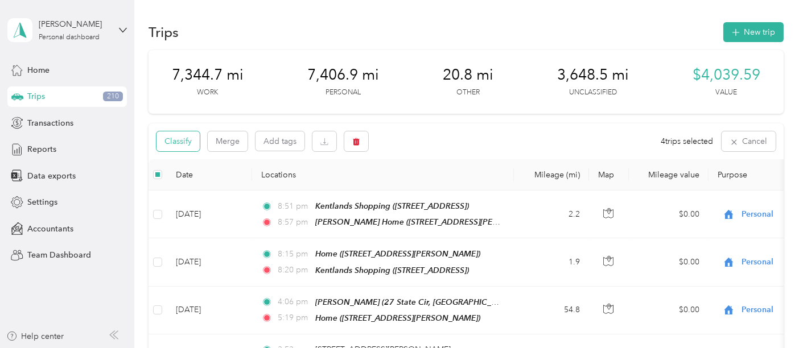
click at [177, 139] on button "Classify" at bounding box center [178, 142] width 43 height 20
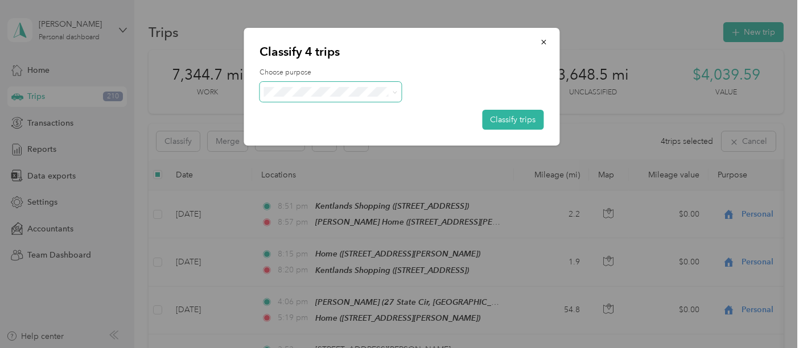
click at [294, 84] on span at bounding box center [331, 92] width 142 height 20
click at [320, 135] on span "Personal" at bounding box center [364, 132] width 153 height 12
click at [515, 120] on button "Classify trips" at bounding box center [512, 120] width 61 height 20
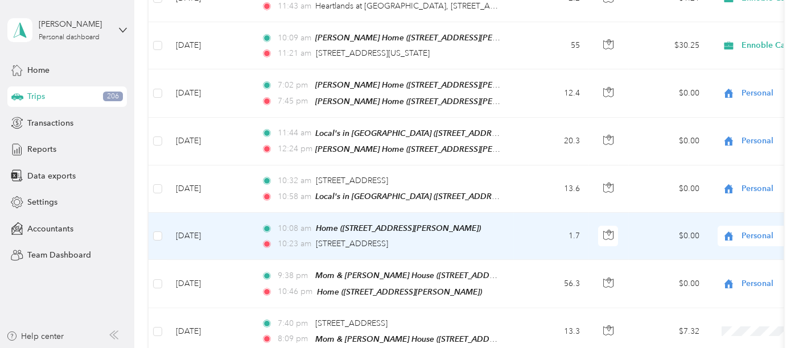
scroll to position [6274, 0]
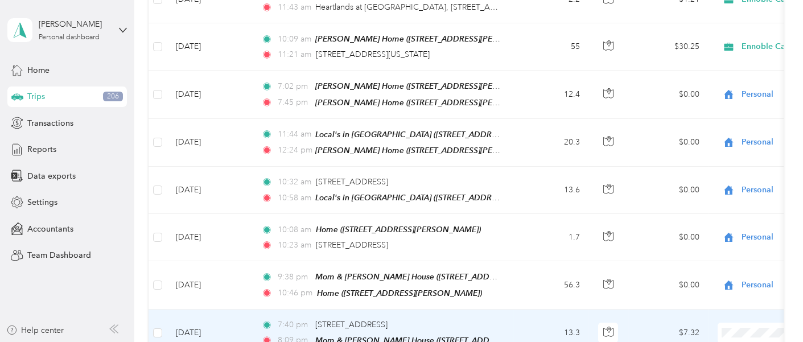
click at [724, 54] on span "Personal" at bounding box center [767, 54] width 153 height 12
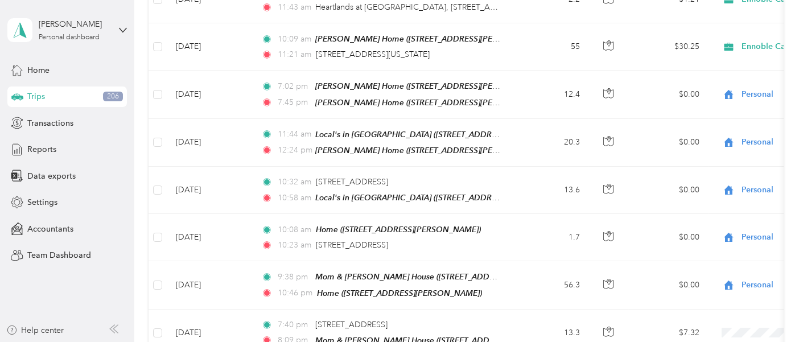
click at [715, 105] on li "Personal" at bounding box center [757, 100] width 190 height 20
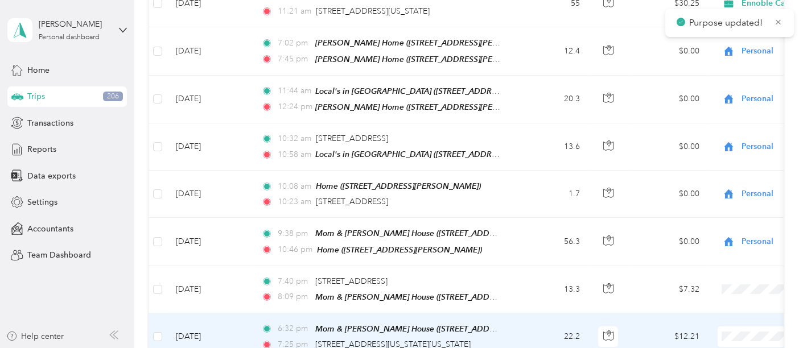
scroll to position [6337, 0]
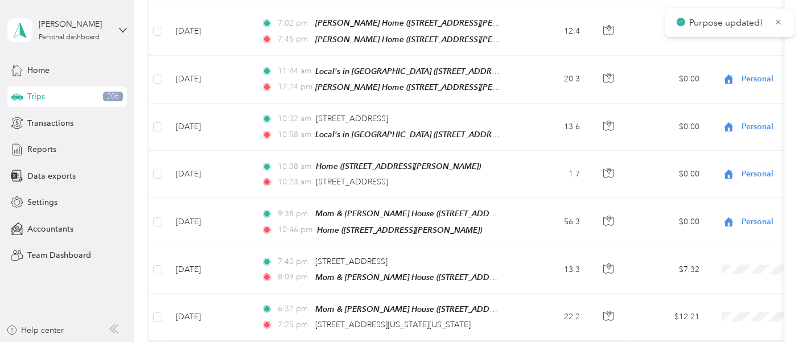
click at [707, 87] on span "Personal" at bounding box center [767, 84] width 153 height 12
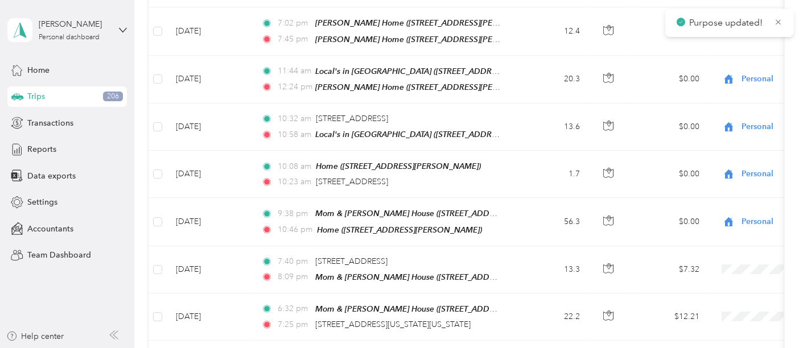
scroll to position [6400, 0]
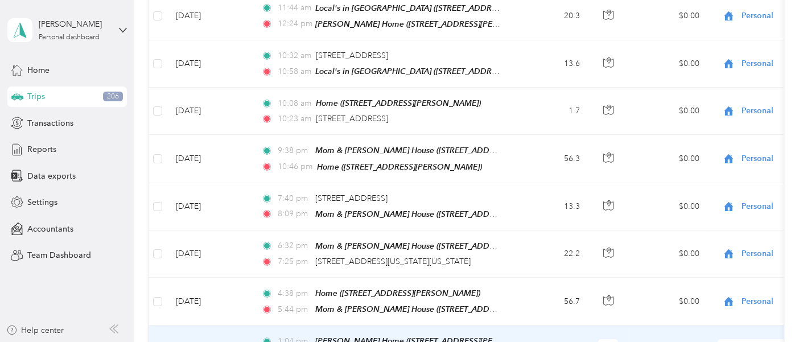
click at [707, 64] on span "Personal" at bounding box center [761, 67] width 140 height 12
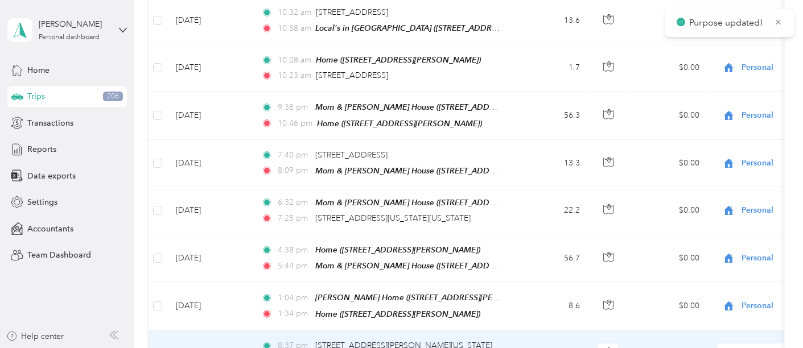
scroll to position [6464, 0]
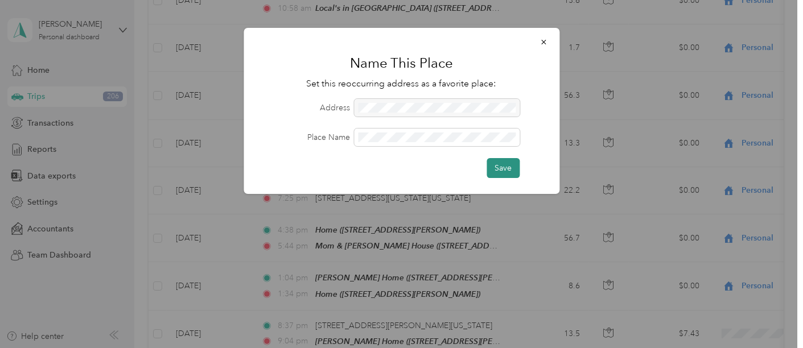
click at [496, 171] on button "Save" at bounding box center [503, 168] width 33 height 20
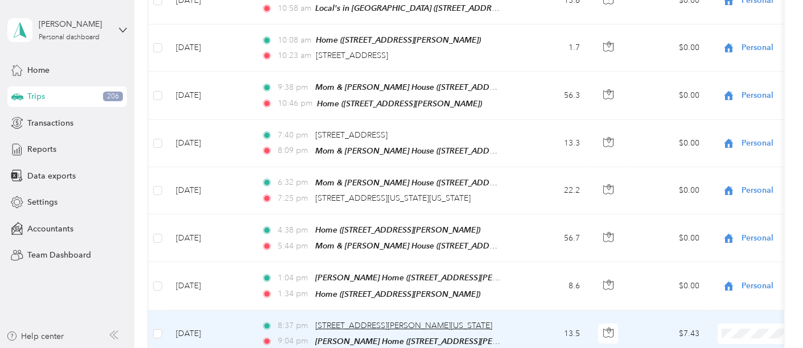
click at [377, 297] on span "19936, Fisher Avenue, Poolesville, Montgomery County, Maryland, 20837, USA" at bounding box center [403, 326] width 177 height 10
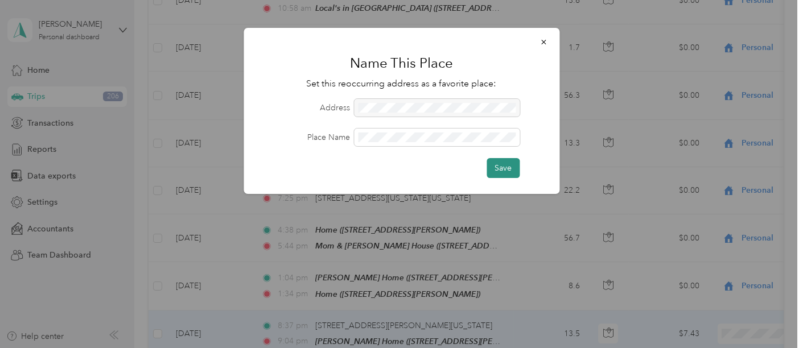
click at [495, 169] on button "Save" at bounding box center [503, 168] width 33 height 20
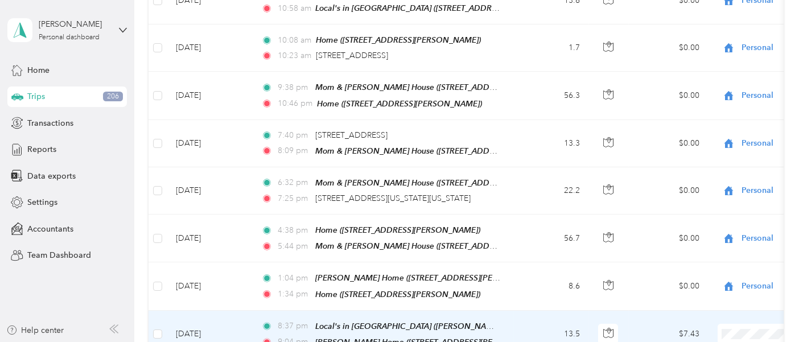
click at [714, 50] on span "Personal" at bounding box center [767, 51] width 153 height 12
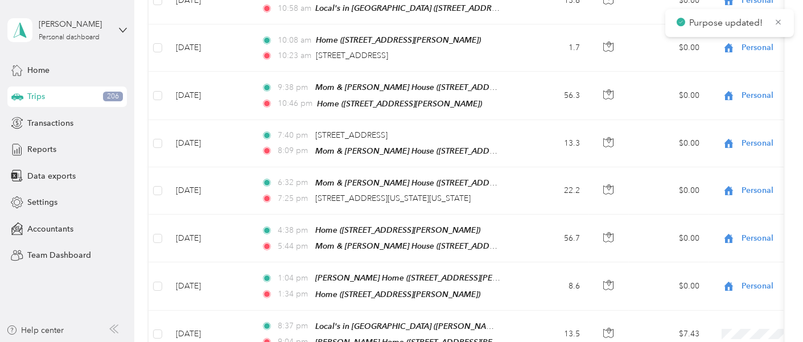
click at [703, 96] on span "Personal" at bounding box center [767, 98] width 153 height 12
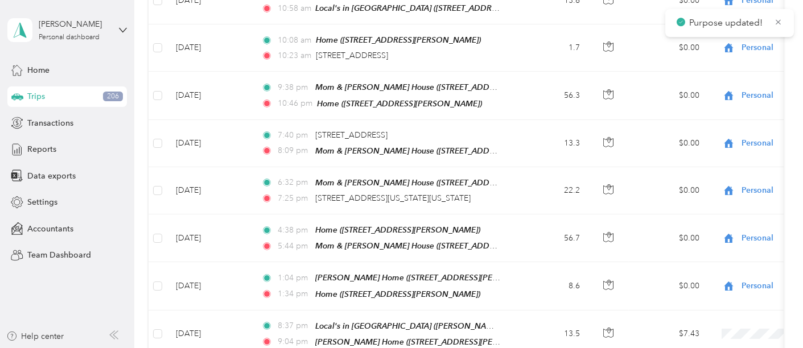
scroll to position [6590, 0]
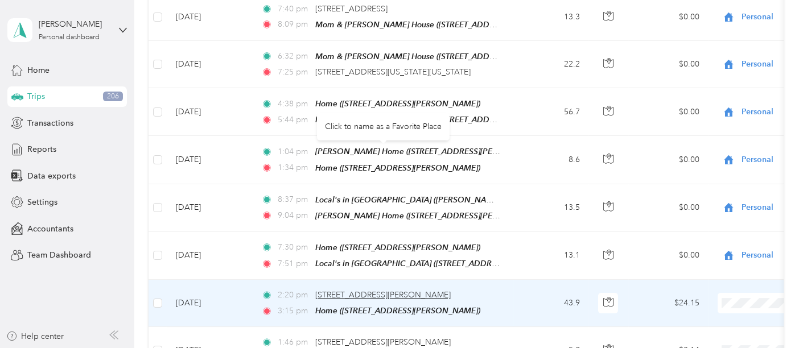
click at [380, 290] on span "304–306 Hospital Dr, Glen Burnie, MD" at bounding box center [382, 295] width 135 height 10
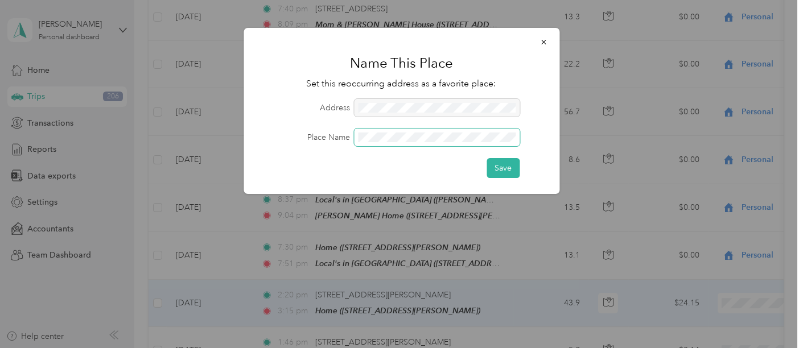
click at [387, 129] on span at bounding box center [437, 138] width 166 height 18
click at [508, 168] on button "Save" at bounding box center [503, 168] width 33 height 20
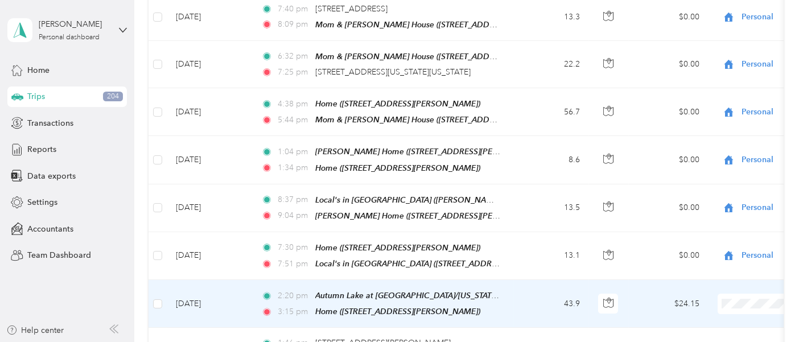
click at [724, 278] on span "Ennoble Care" at bounding box center [767, 279] width 153 height 12
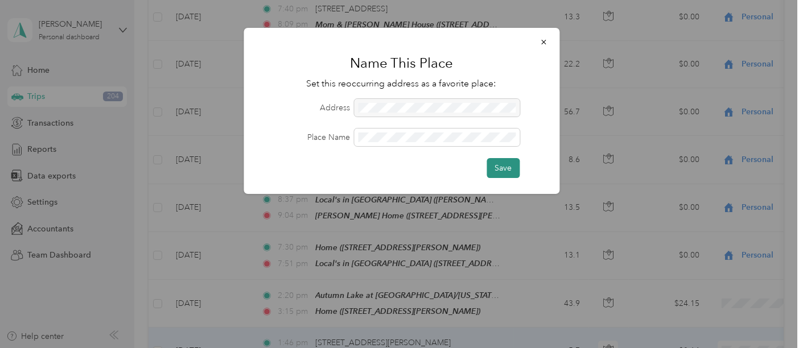
click at [514, 168] on button "Save" at bounding box center [503, 168] width 33 height 20
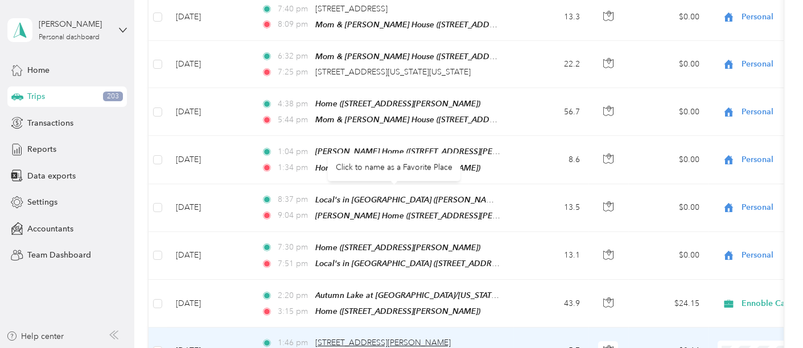
click at [362, 297] on span "7355 E Furnace Branch Rd, Glen Burnie, MD" at bounding box center [382, 343] width 135 height 10
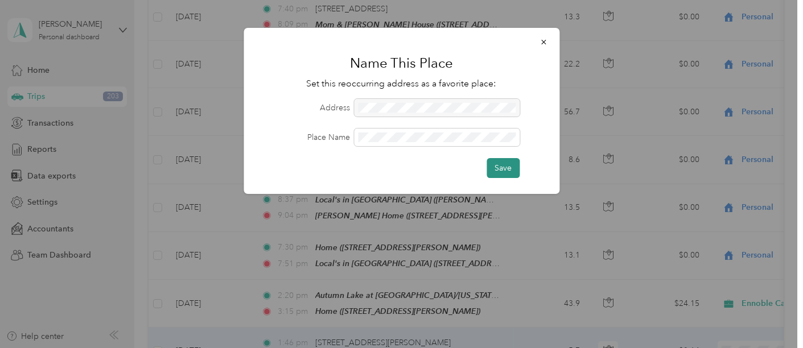
drag, startPoint x: 510, startPoint y: 163, endPoint x: 518, endPoint y: 163, distance: 8.0
click at [511, 163] on button "Save" at bounding box center [503, 168] width 33 height 20
